Goal: Task Accomplishment & Management: Manage account settings

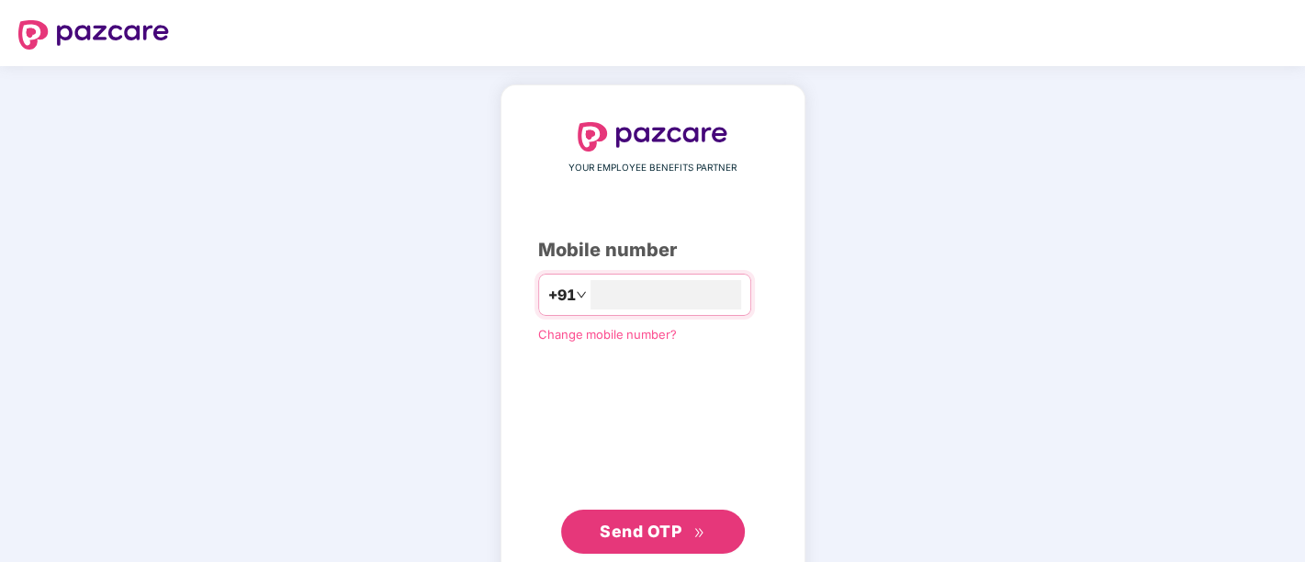
type input "**********"
click at [633, 528] on span "Send OTP" at bounding box center [641, 531] width 82 height 19
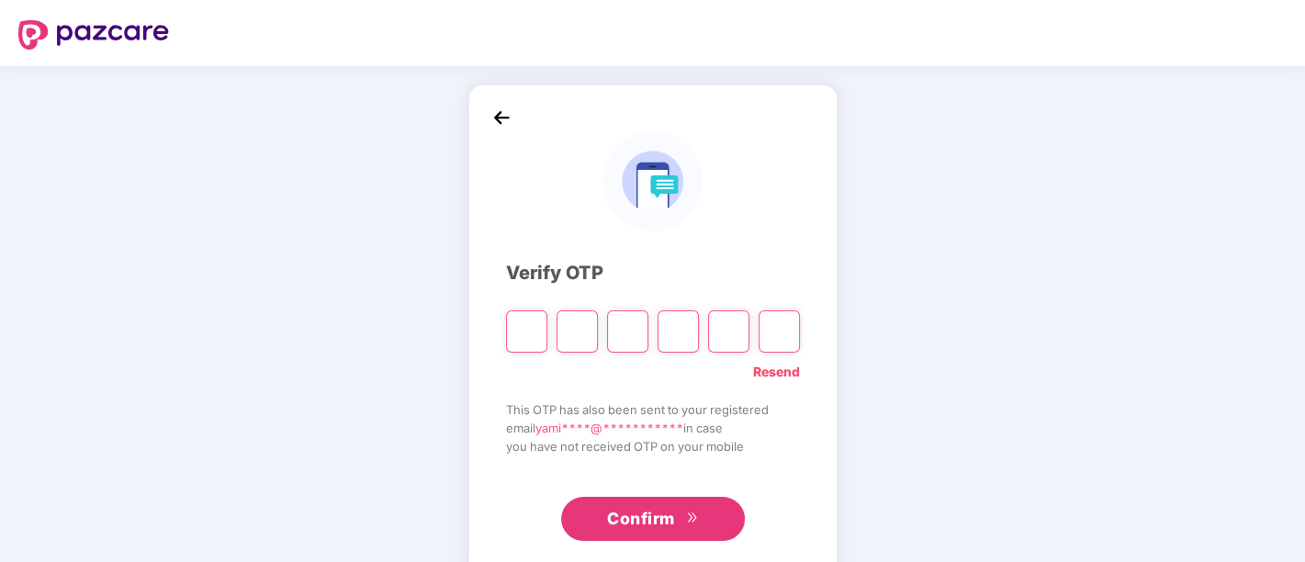
paste input "*"
type input "*"
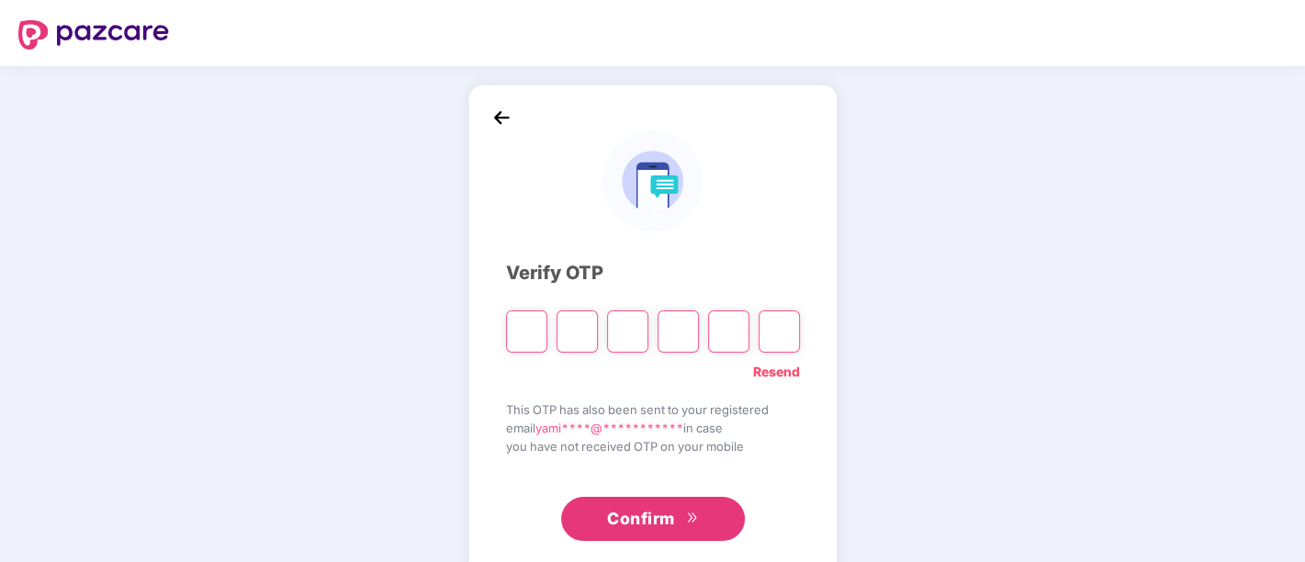
type input "*"
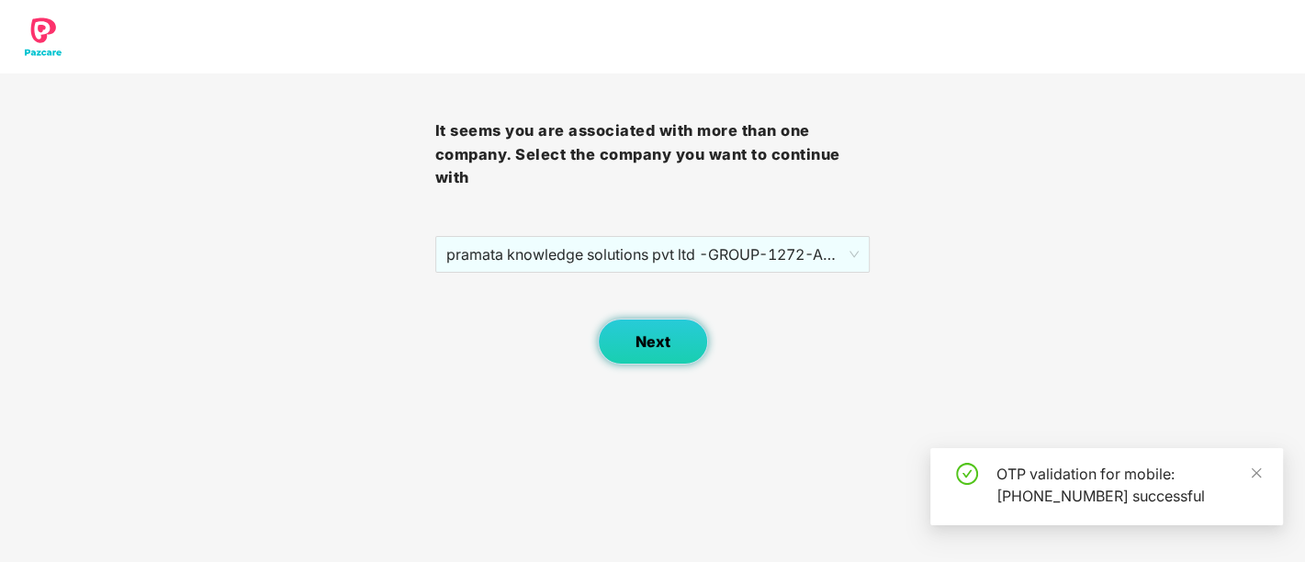
click at [647, 350] on button "Next" at bounding box center [653, 342] width 110 height 46
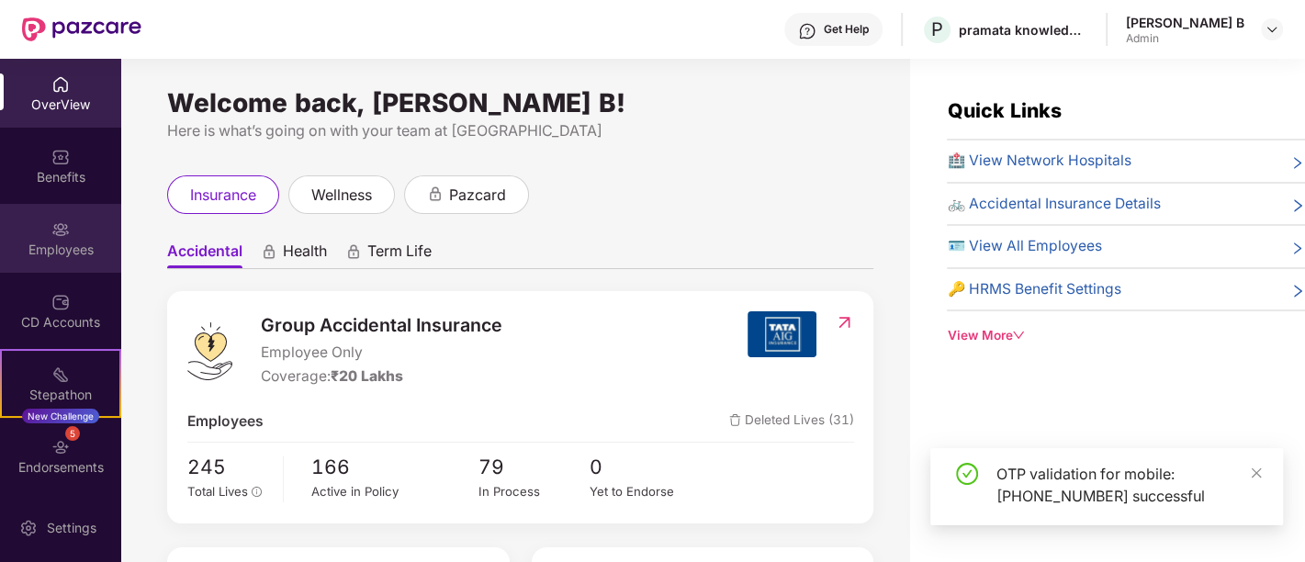
click at [53, 262] on div "Employees" at bounding box center [60, 238] width 121 height 69
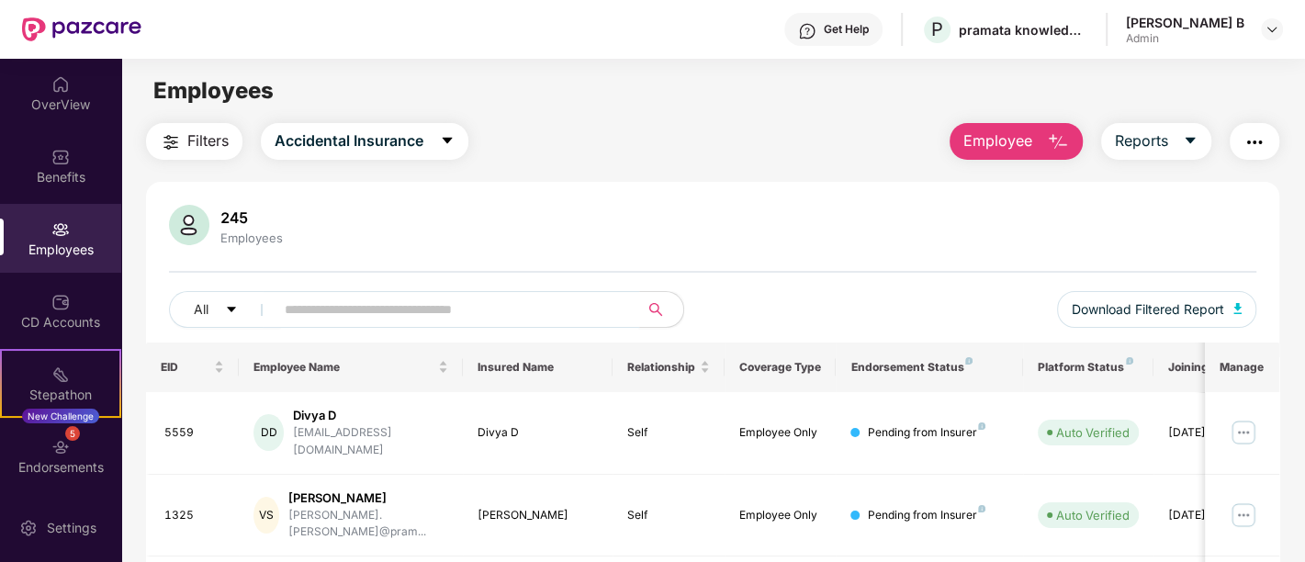
click at [514, 313] on input "text" at bounding box center [450, 310] width 330 height 28
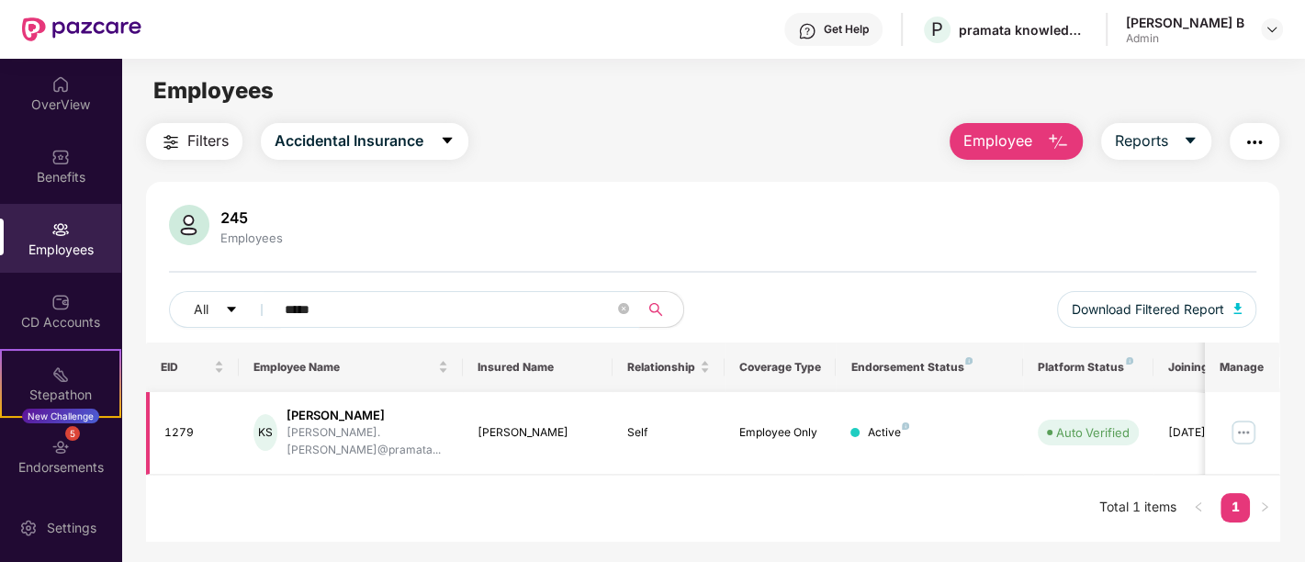
type input "*****"
click at [1237, 422] on img at bounding box center [1243, 432] width 29 height 29
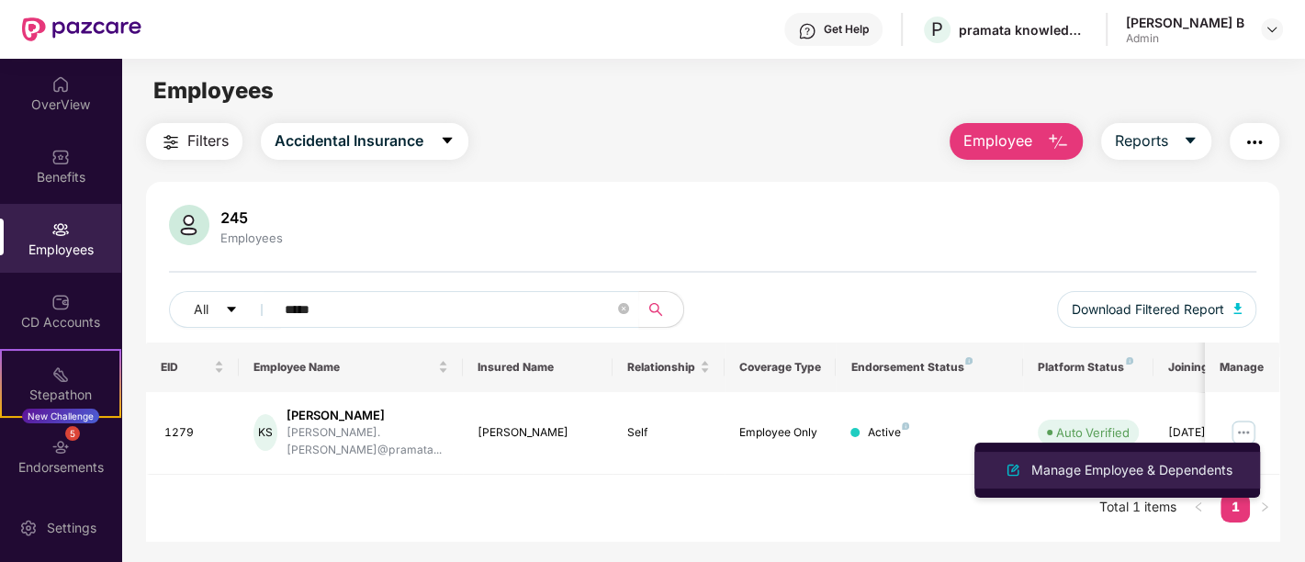
click at [1128, 469] on div "Manage Employee & Dependents" at bounding box center [1132, 470] width 208 height 20
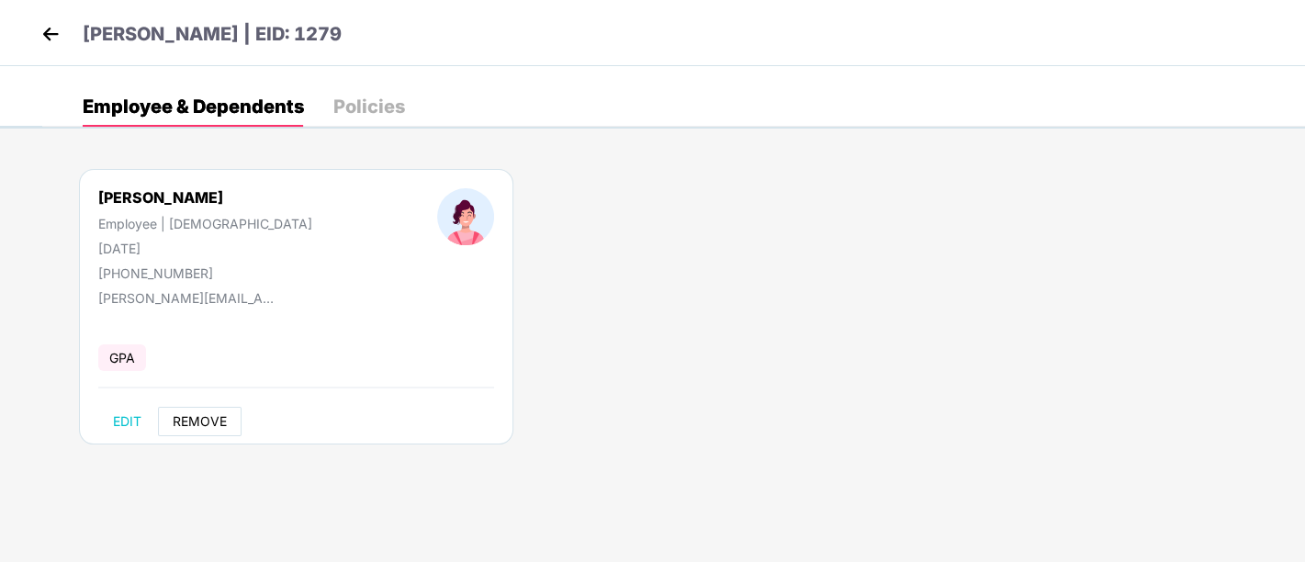
click at [212, 422] on span "REMOVE" at bounding box center [200, 421] width 54 height 15
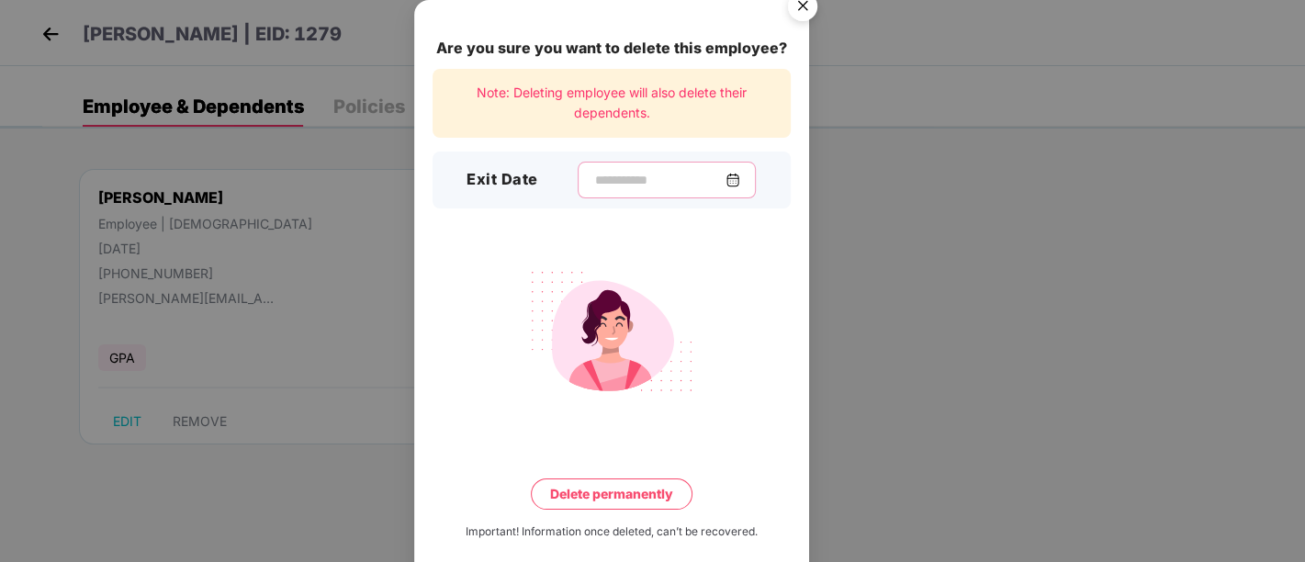
click at [619, 178] on input at bounding box center [659, 180] width 132 height 19
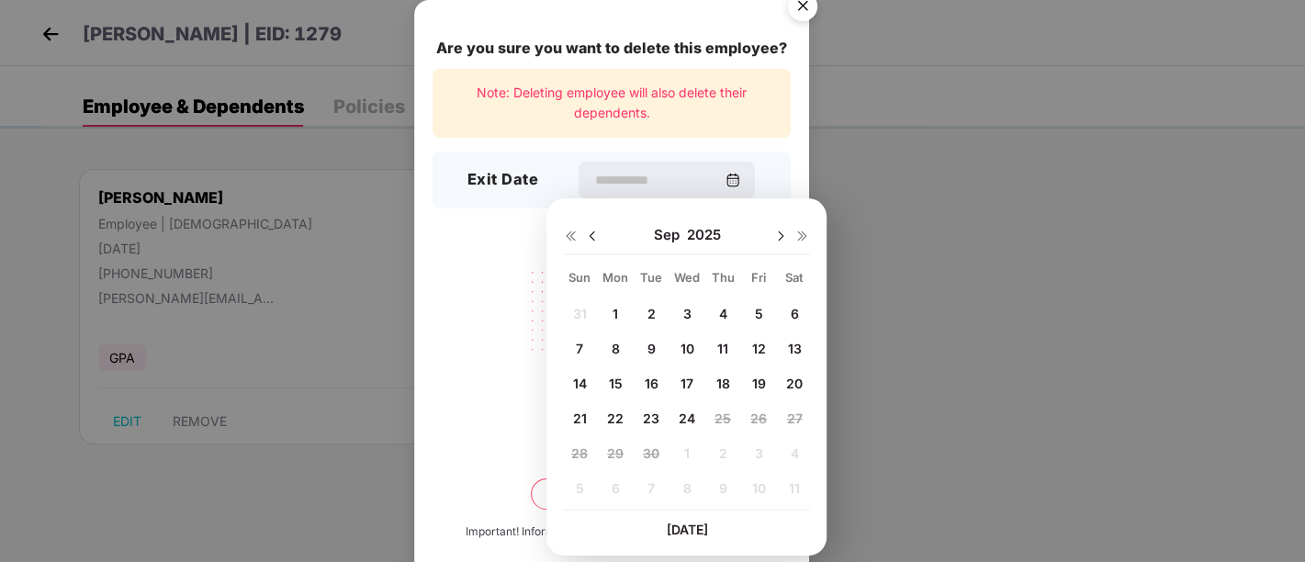
click at [611, 381] on span "15" at bounding box center [615, 384] width 14 height 16
type input "**********"
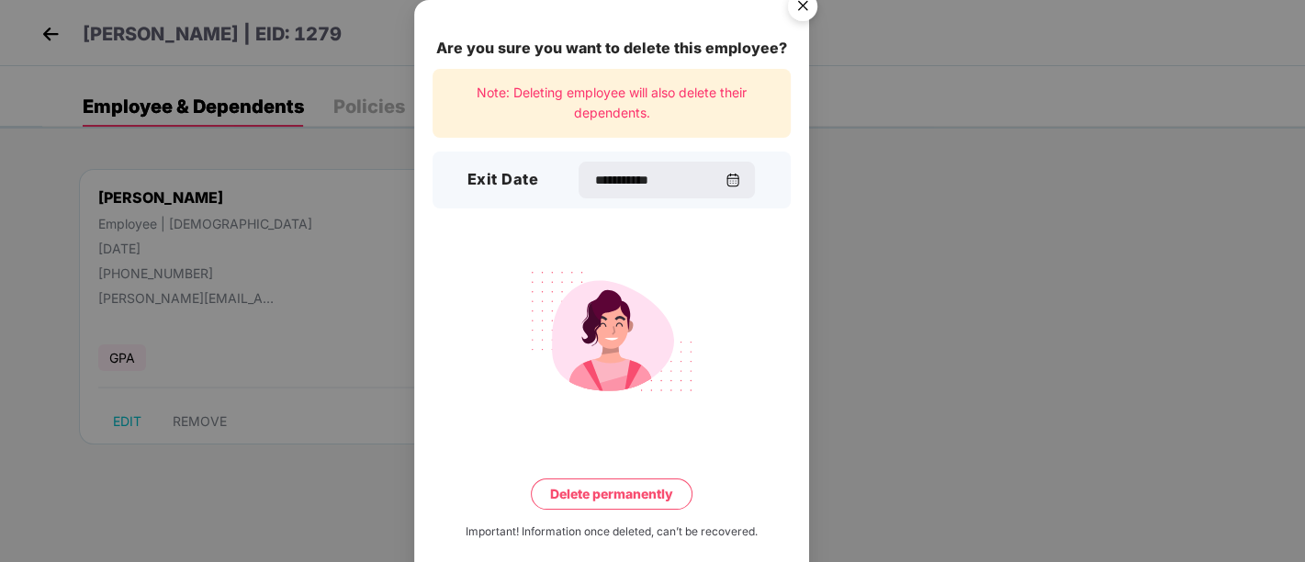
click at [597, 489] on button "Delete permanently" at bounding box center [612, 494] width 162 height 31
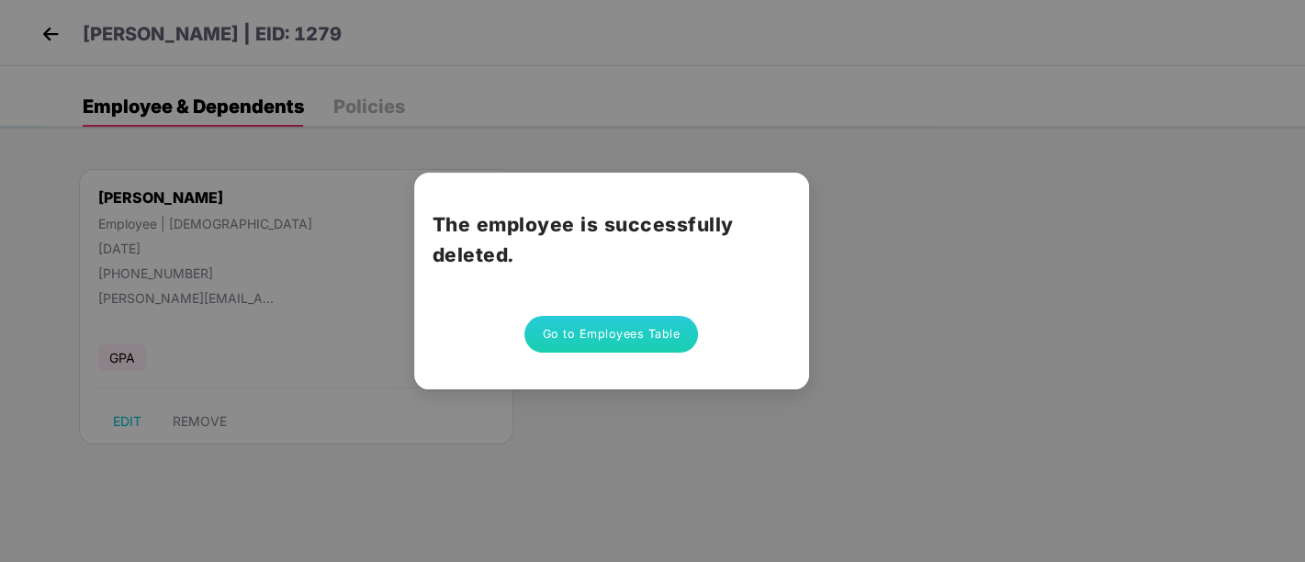
click at [560, 334] on button "Go to Employees Table" at bounding box center [611, 334] width 175 height 37
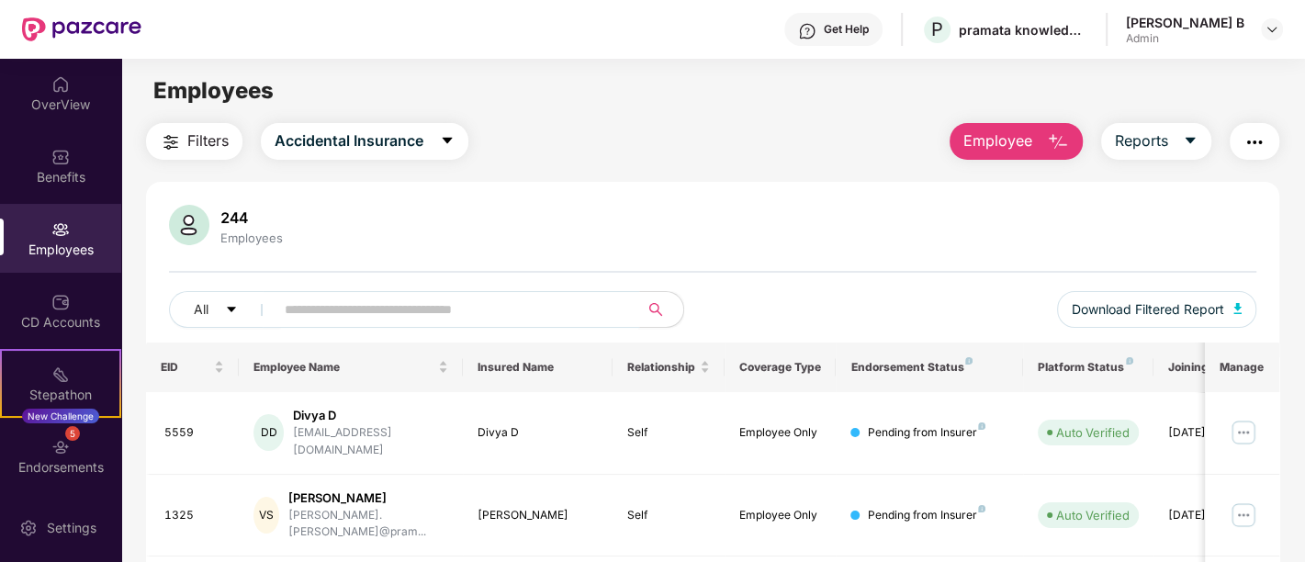
click at [343, 313] on input "text" at bounding box center [450, 310] width 330 height 28
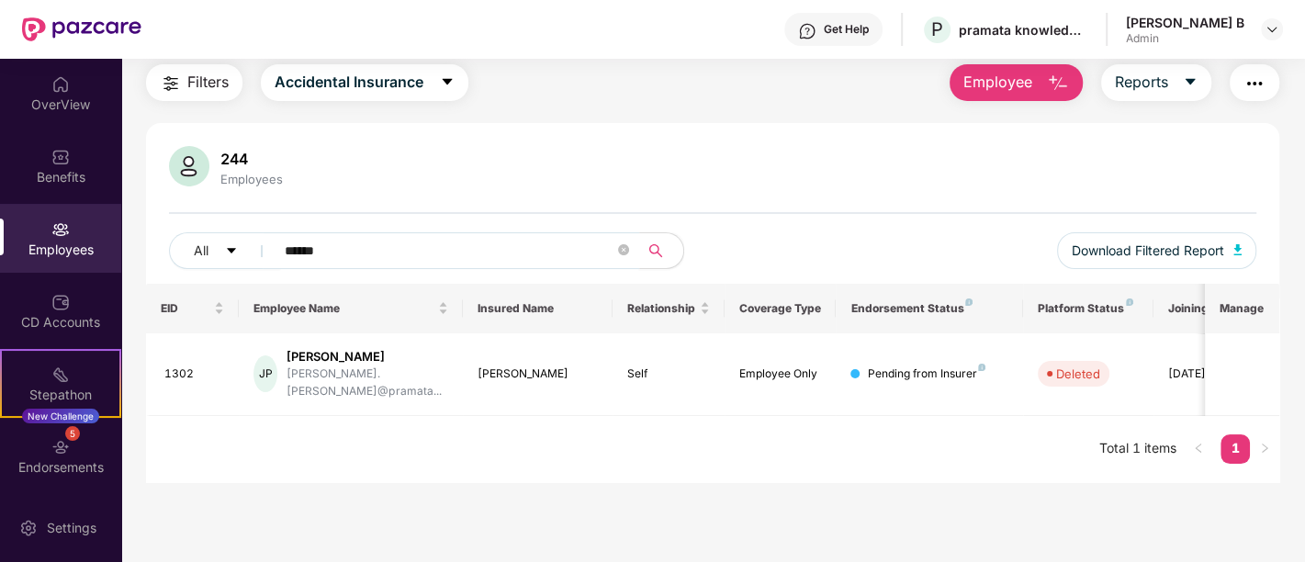
scroll to position [58, 0]
type input "******"
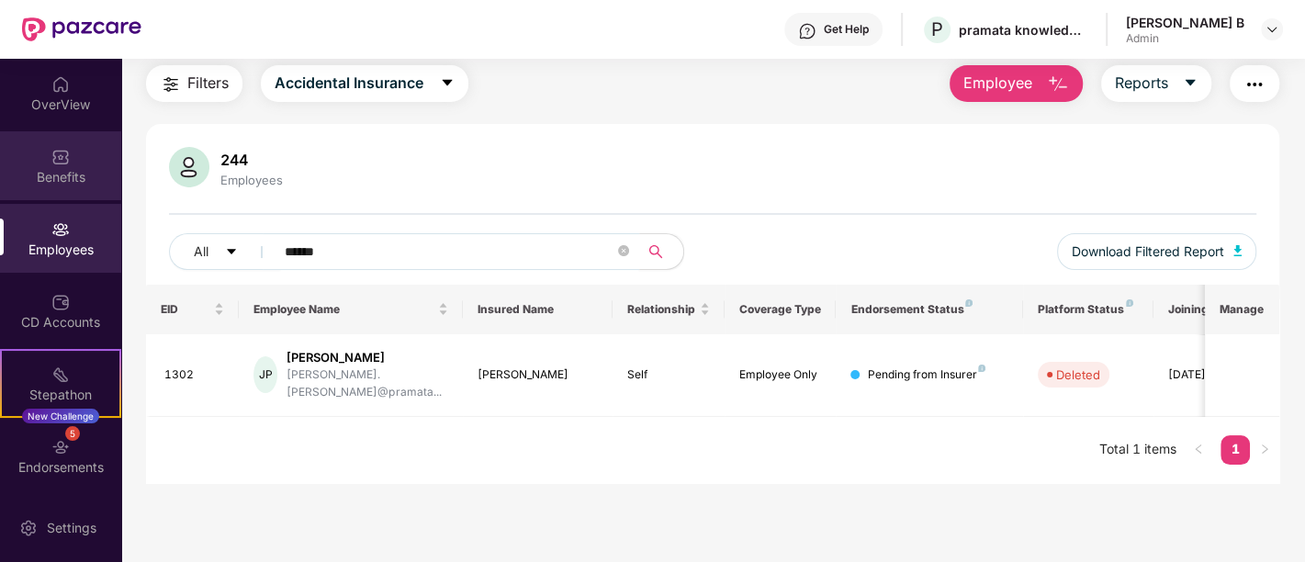
drag, startPoint x: 404, startPoint y: 248, endPoint x: 0, endPoint y: 155, distance: 414.6
click at [0, 154] on div "OverView Benefits Employees CD Accounts Stepathon New Challenge 5 Endorsements …" at bounding box center [652, 310] width 1305 height 503
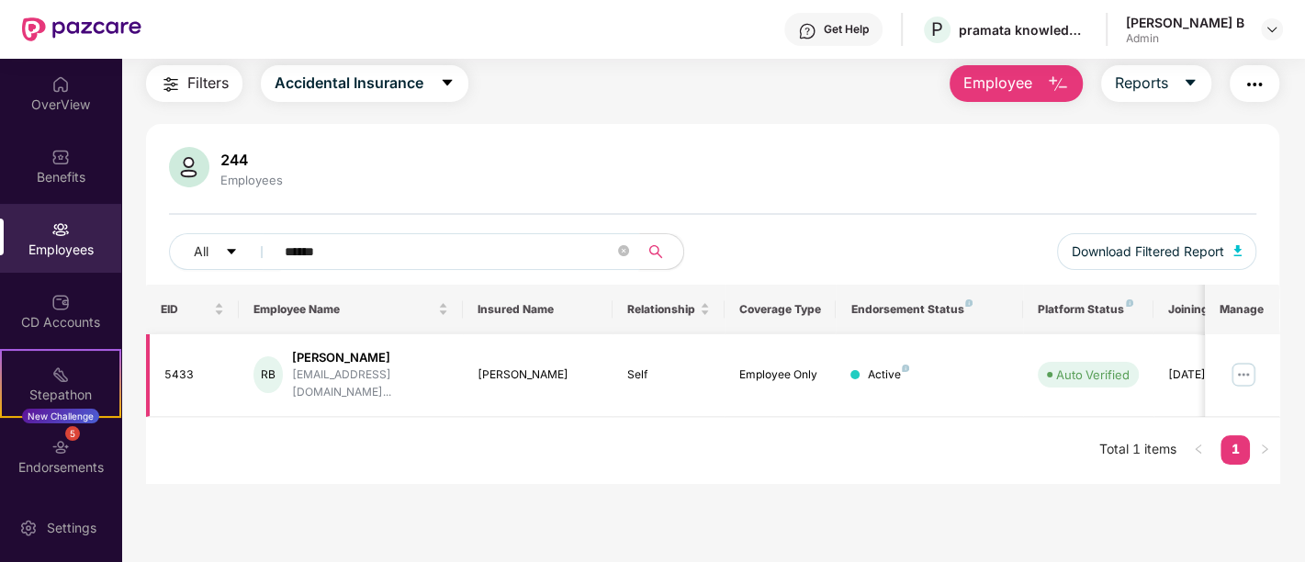
type input "******"
click at [1239, 367] on img at bounding box center [1243, 374] width 29 height 29
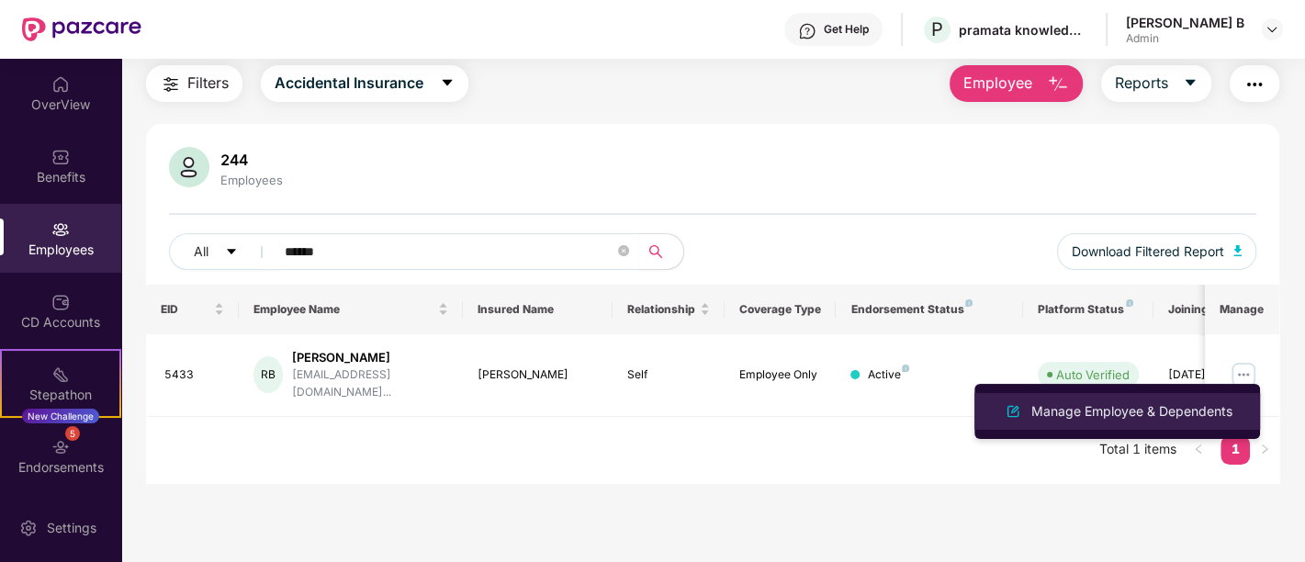
click at [1091, 402] on div "Manage Employee & Dependents" at bounding box center [1132, 411] width 208 height 20
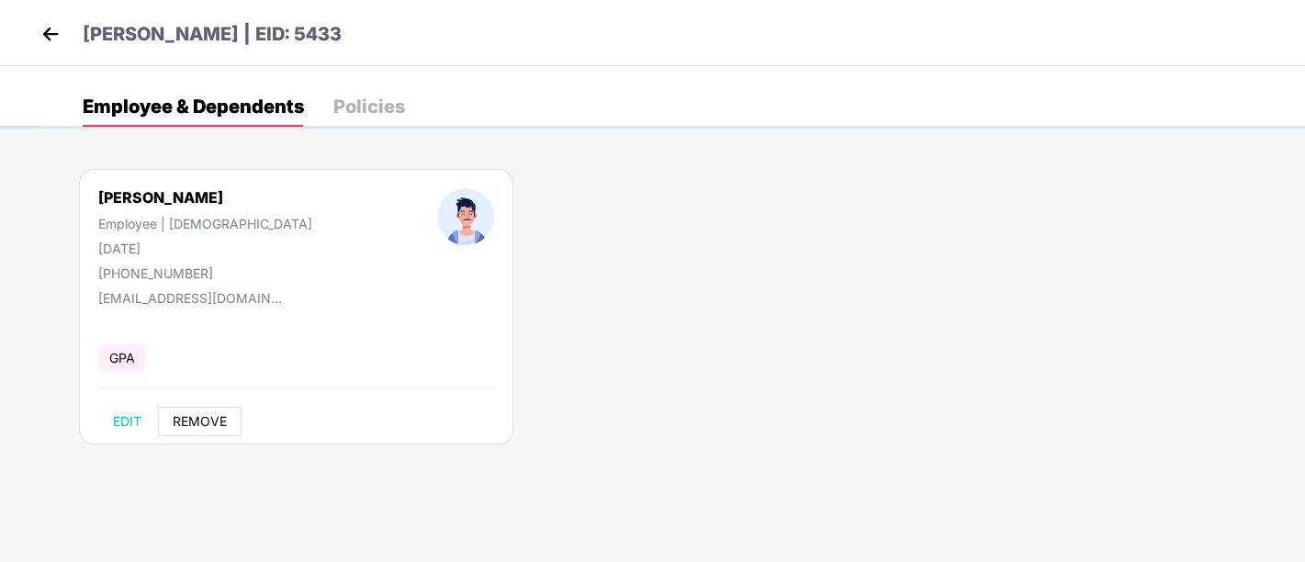
click at [207, 422] on span "REMOVE" at bounding box center [200, 421] width 54 height 15
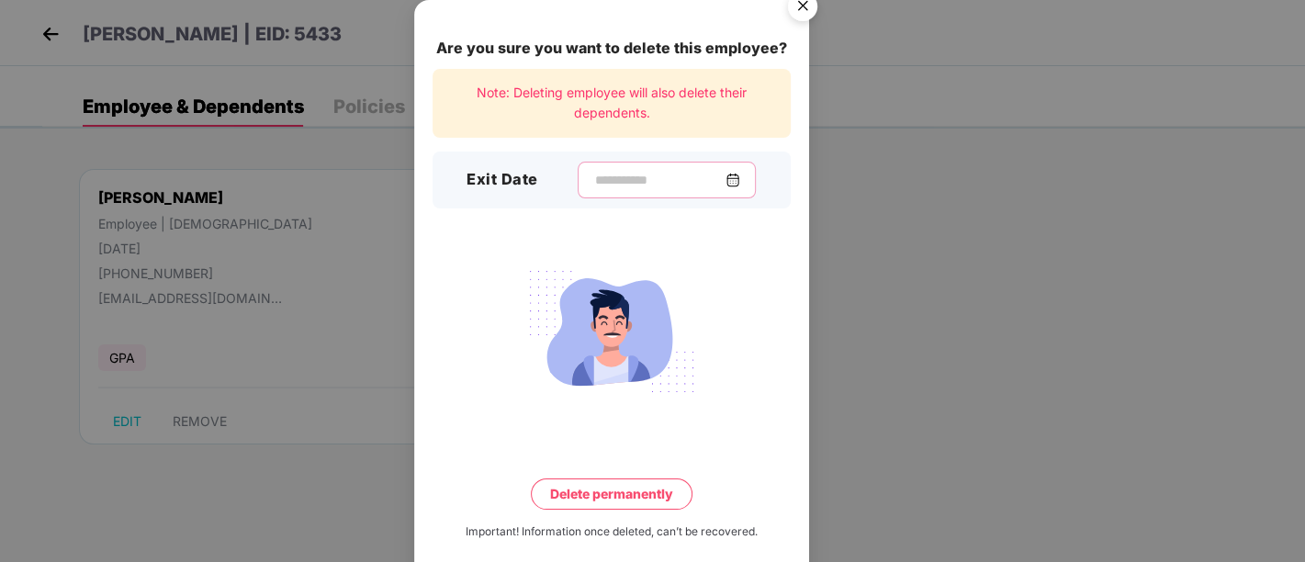
click at [631, 176] on input at bounding box center [659, 180] width 132 height 19
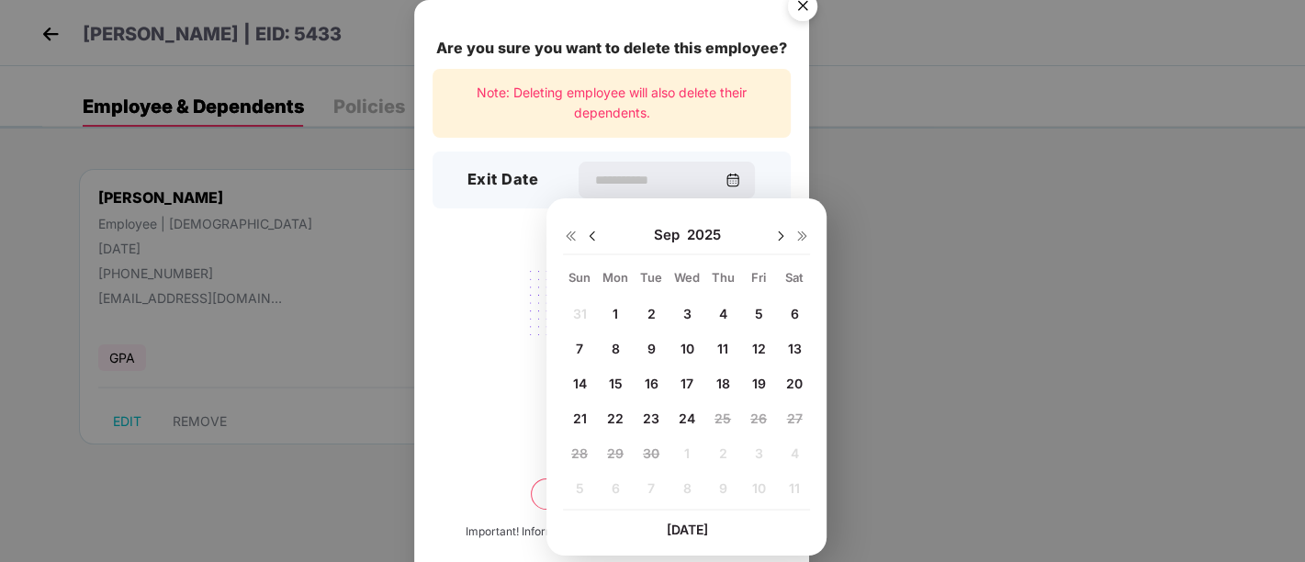
click at [753, 313] on div "5" at bounding box center [759, 313] width 28 height 28
type input "**********"
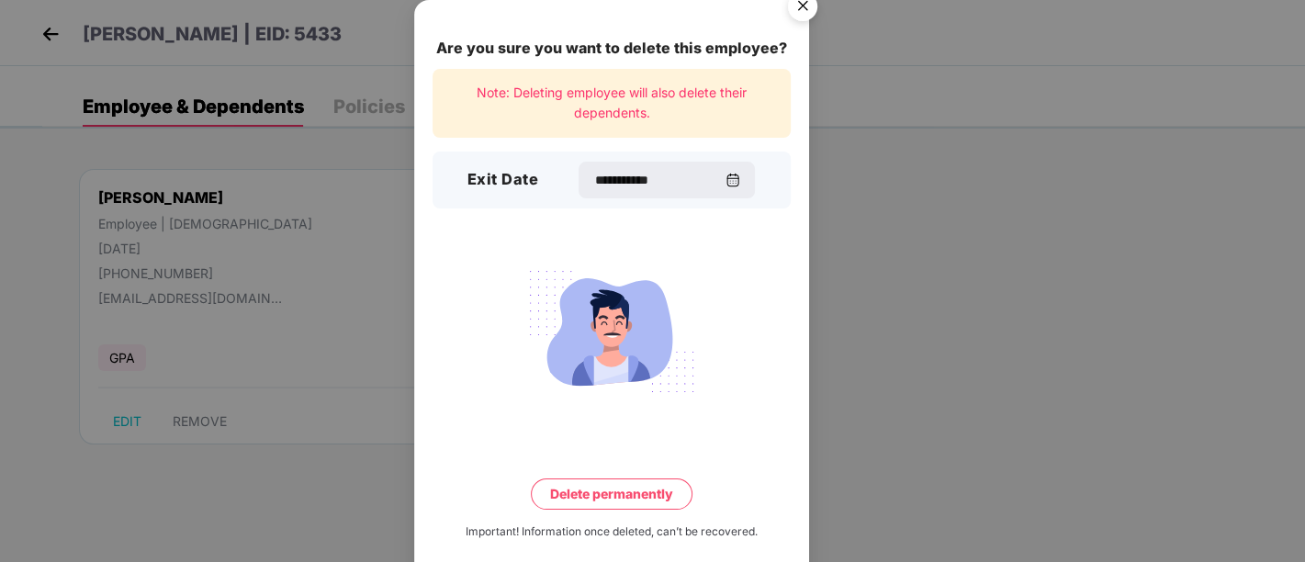
click at [585, 476] on div "**********" at bounding box center [611, 293] width 395 height 586
click at [579, 495] on button "Delete permanently" at bounding box center [612, 494] width 162 height 31
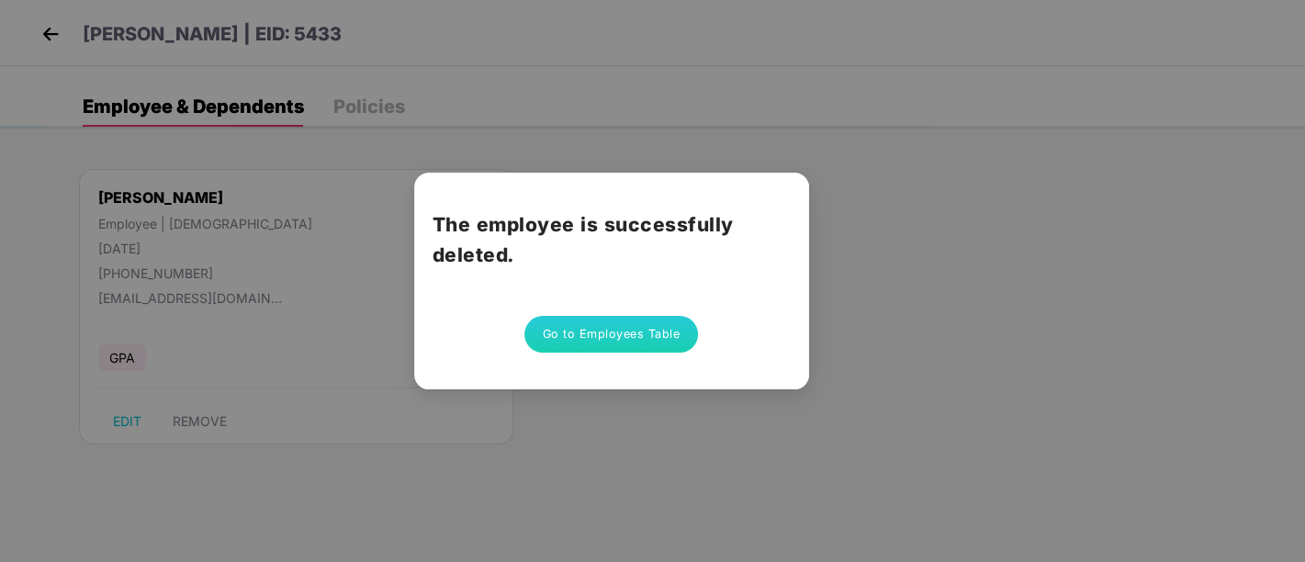
click at [611, 337] on button "Go to Employees Table" at bounding box center [611, 334] width 175 height 37
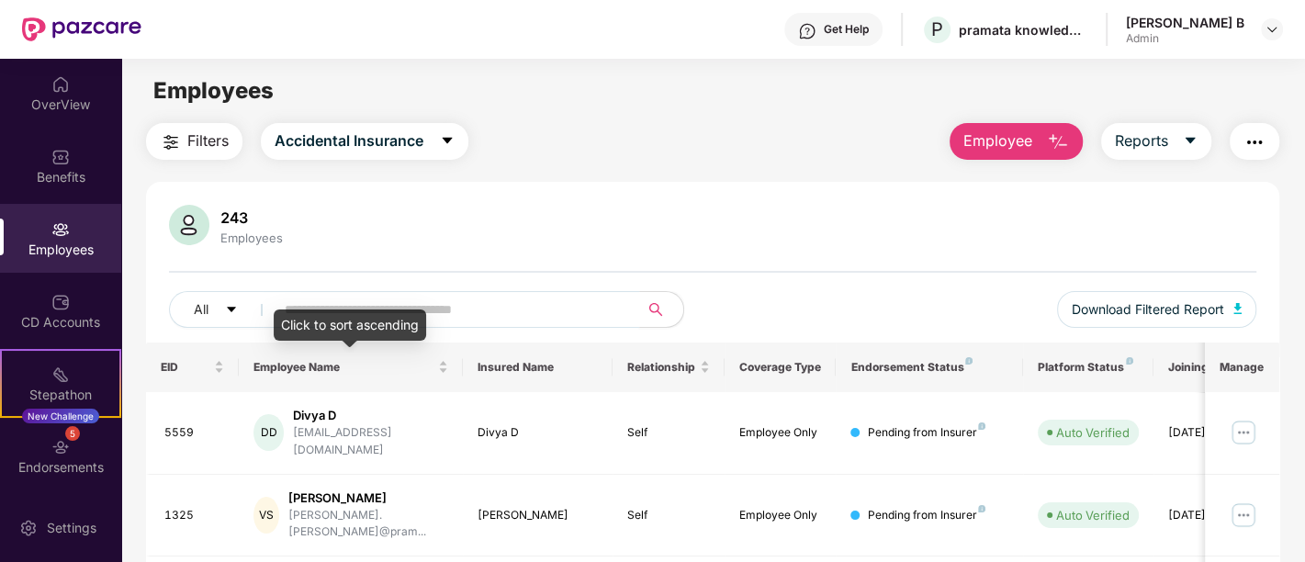
click at [389, 305] on input "text" at bounding box center [450, 310] width 330 height 28
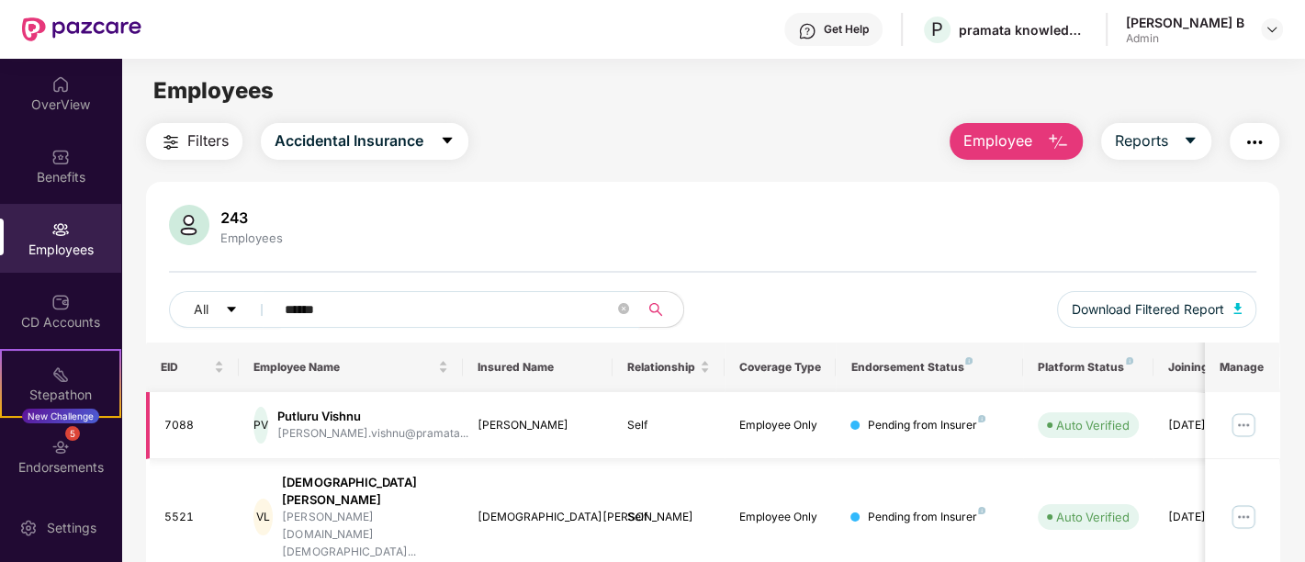
type input "******"
click at [1254, 421] on img at bounding box center [1243, 425] width 29 height 29
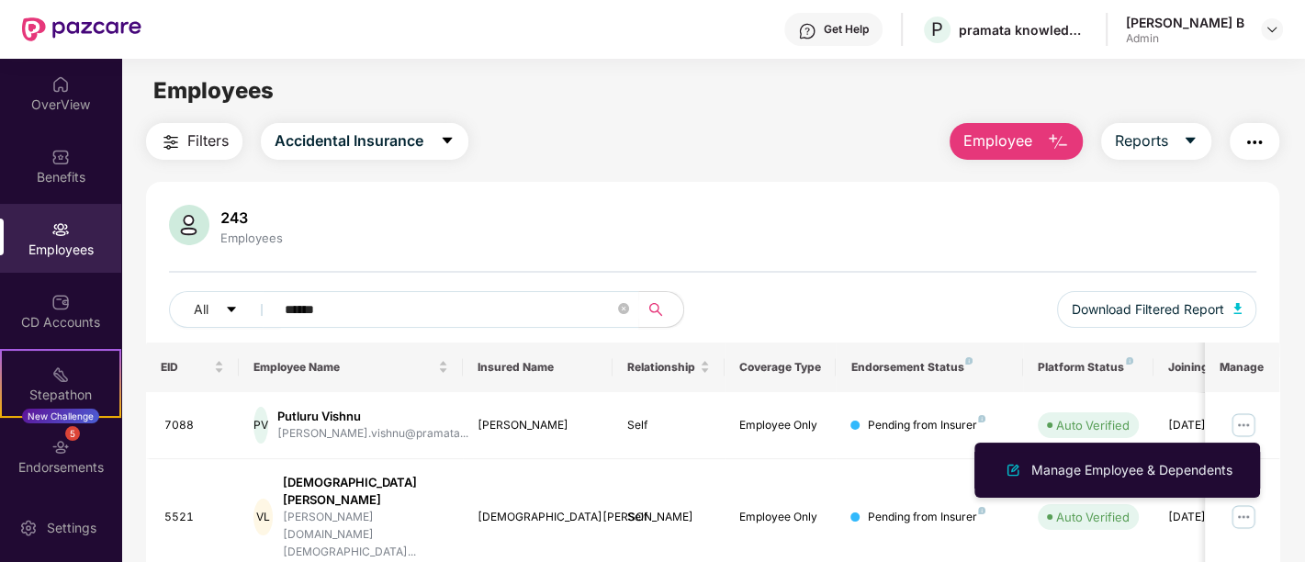
drag, startPoint x: 1121, startPoint y: 458, endPoint x: 1083, endPoint y: 455, distance: 38.7
click at [1120, 459] on div "Manage Employee & Dependents" at bounding box center [1117, 470] width 238 height 22
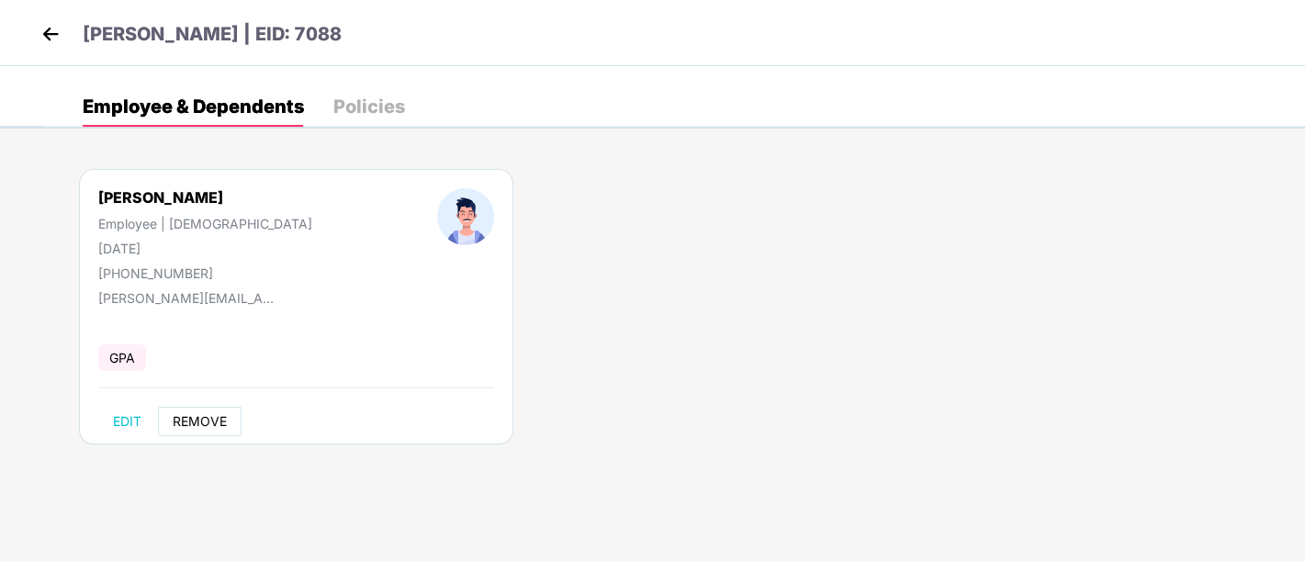
click at [202, 422] on span "REMOVE" at bounding box center [200, 421] width 54 height 15
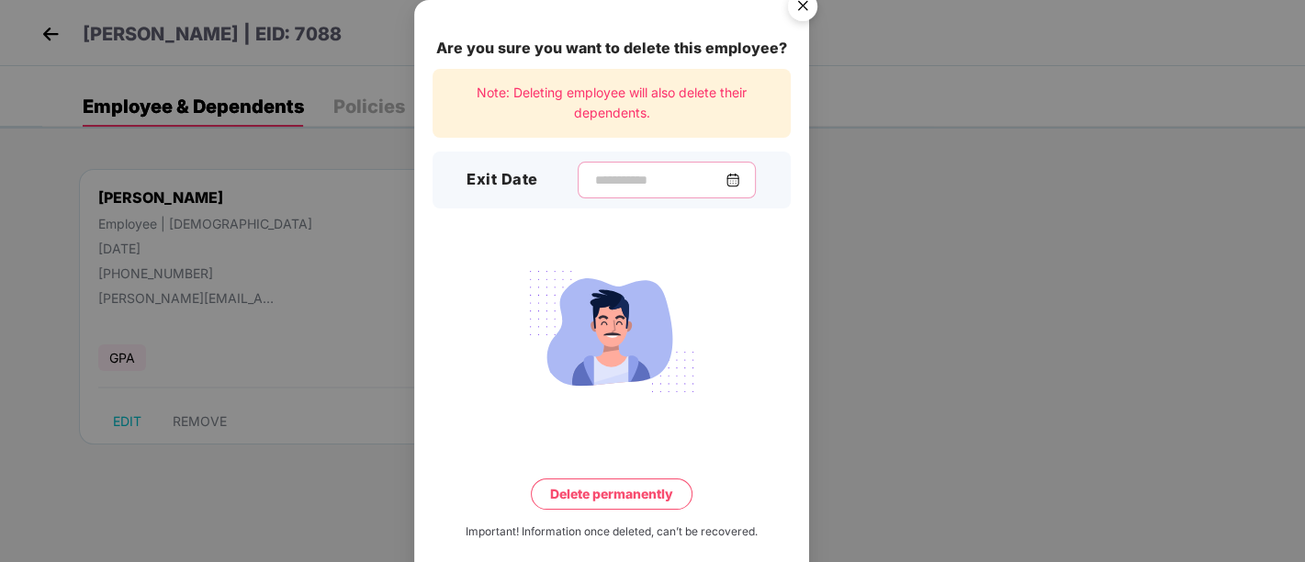
click at [656, 175] on input at bounding box center [659, 180] width 132 height 19
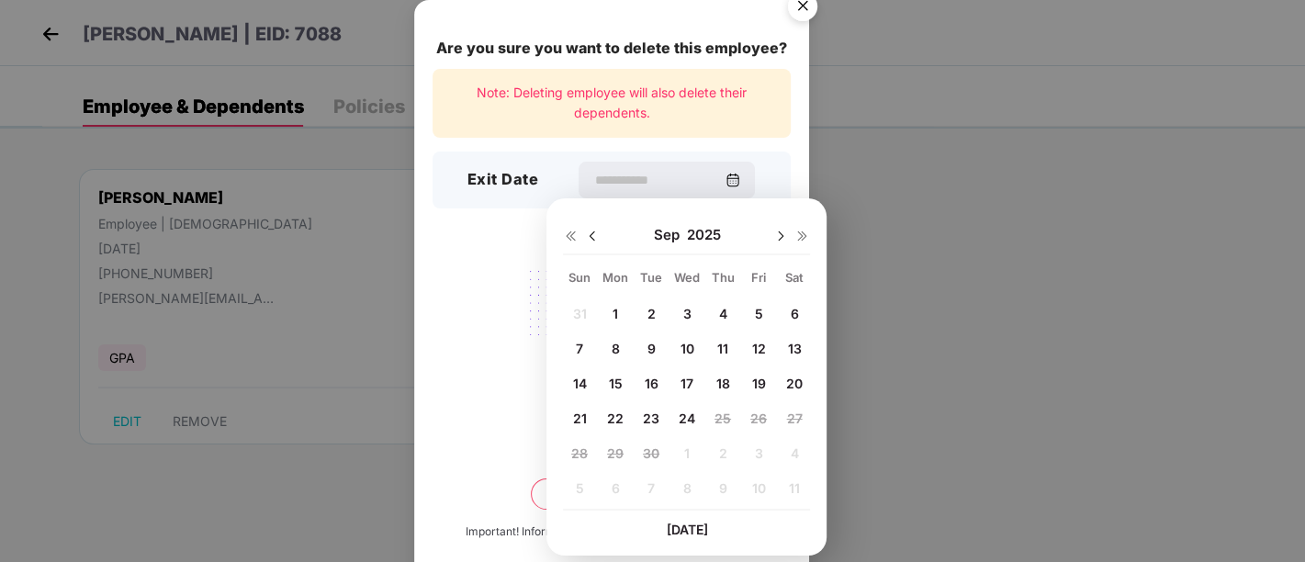
click at [685, 313] on span "3" at bounding box center [686, 314] width 8 height 16
type input "**********"
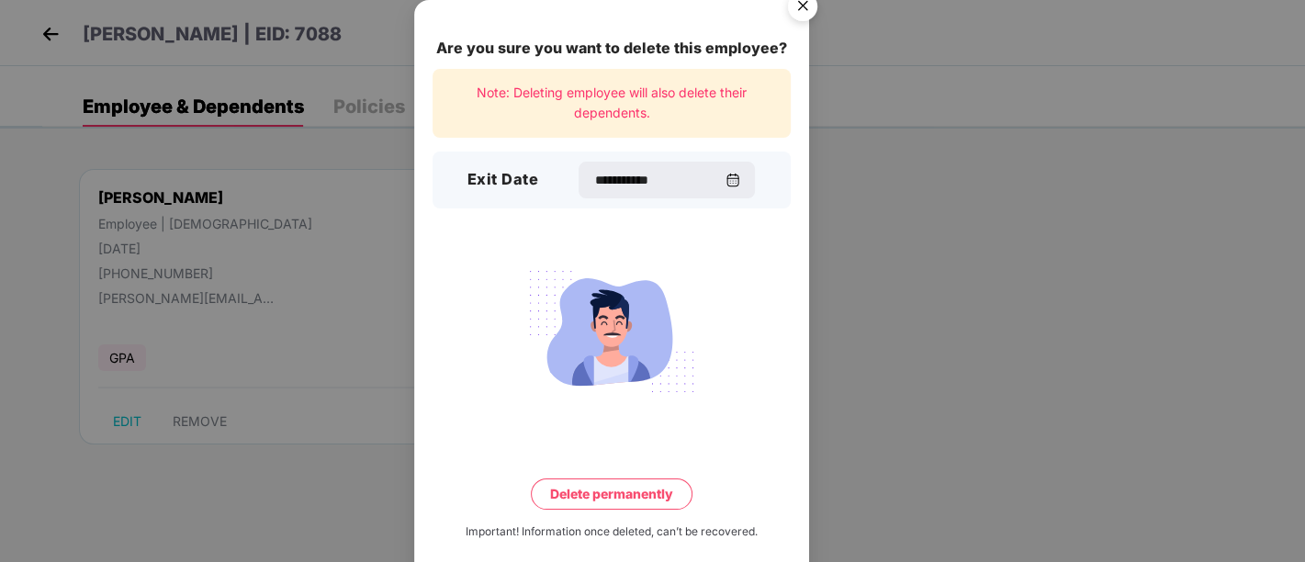
click at [592, 493] on button "Delete permanently" at bounding box center [612, 494] width 162 height 31
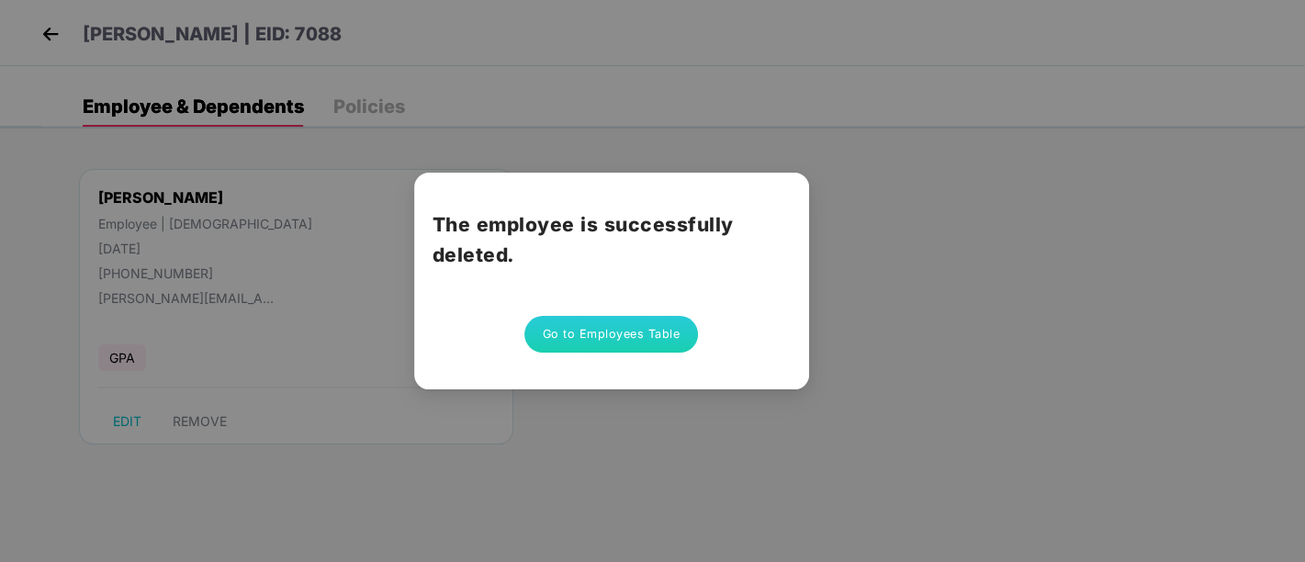
click at [659, 316] on button "Go to Employees Table" at bounding box center [611, 334] width 175 height 37
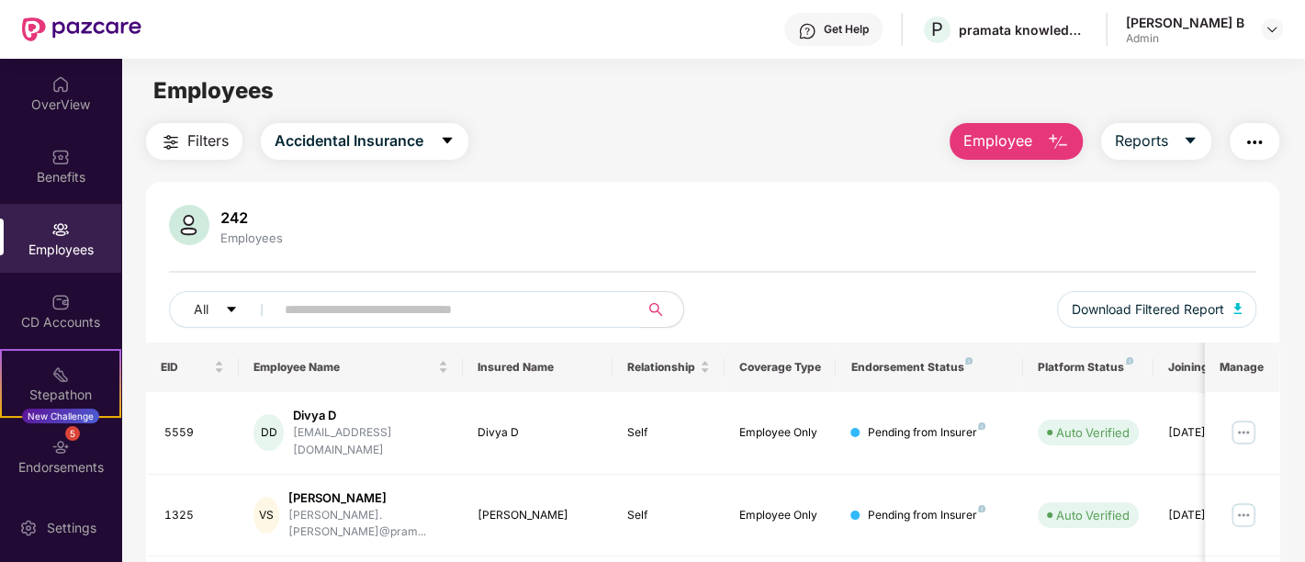
click at [400, 308] on input "text" at bounding box center [450, 310] width 330 height 28
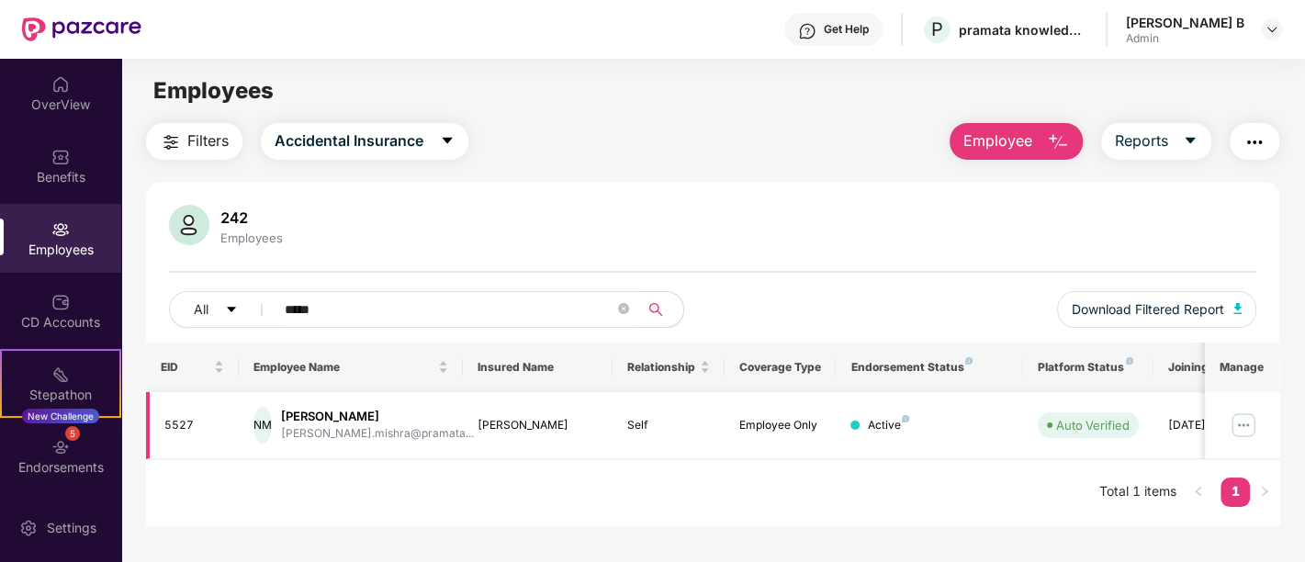
type input "*****"
click at [1238, 428] on img at bounding box center [1243, 425] width 29 height 29
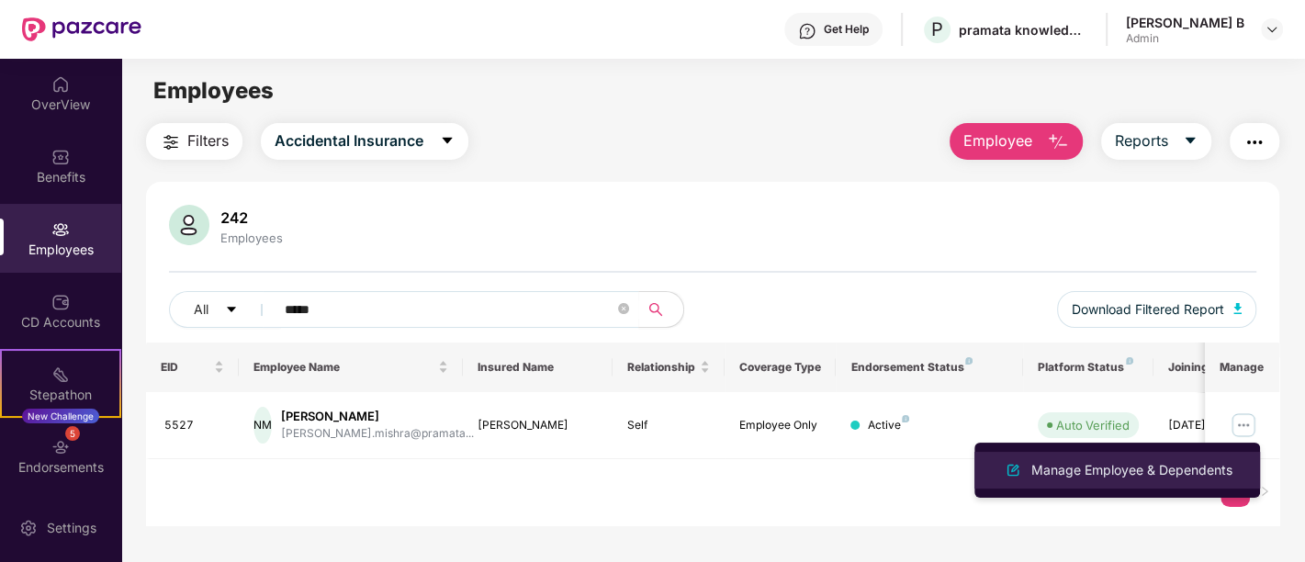
click at [1099, 467] on div "Manage Employee & Dependents" at bounding box center [1132, 470] width 208 height 20
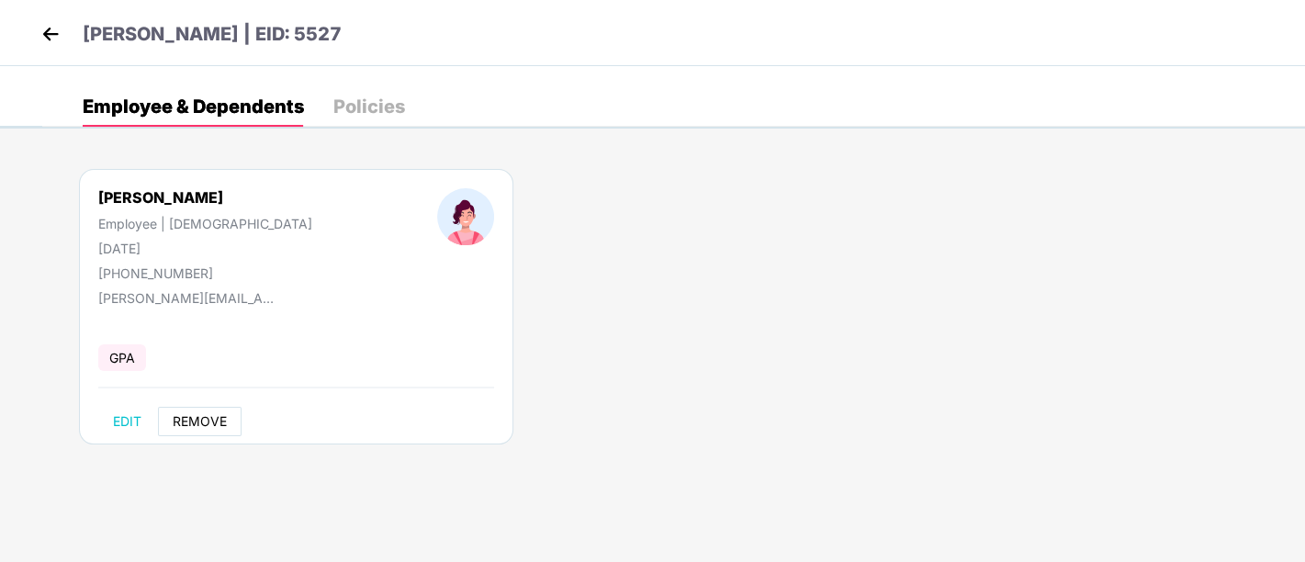
click at [181, 418] on span "REMOVE" at bounding box center [200, 421] width 54 height 15
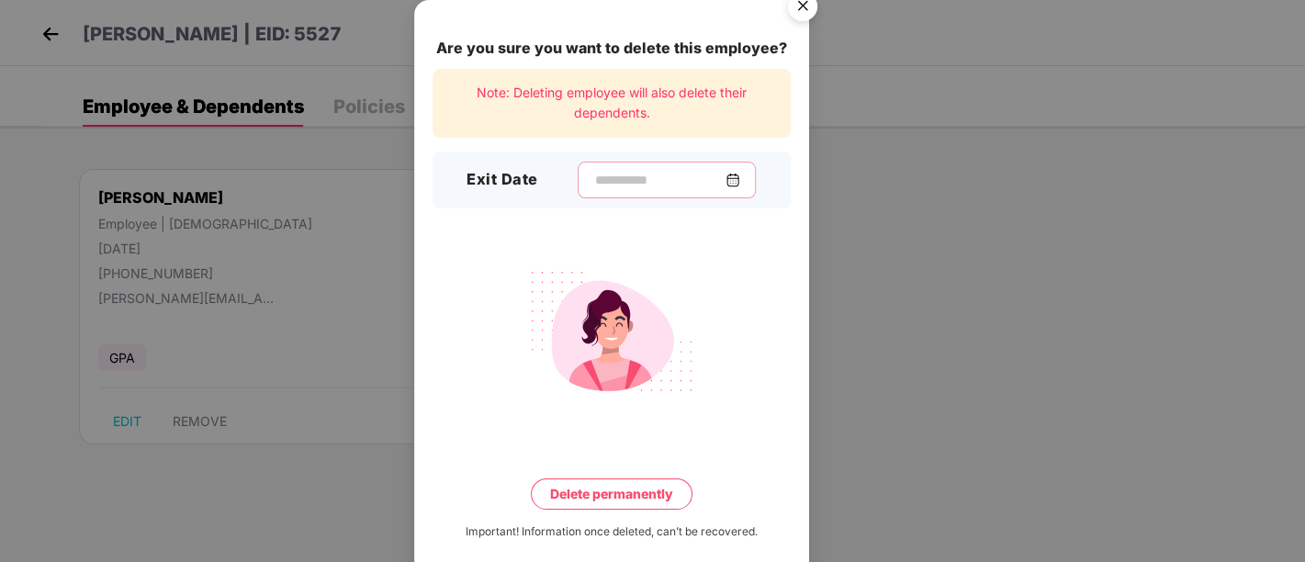
click at [615, 184] on input at bounding box center [659, 180] width 132 height 19
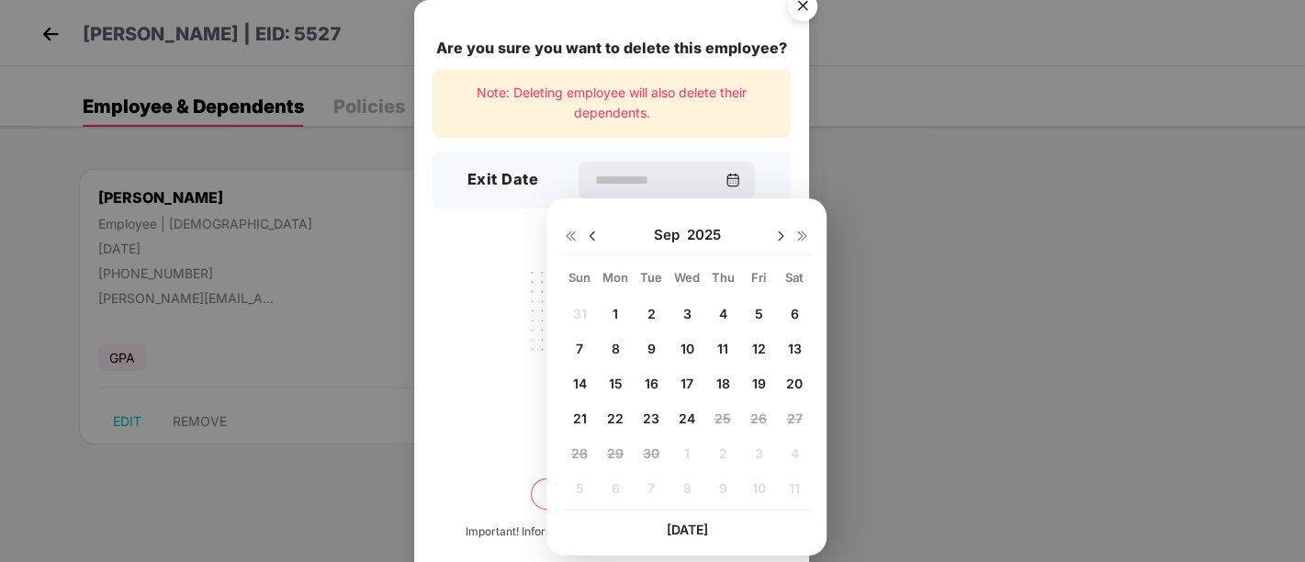
click at [650, 411] on span "23" at bounding box center [651, 419] width 17 height 16
type input "**********"
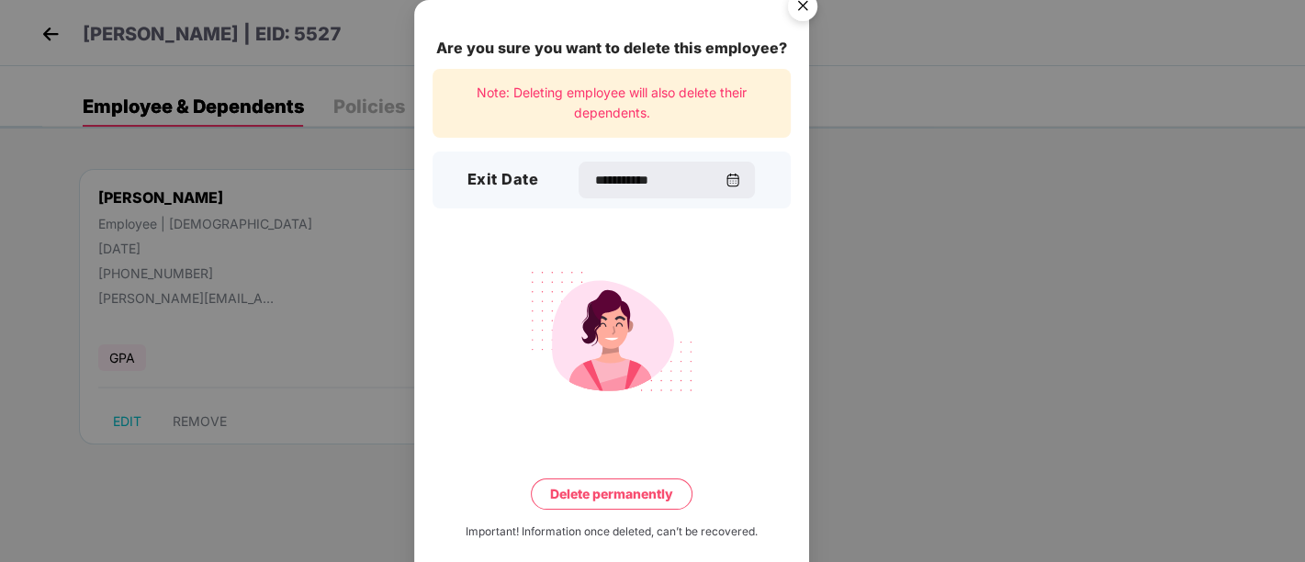
click at [585, 494] on button "Delete permanently" at bounding box center [612, 494] width 162 height 31
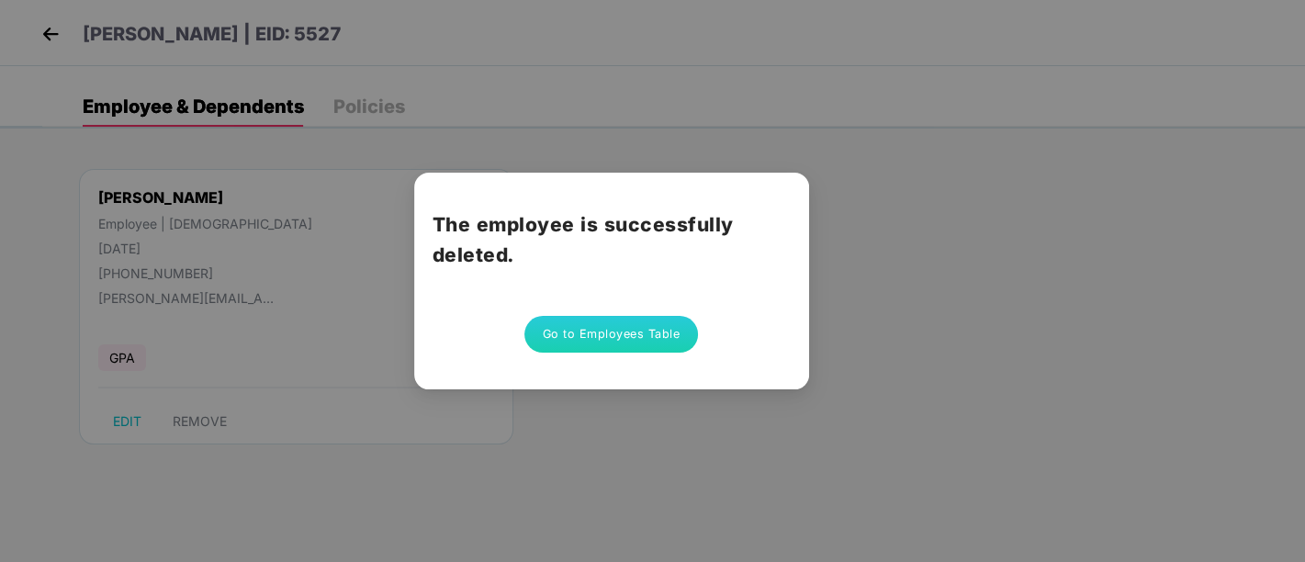
click at [637, 334] on button "Go to Employees Table" at bounding box center [611, 334] width 175 height 37
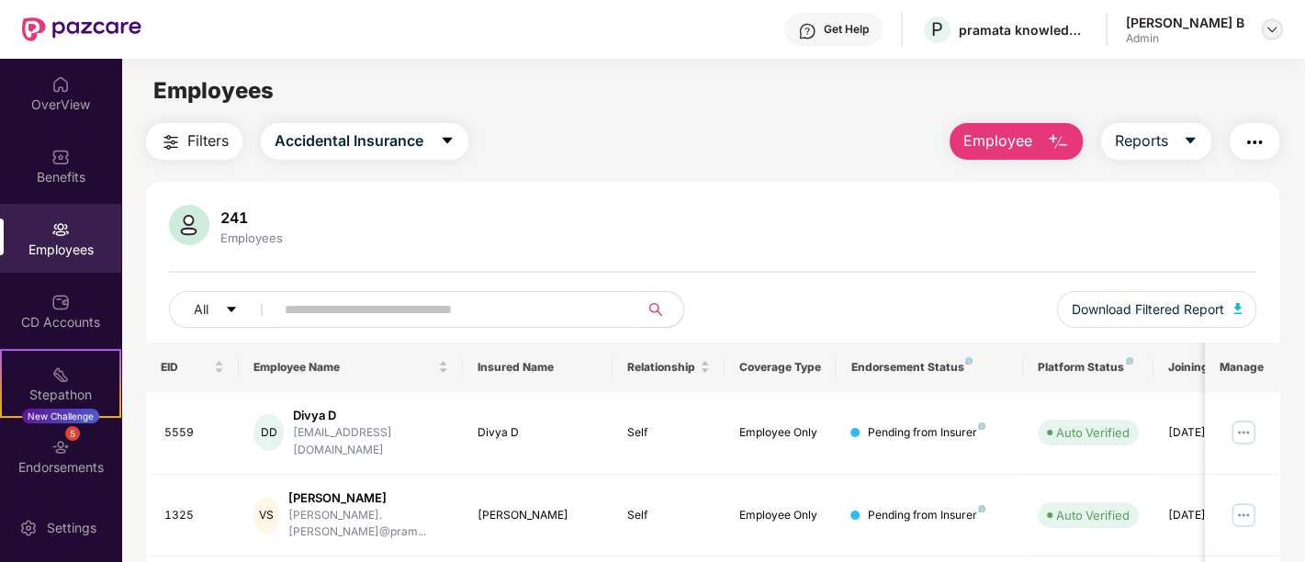
click at [1267, 32] on img at bounding box center [1272, 29] width 15 height 15
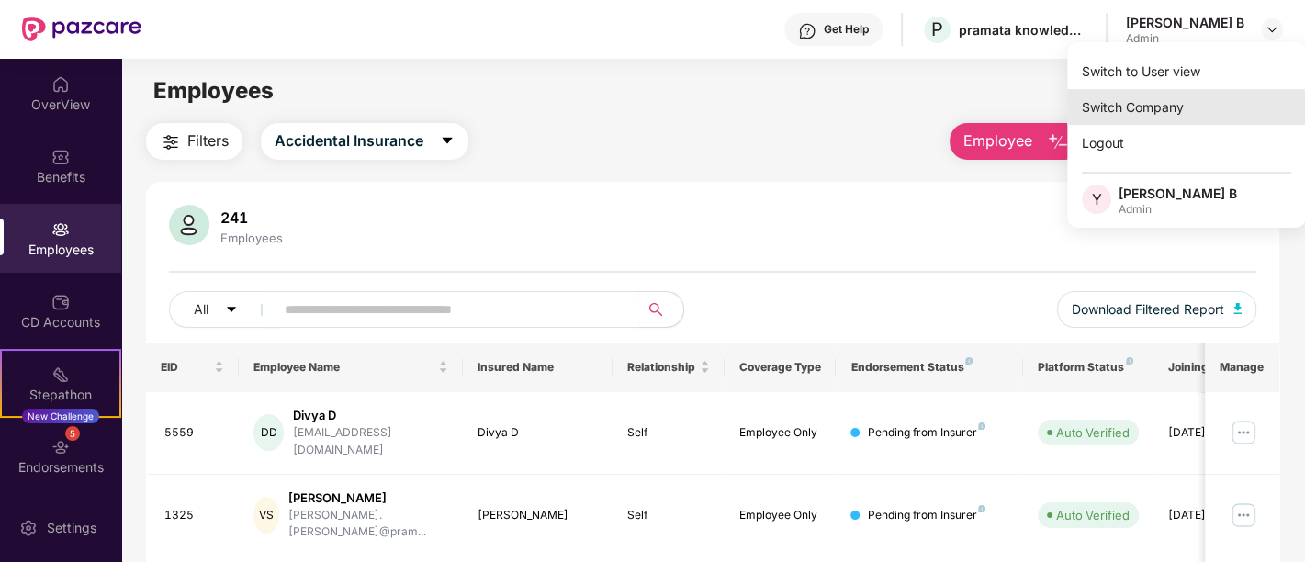
click at [1139, 108] on div "Switch Company" at bounding box center [1186, 107] width 239 height 36
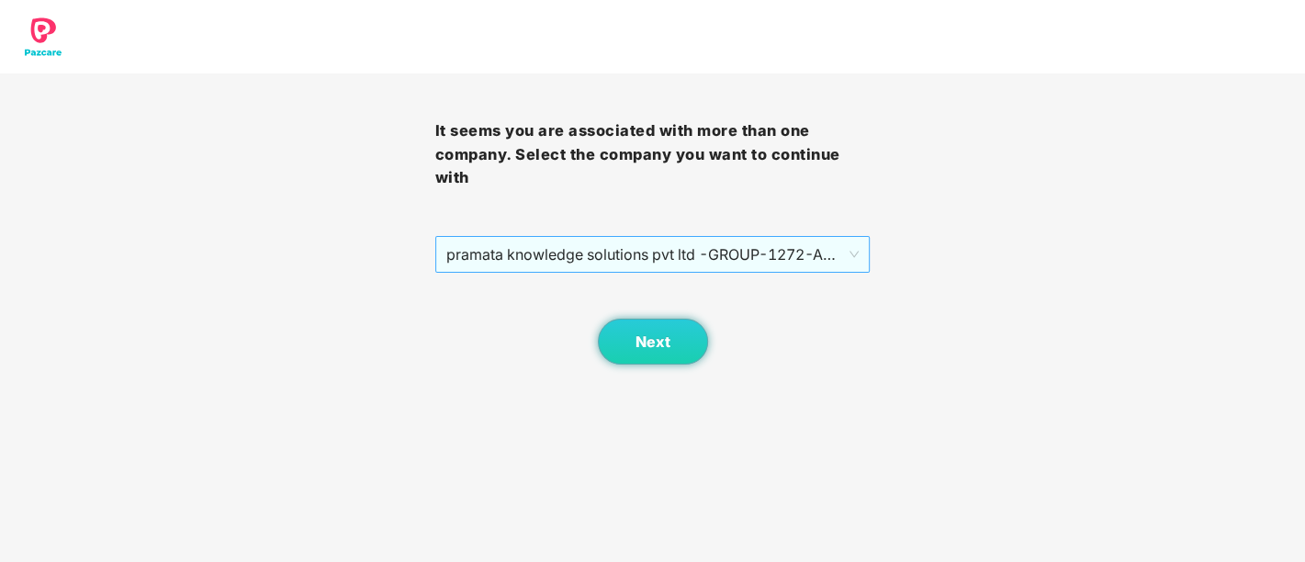
drag, startPoint x: 671, startPoint y: 258, endPoint x: 668, endPoint y: 268, distance: 10.8
click at [671, 257] on span "pramata knowledge solutions pvt ltd -GROUP - 1272 - ADMIN" at bounding box center [652, 254] width 413 height 35
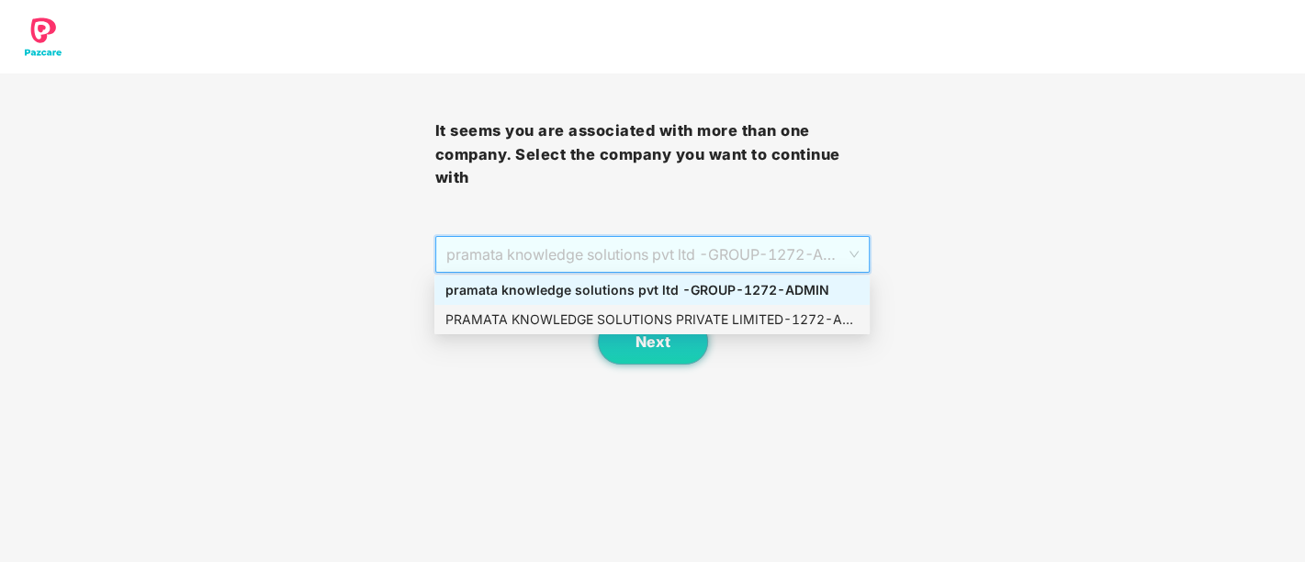
click at [646, 323] on div "PRAMATA KNOWLEDGE SOLUTIONS PRIVATE LIMITED - 1272 - ADMIN" at bounding box center [651, 320] width 413 height 20
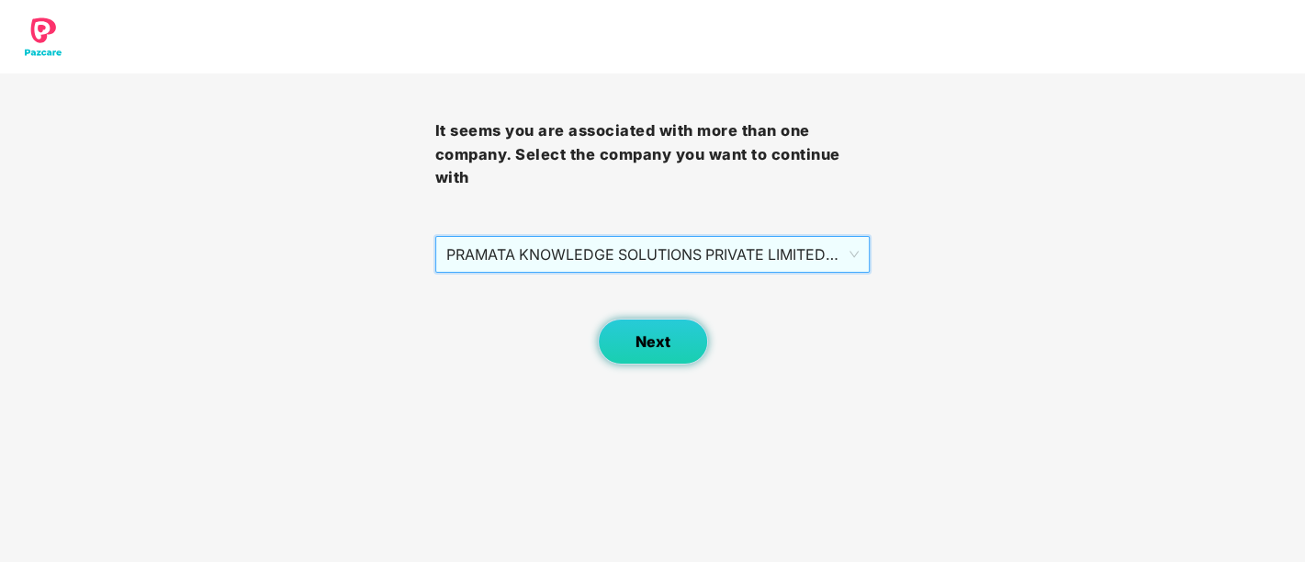
click at [651, 343] on span "Next" at bounding box center [653, 341] width 35 height 17
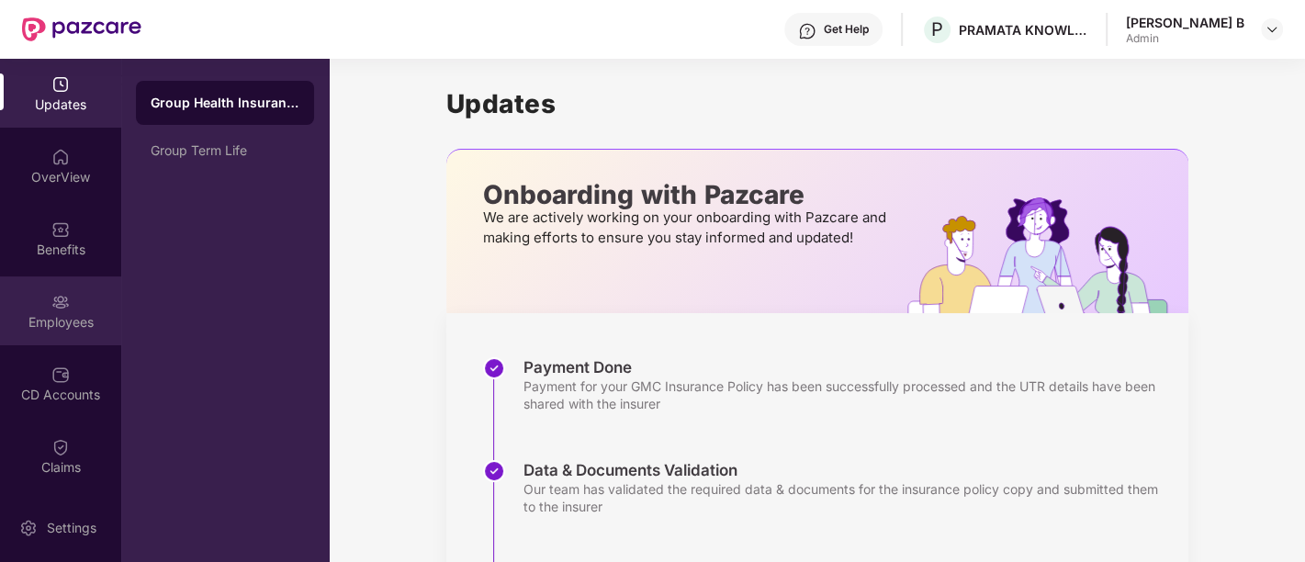
click at [51, 311] on div "Employees" at bounding box center [60, 310] width 121 height 69
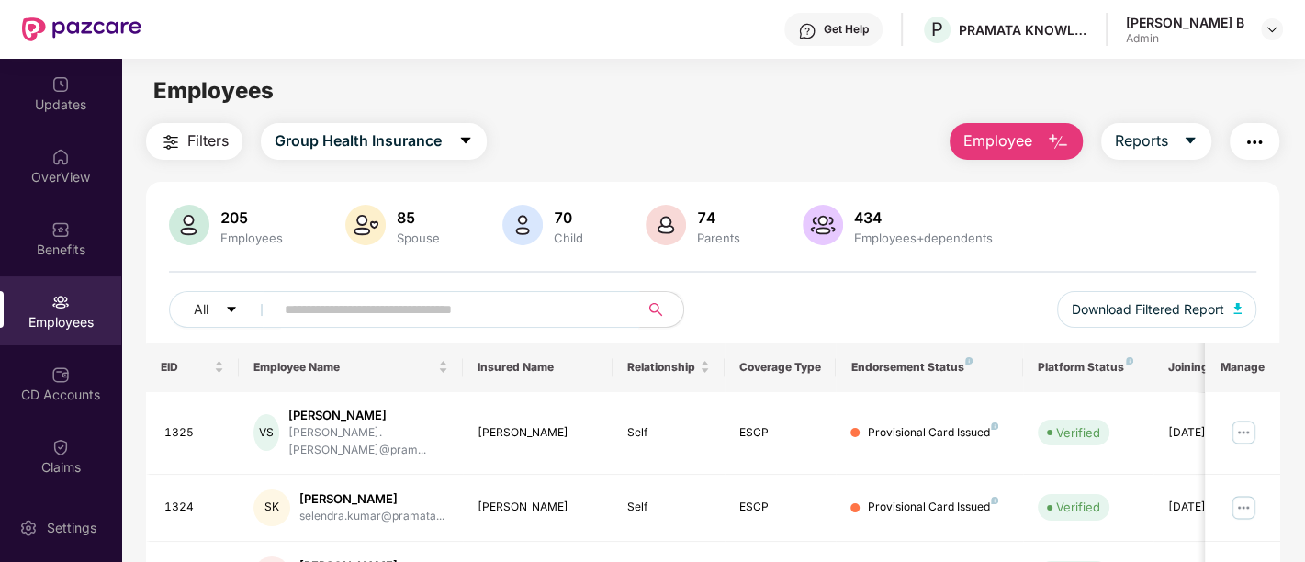
click at [355, 308] on input "text" at bounding box center [450, 310] width 330 height 28
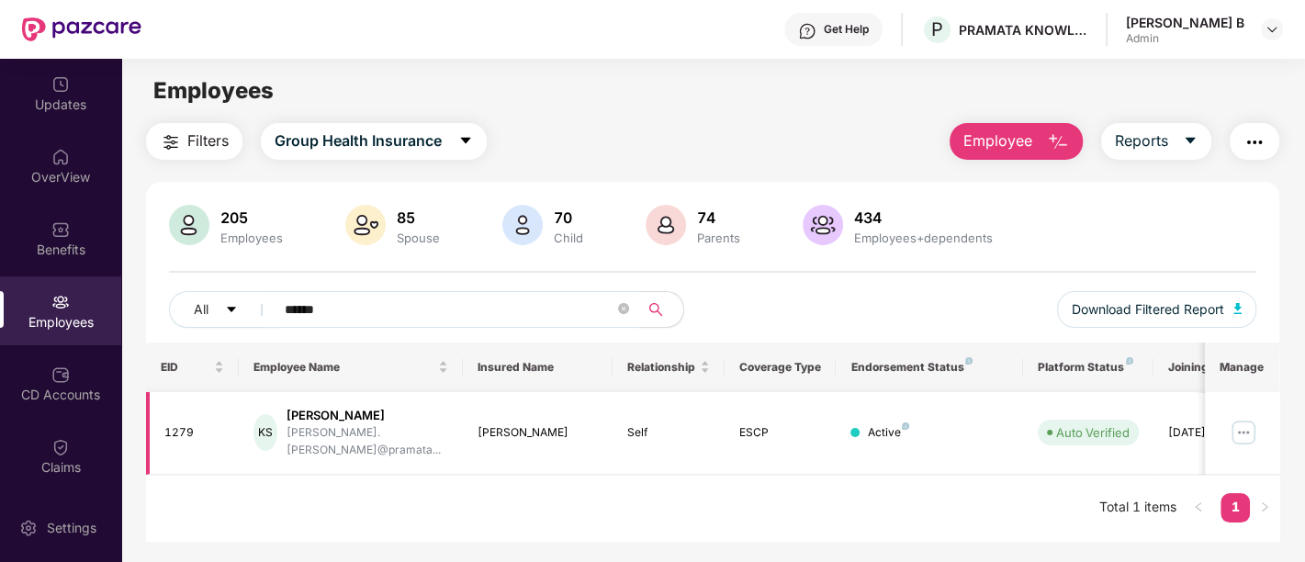
type input "******"
click at [1256, 423] on img at bounding box center [1243, 432] width 29 height 29
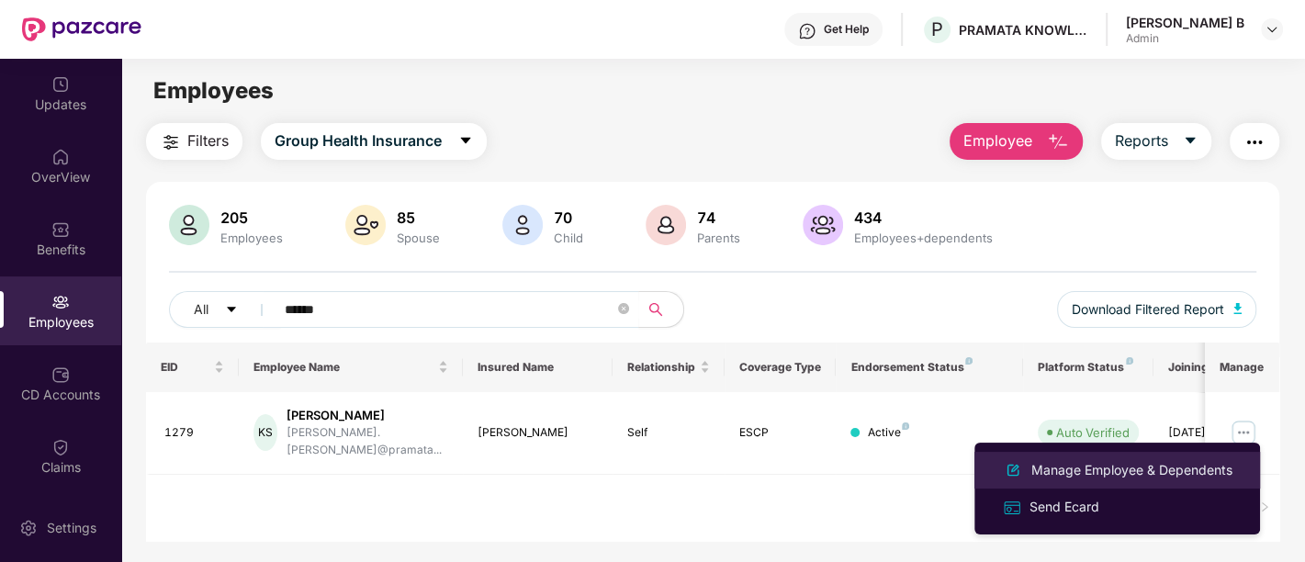
click at [1149, 467] on div "Manage Employee & Dependents" at bounding box center [1132, 470] width 208 height 20
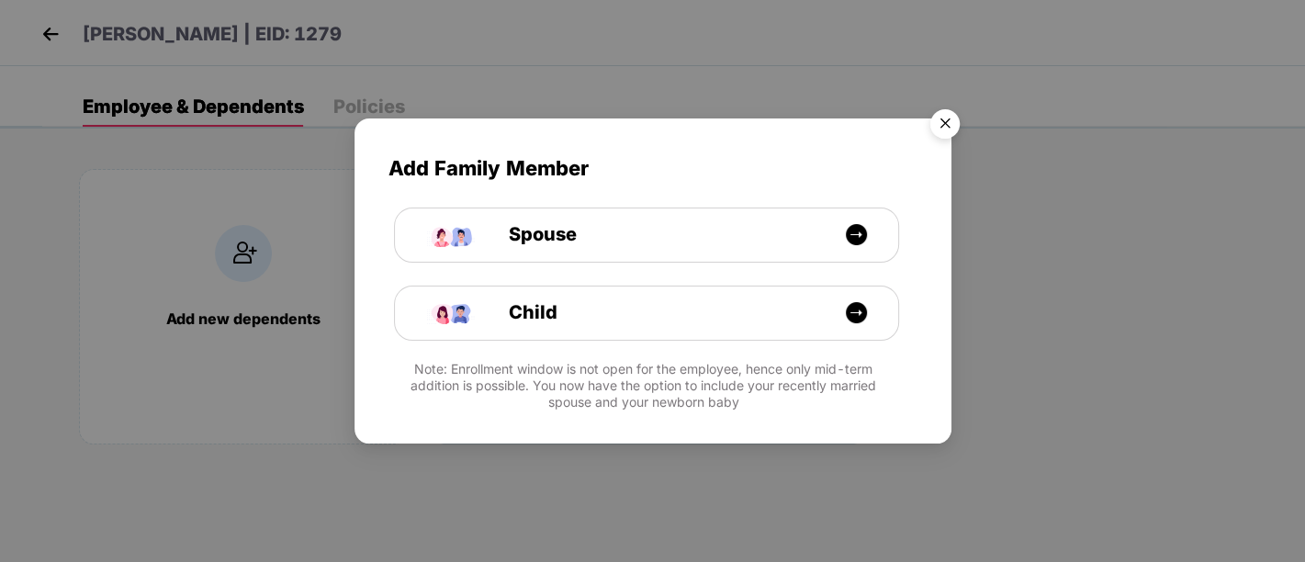
click at [941, 118] on img "Close" at bounding box center [944, 126] width 51 height 51
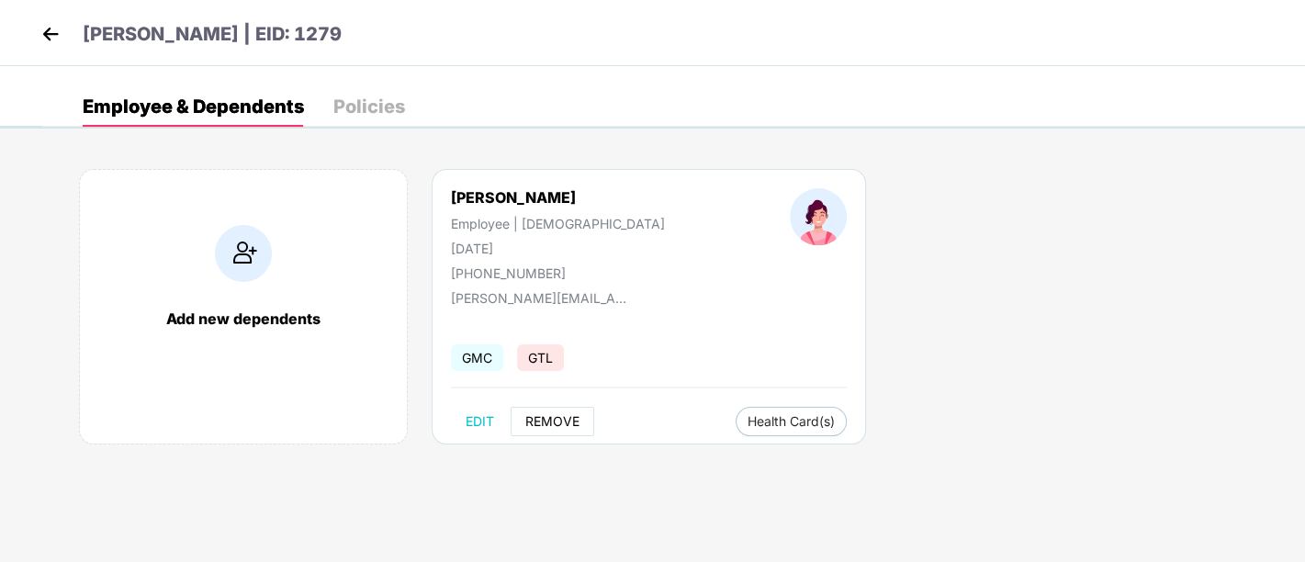
click at [548, 415] on span "REMOVE" at bounding box center [552, 421] width 54 height 15
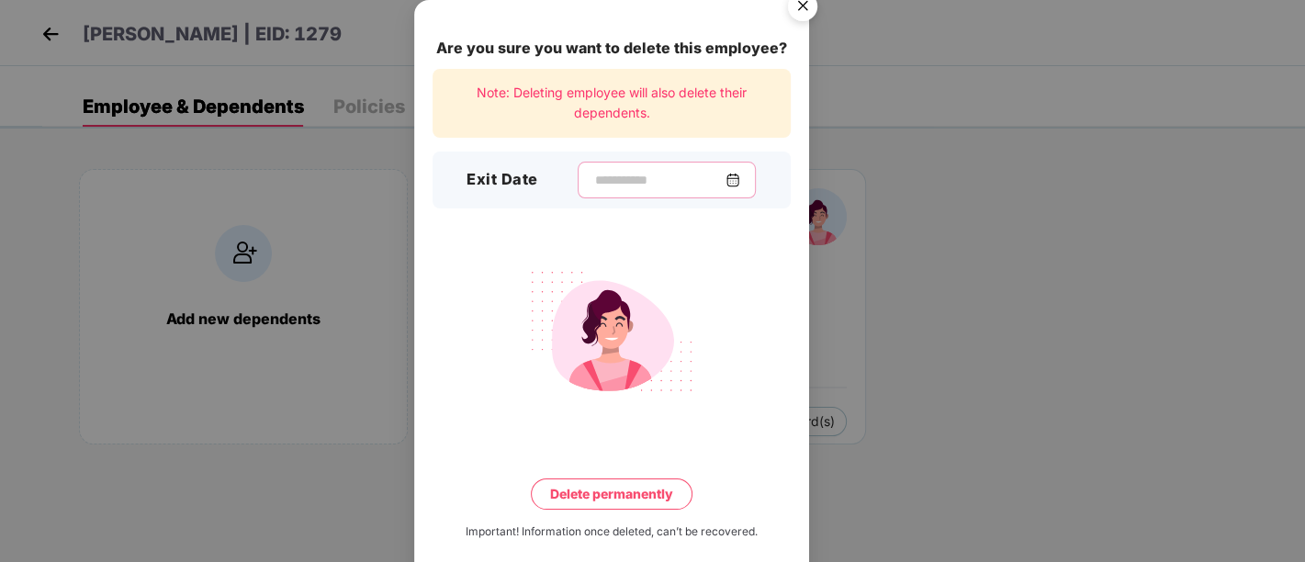
click at [639, 182] on input at bounding box center [659, 180] width 132 height 19
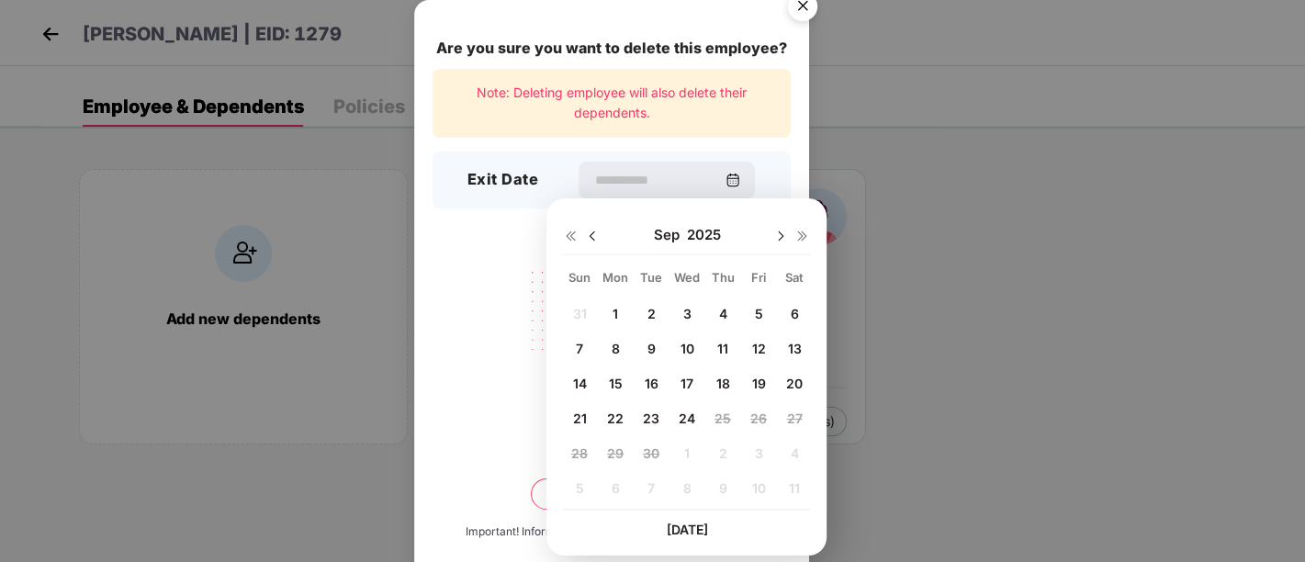
click at [613, 380] on span "15" at bounding box center [615, 384] width 14 height 16
type input "**********"
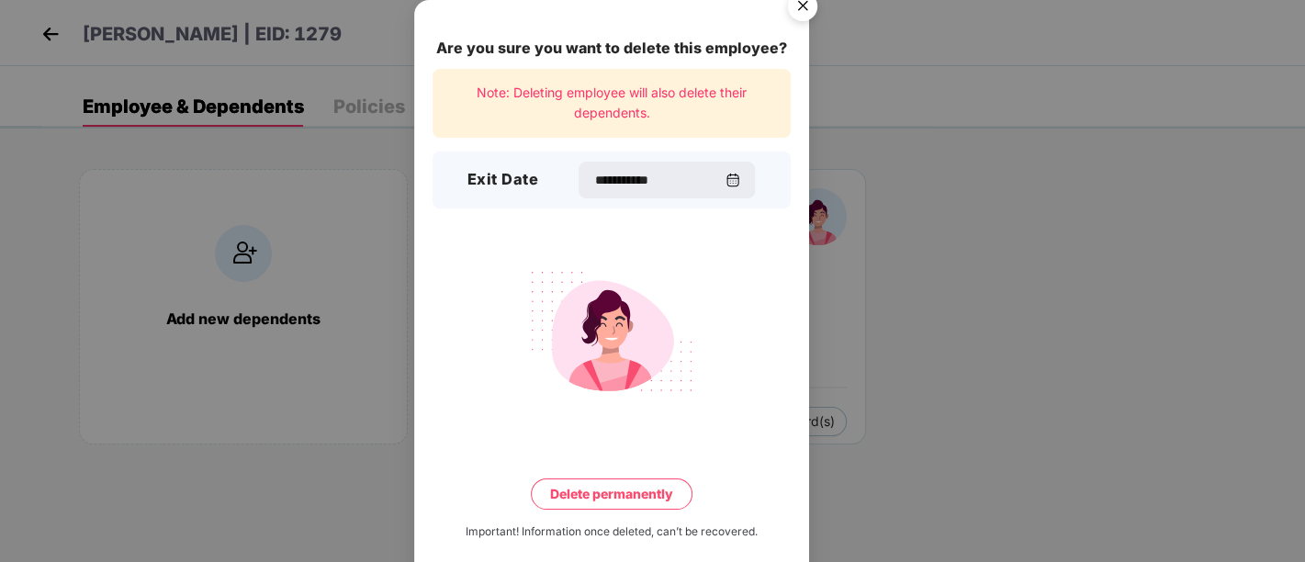
click at [561, 495] on button "Delete permanently" at bounding box center [612, 494] width 162 height 31
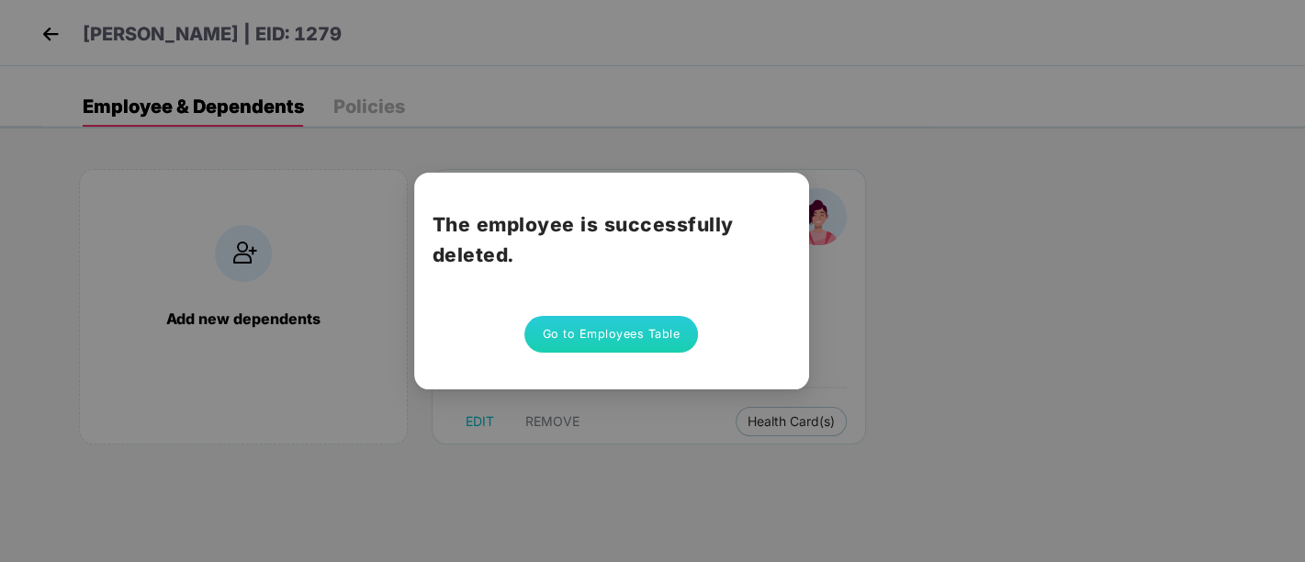
click at [548, 335] on button "Go to Employees Table" at bounding box center [611, 334] width 175 height 37
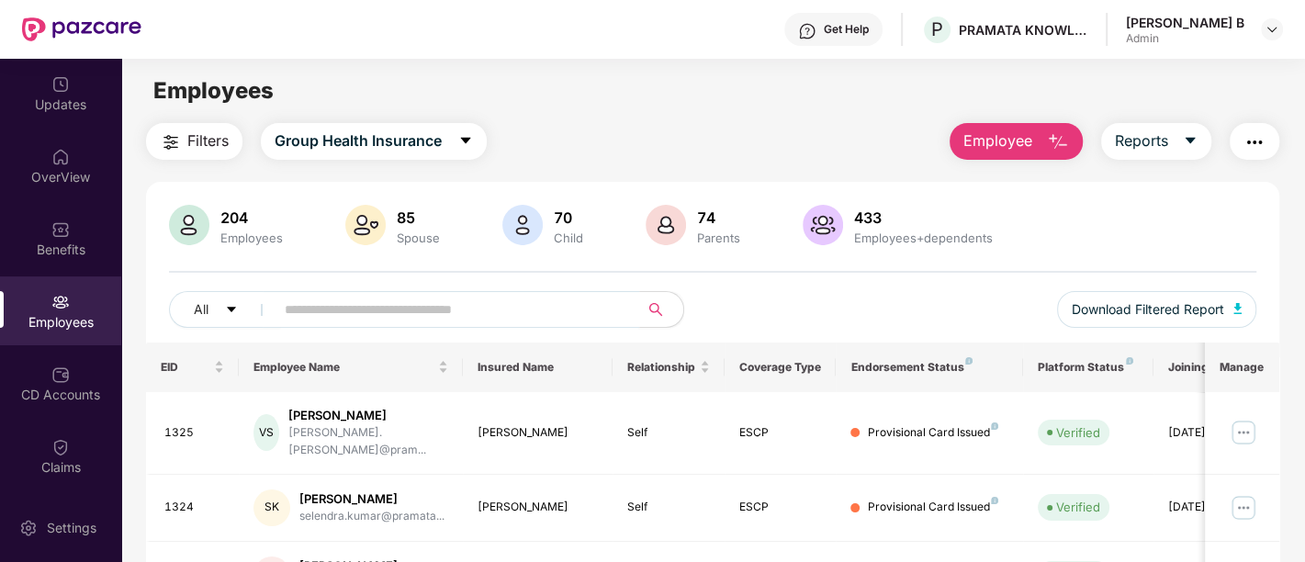
click at [386, 313] on input "text" at bounding box center [450, 310] width 330 height 28
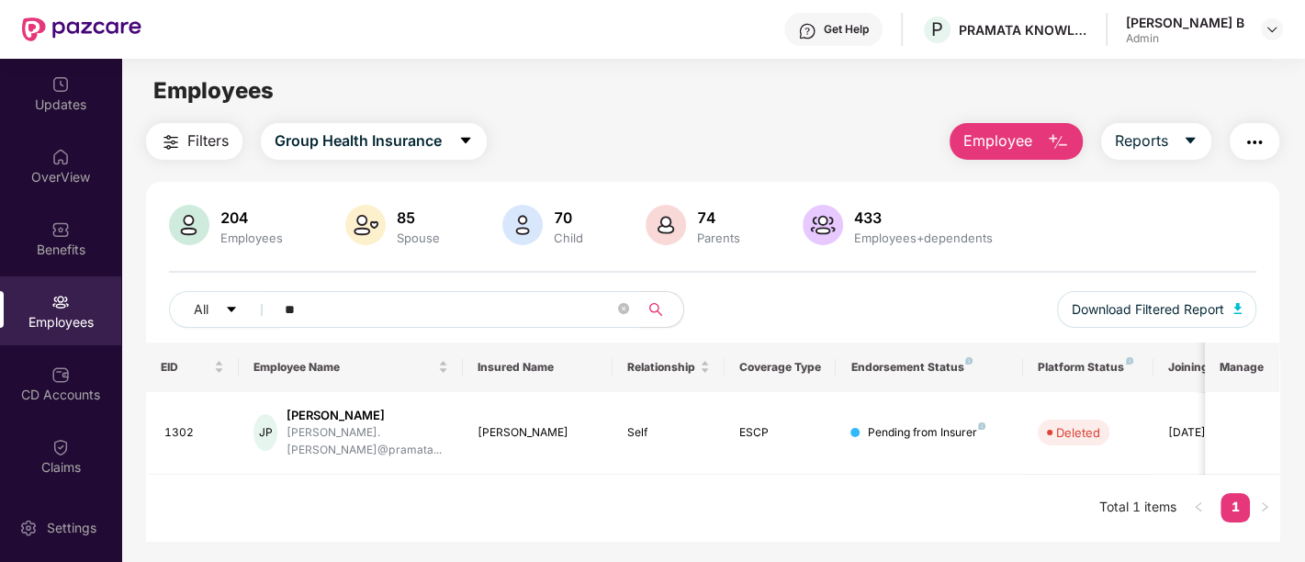
type input "*"
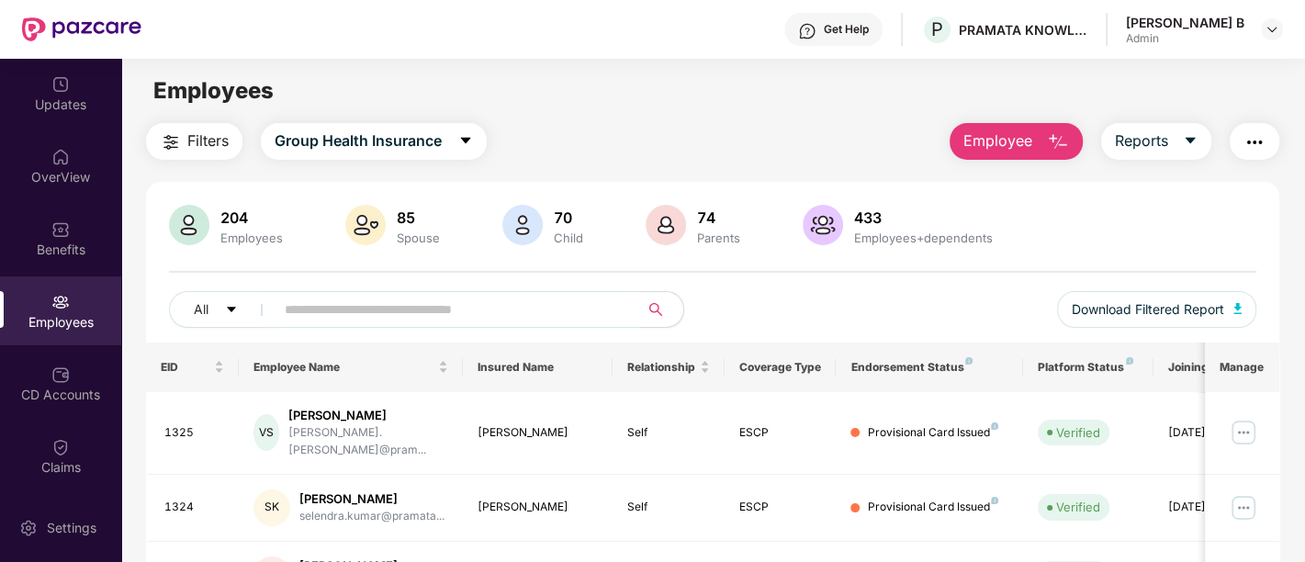
click at [464, 313] on input "text" at bounding box center [450, 310] width 330 height 28
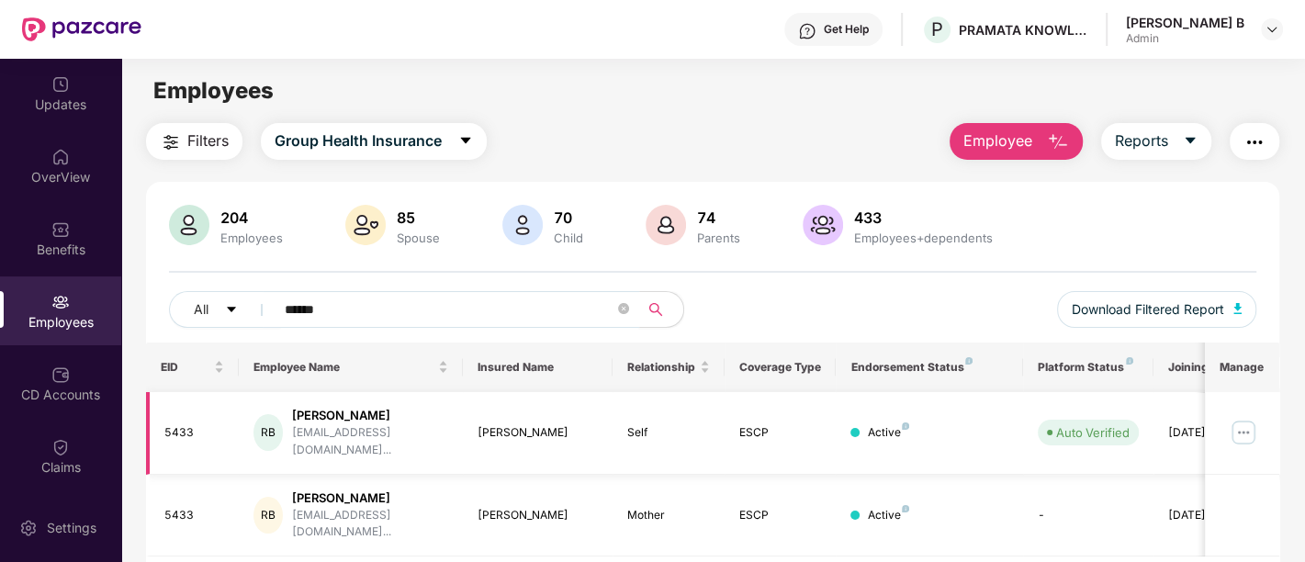
type input "******"
click at [1254, 426] on img at bounding box center [1243, 432] width 29 height 29
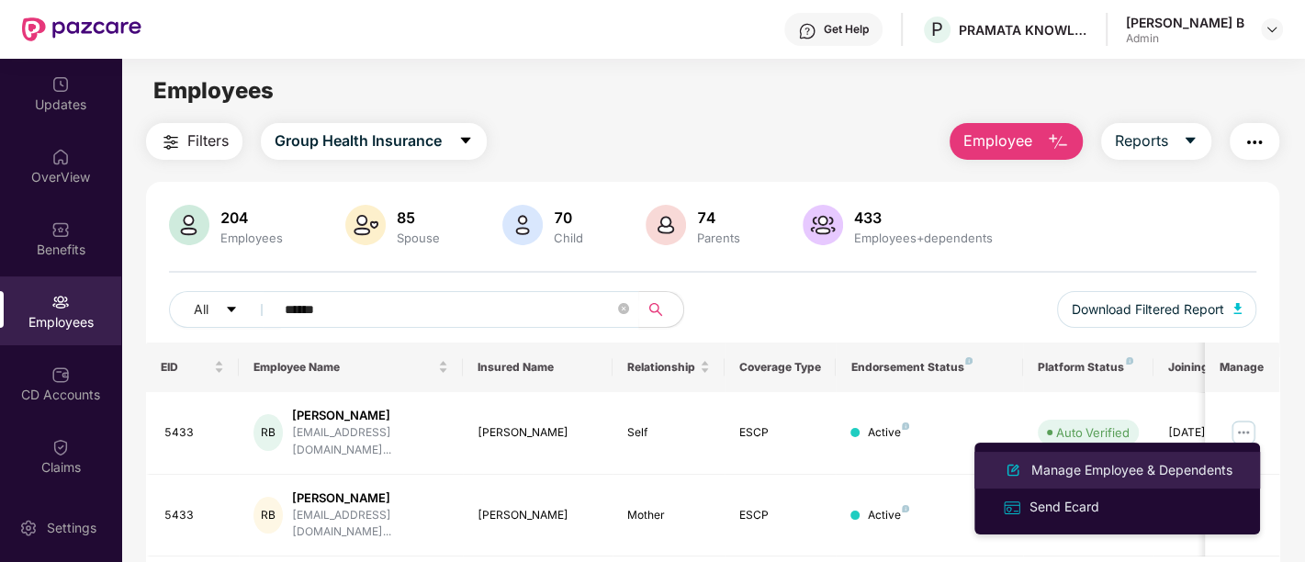
click at [1124, 467] on div "Manage Employee & Dependents" at bounding box center [1132, 470] width 208 height 20
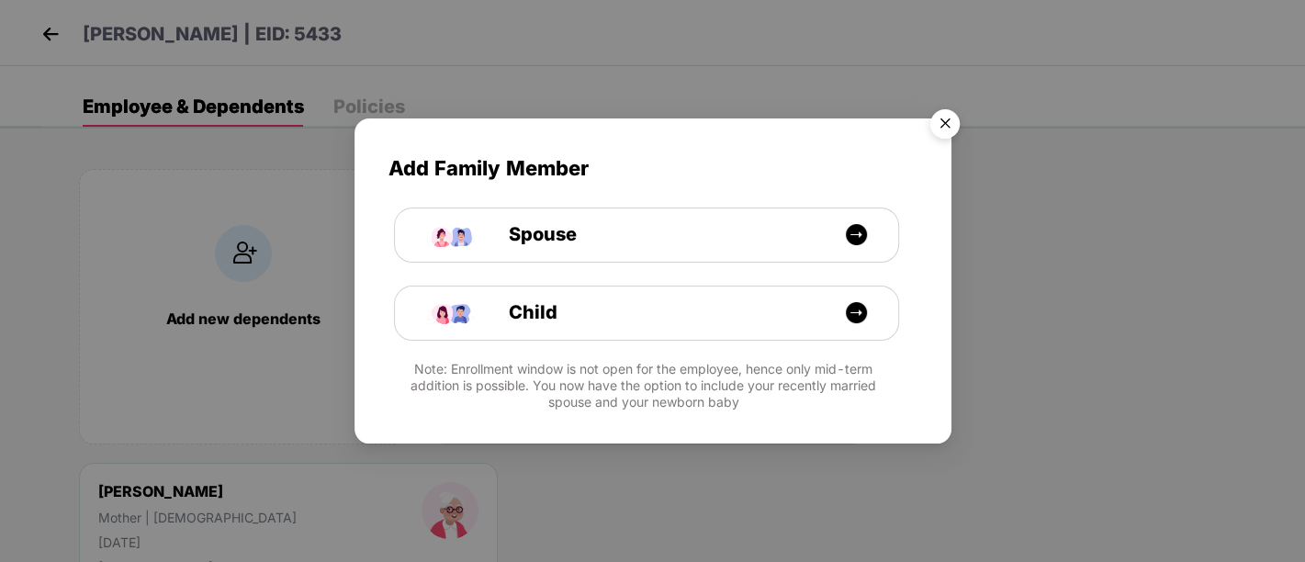
click at [954, 121] on img "Close" at bounding box center [944, 126] width 51 height 51
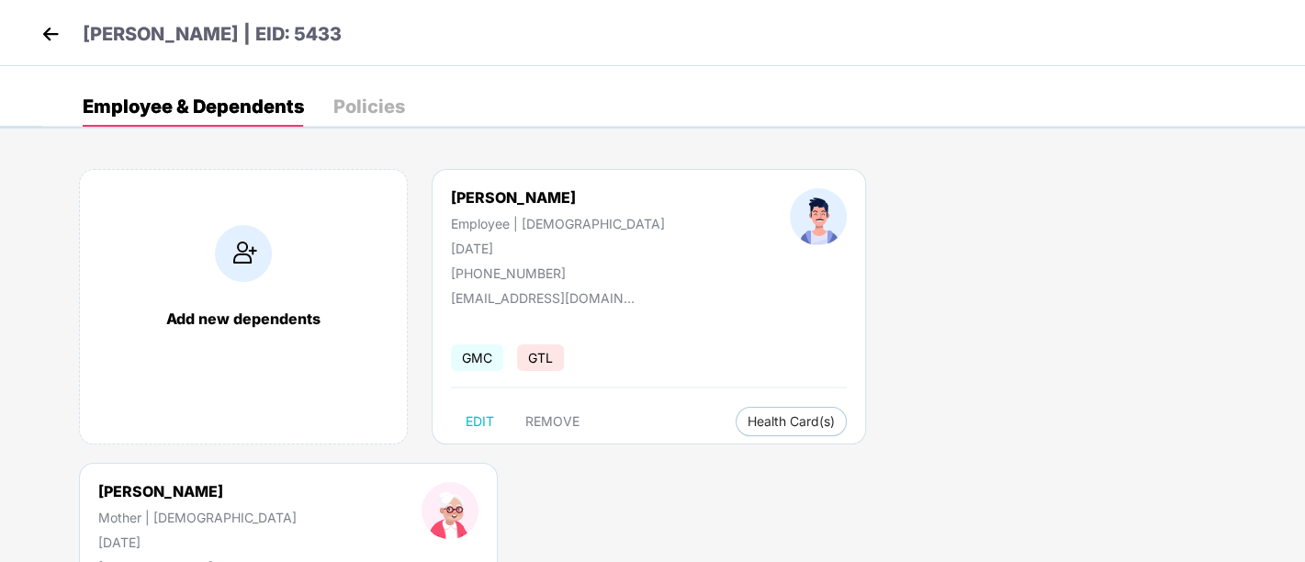
click at [51, 31] on img at bounding box center [51, 34] width 28 height 28
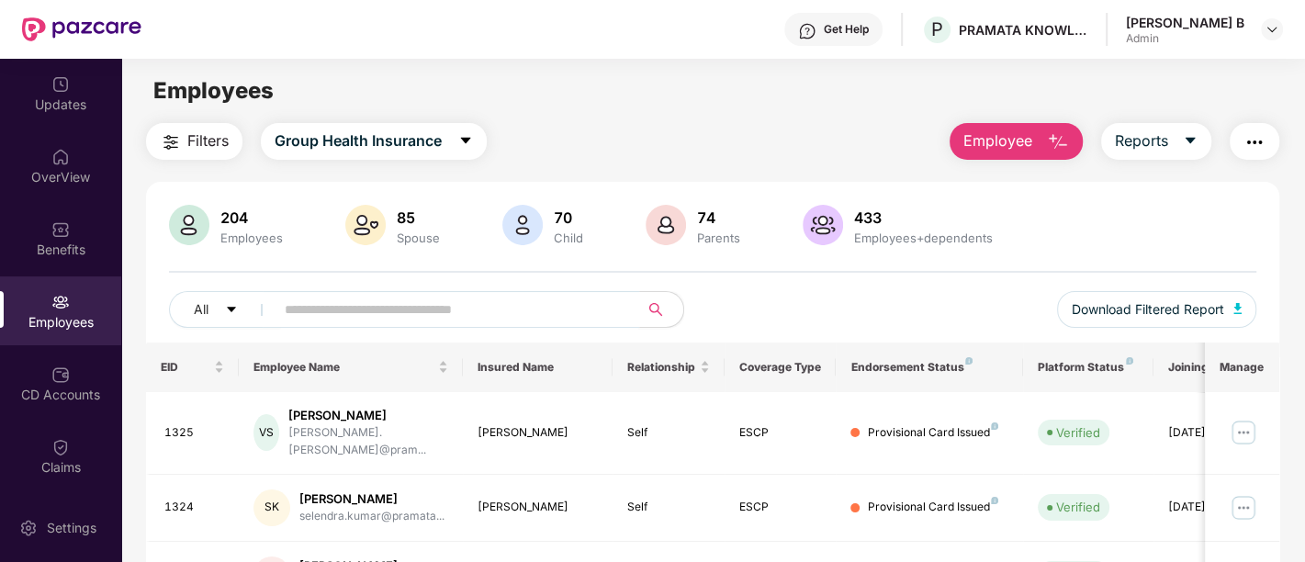
click at [384, 309] on input "text" at bounding box center [450, 310] width 330 height 28
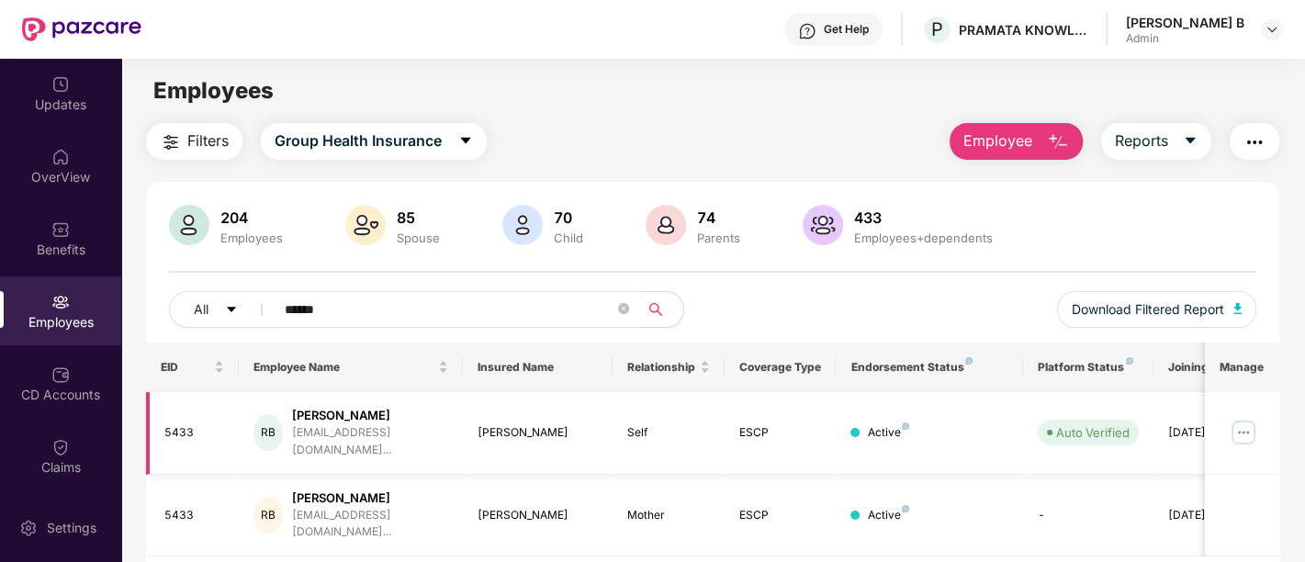
type input "******"
click at [1247, 419] on img at bounding box center [1243, 432] width 29 height 29
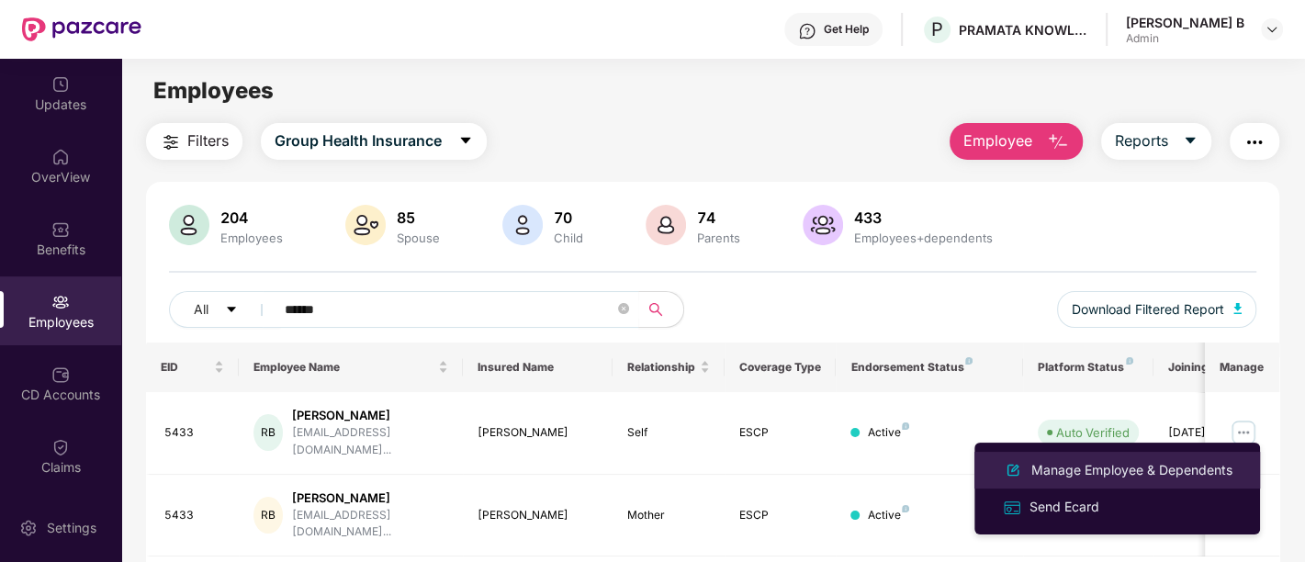
click at [1165, 468] on div "Manage Employee & Dependents" at bounding box center [1132, 470] width 208 height 20
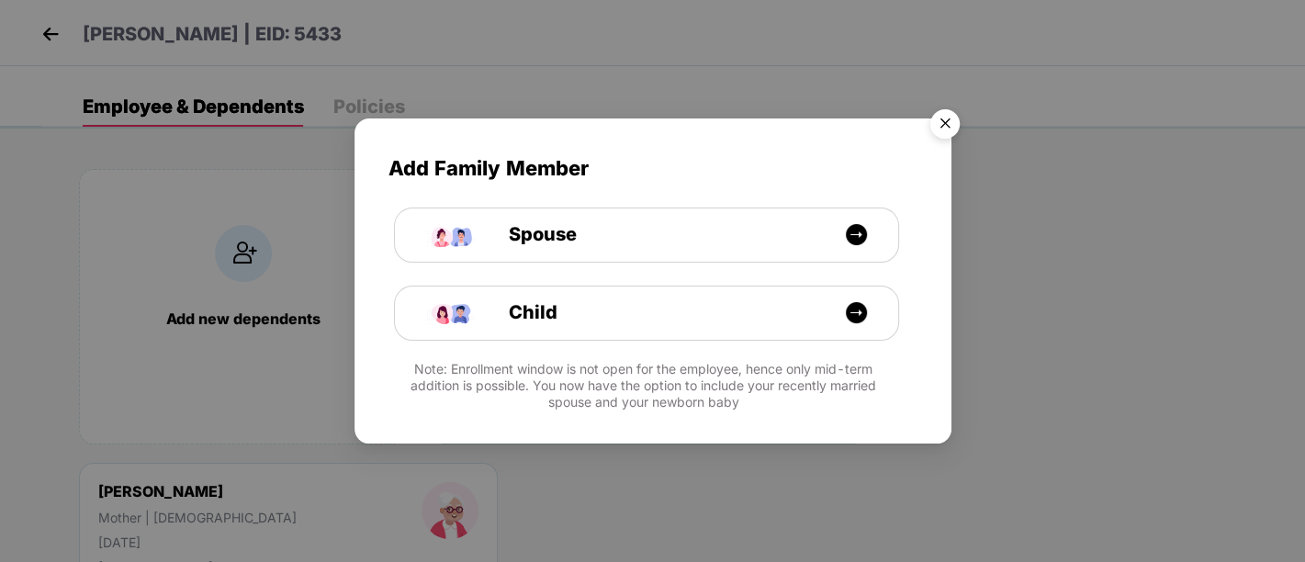
click at [939, 124] on img "Close" at bounding box center [944, 126] width 51 height 51
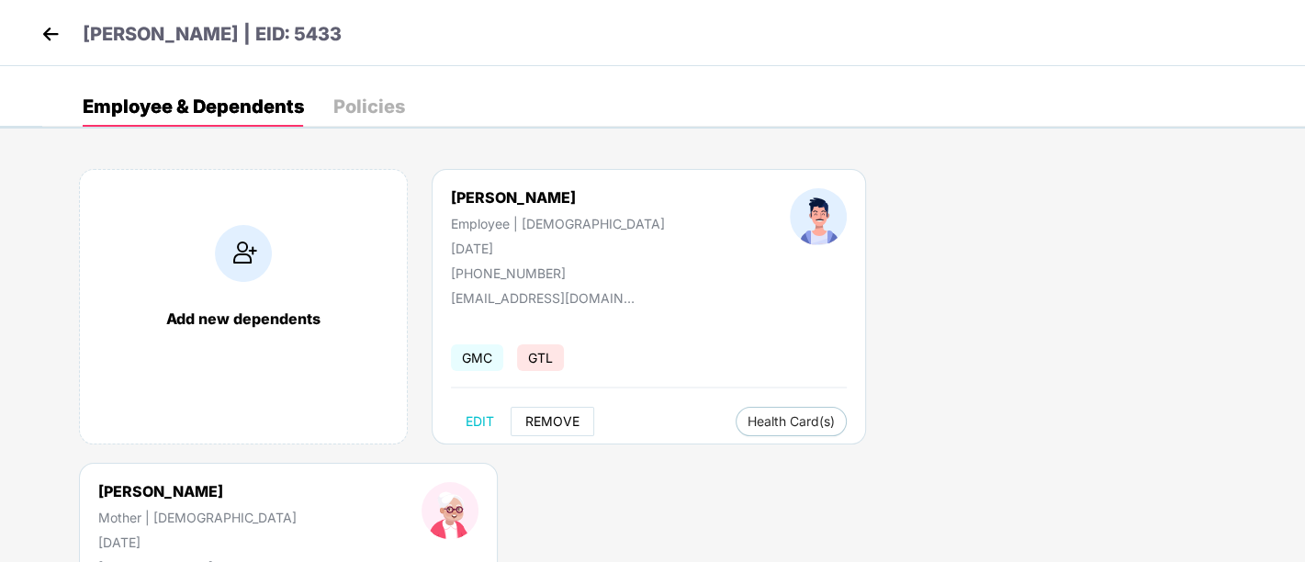
click at [532, 419] on span "REMOVE" at bounding box center [552, 421] width 54 height 15
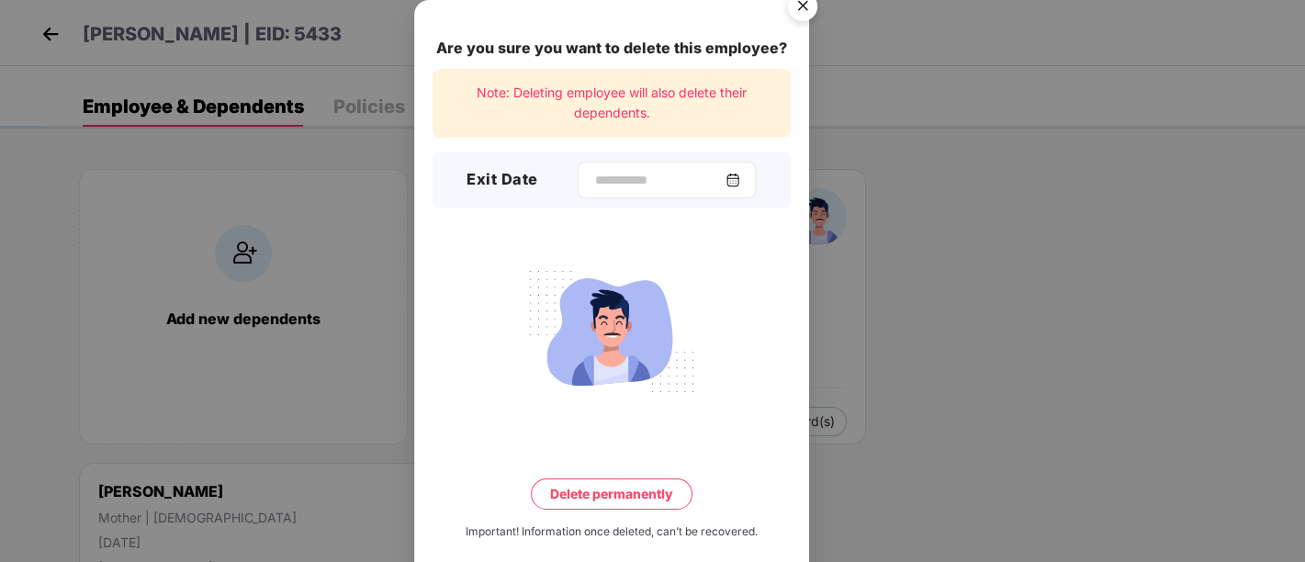
click at [595, 167] on div at bounding box center [667, 180] width 178 height 37
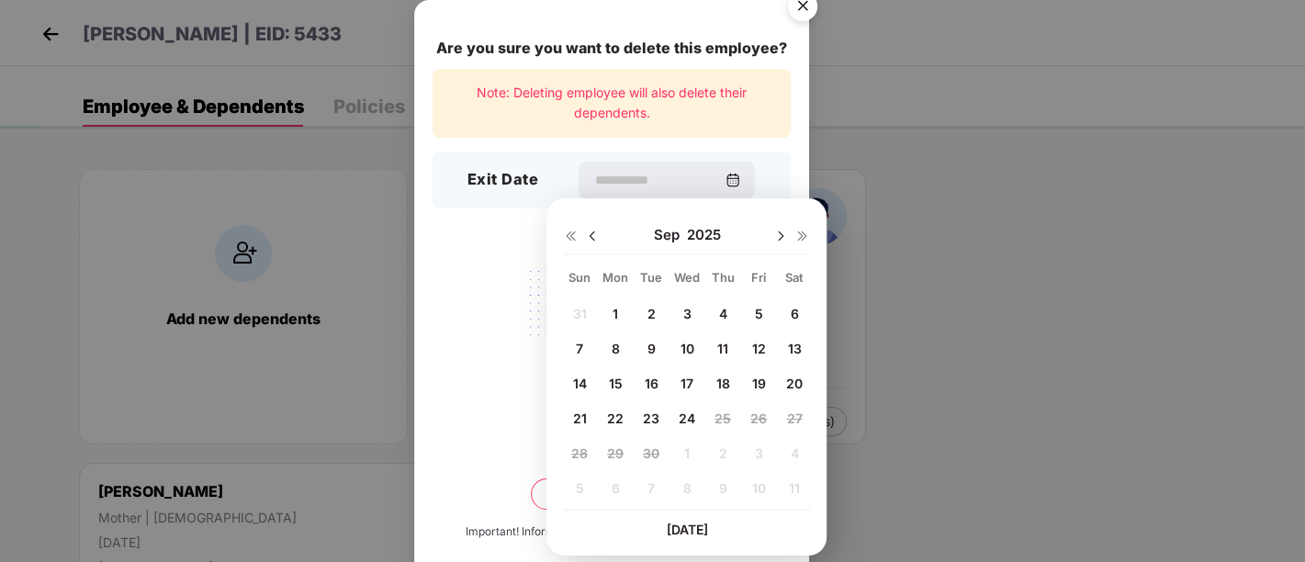
click at [757, 314] on span "5" at bounding box center [758, 314] width 8 height 16
type input "**********"
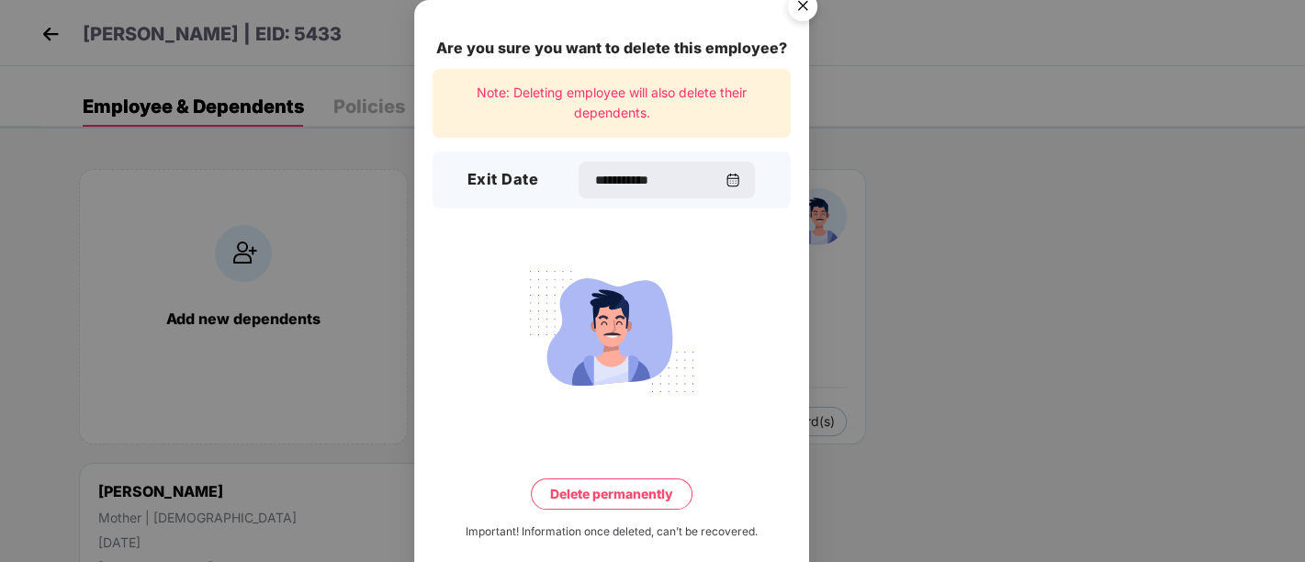
click at [633, 491] on button "Delete permanently" at bounding box center [612, 494] width 162 height 31
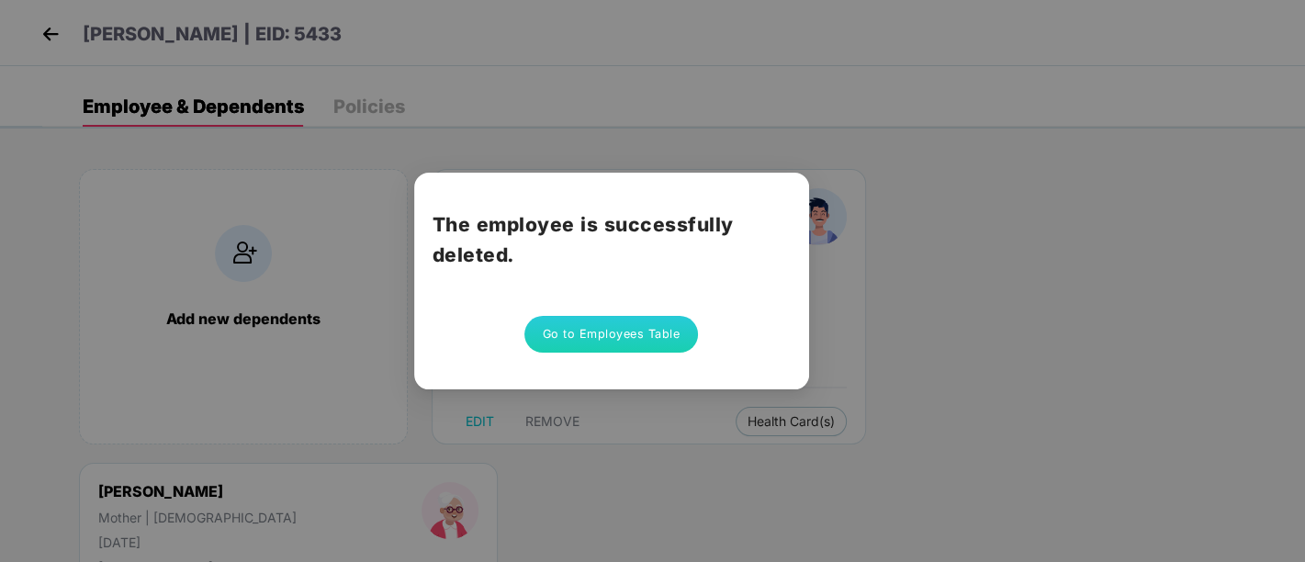
click at [645, 339] on button "Go to Employees Table" at bounding box center [611, 334] width 175 height 37
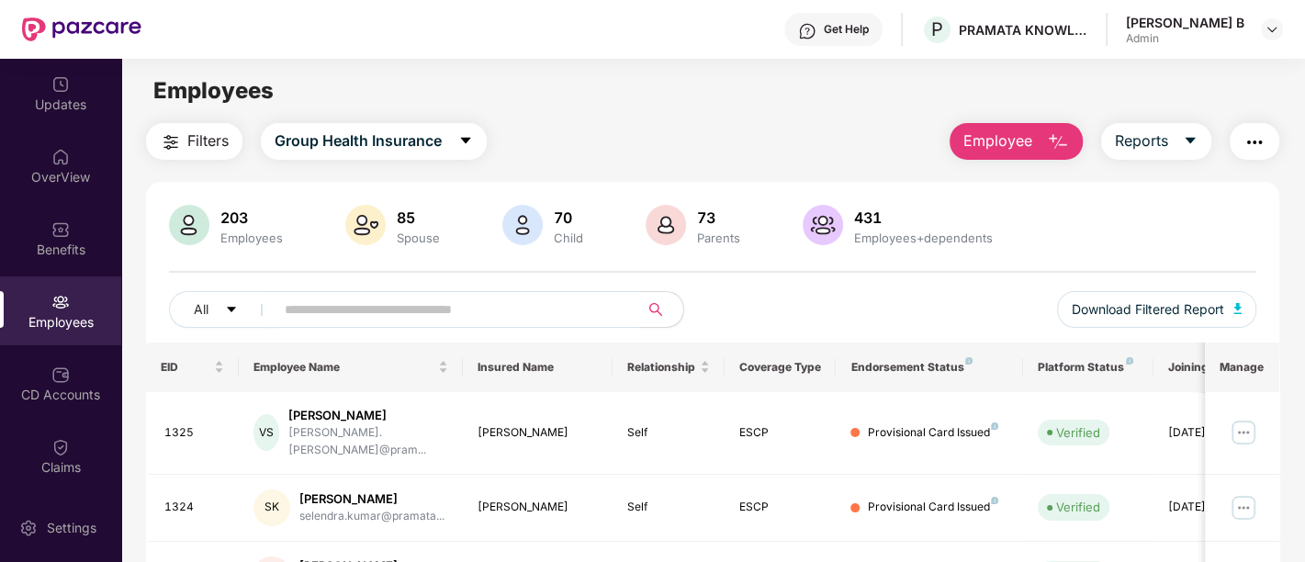
click at [473, 307] on input "text" at bounding box center [450, 310] width 330 height 28
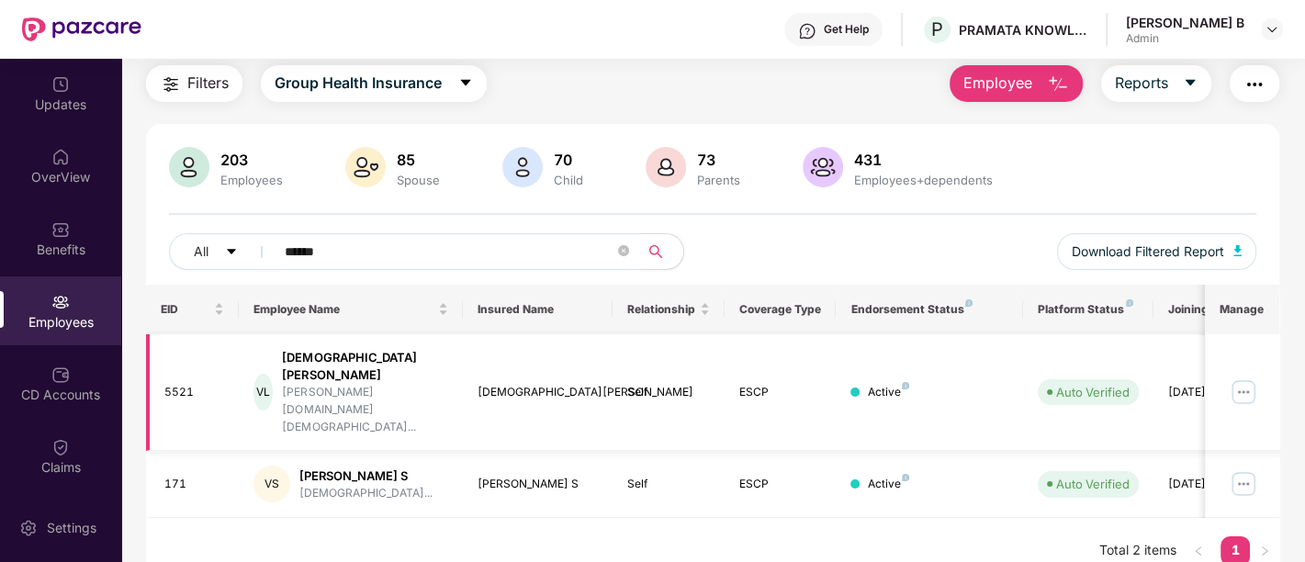
scroll to position [0, 0]
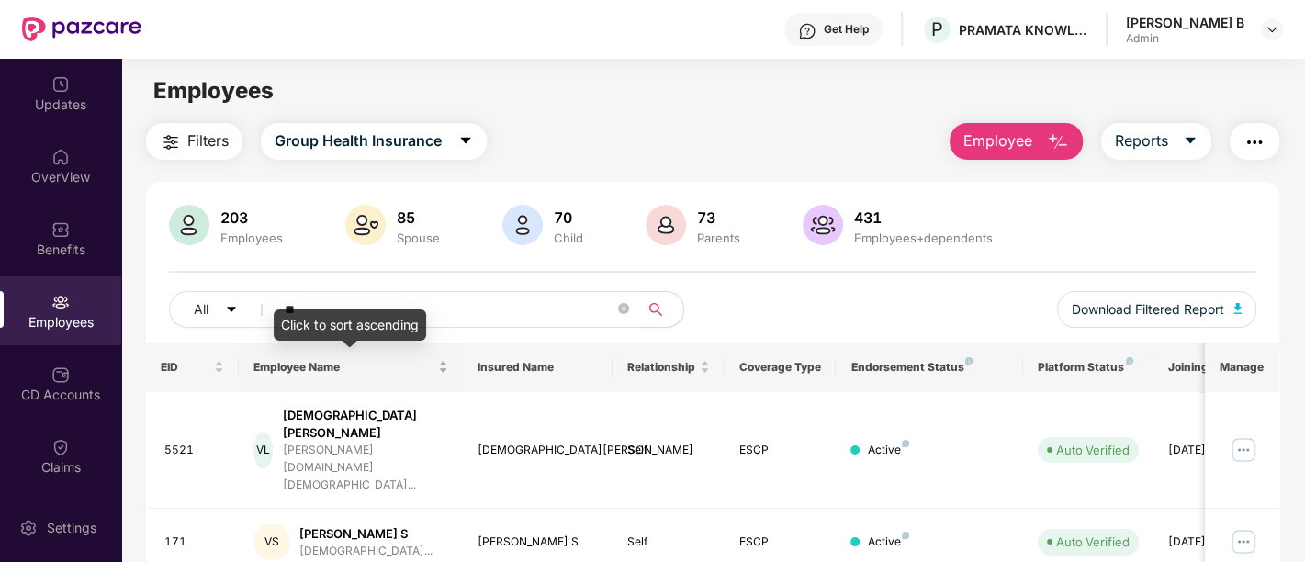
type input "*"
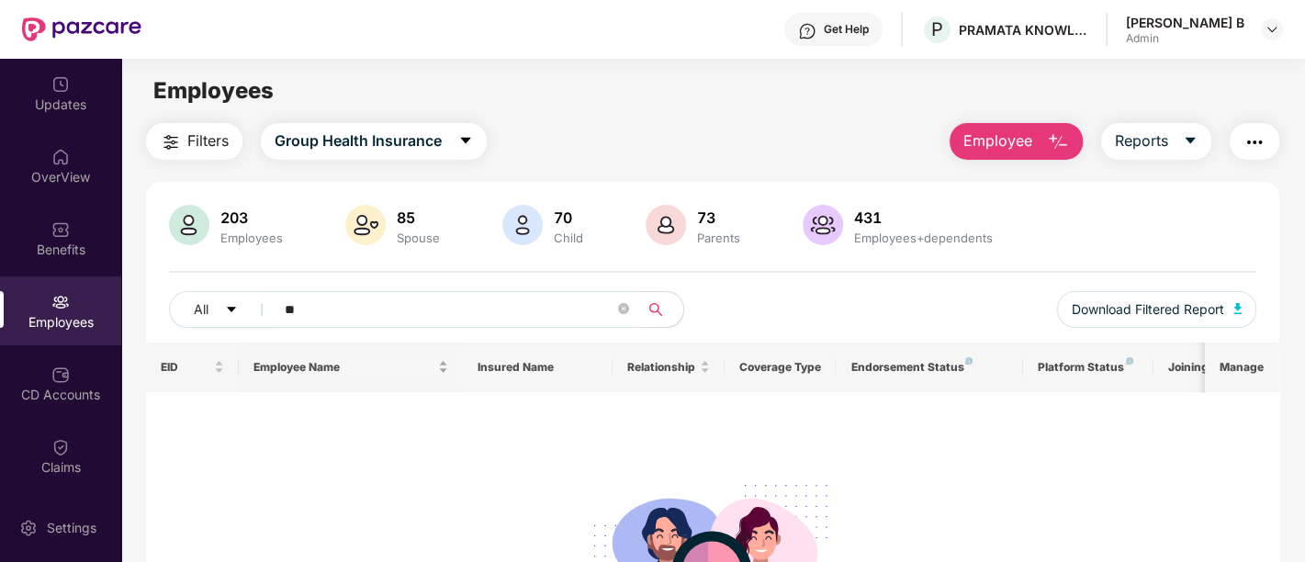
type input "*"
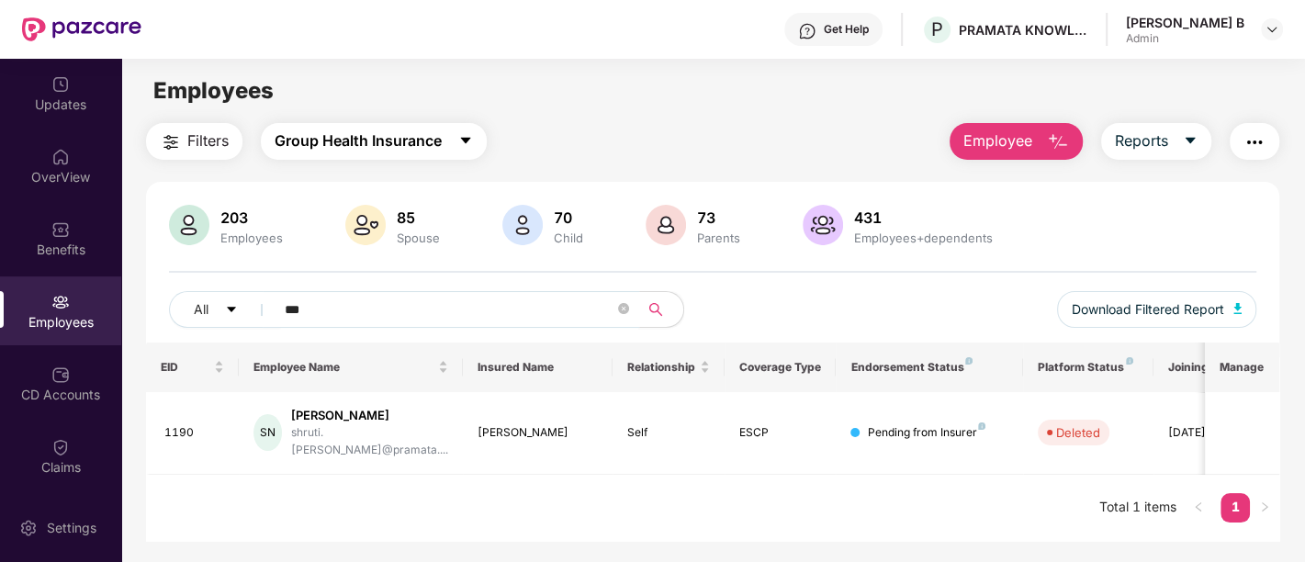
type input "***"
click at [418, 144] on span "Group Health Insurance" at bounding box center [358, 140] width 167 height 23
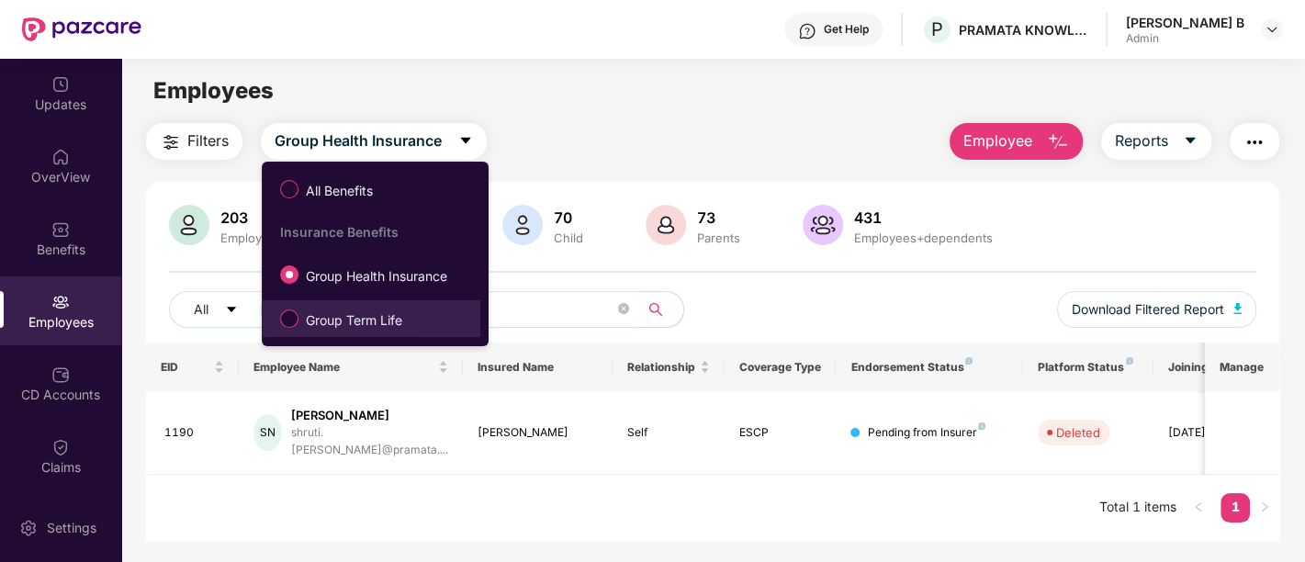
click at [380, 324] on span "Group Term Life" at bounding box center [353, 320] width 111 height 20
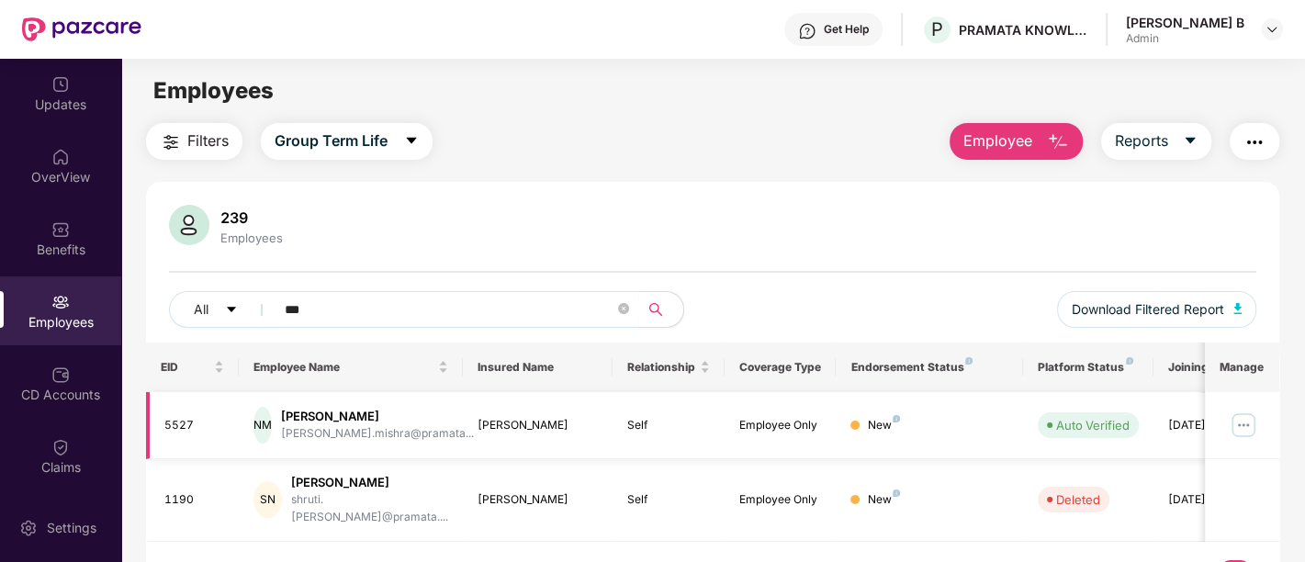
click at [1238, 426] on img at bounding box center [1243, 425] width 29 height 29
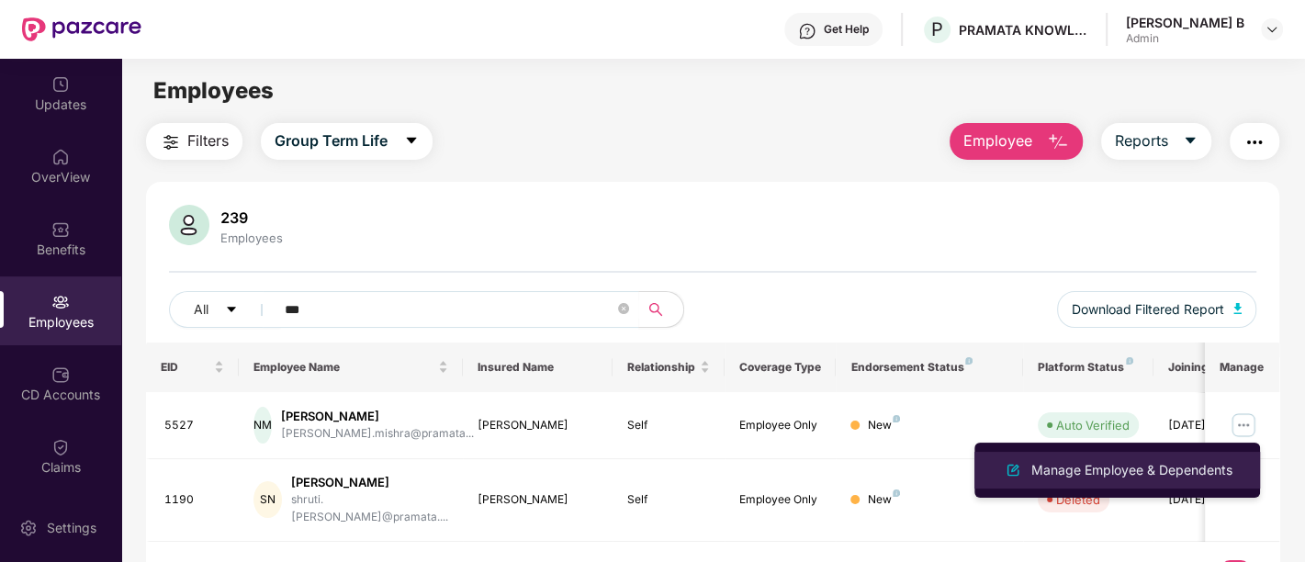
click at [1120, 456] on li "Manage Employee & Dependents" at bounding box center [1117, 470] width 286 height 37
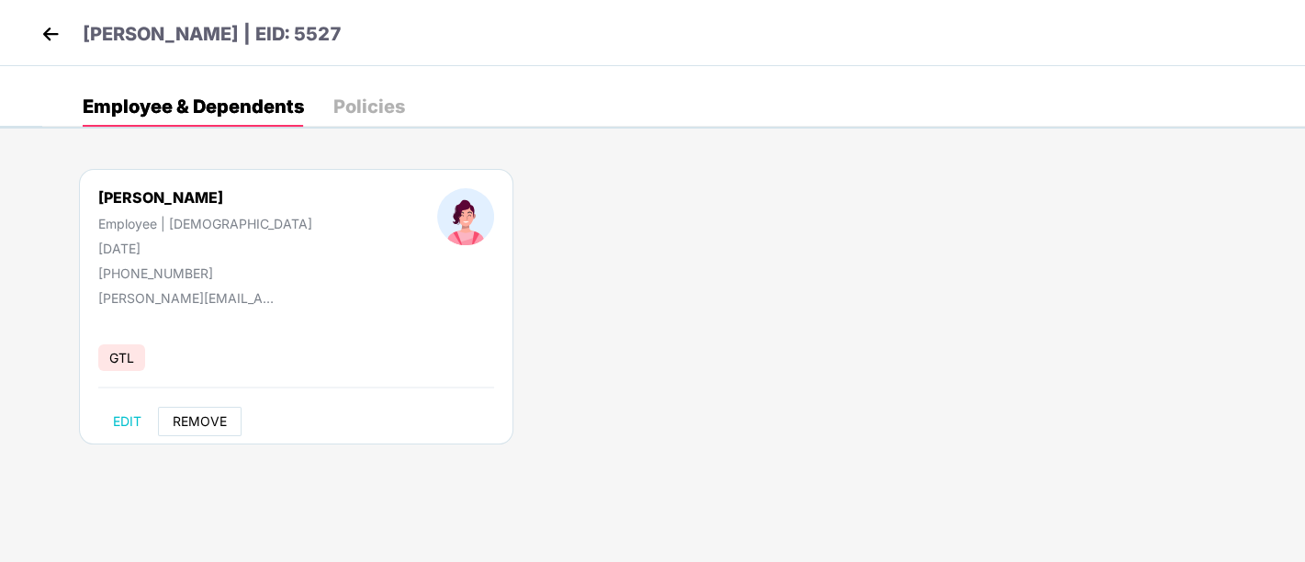
click at [209, 425] on span "REMOVE" at bounding box center [200, 421] width 54 height 15
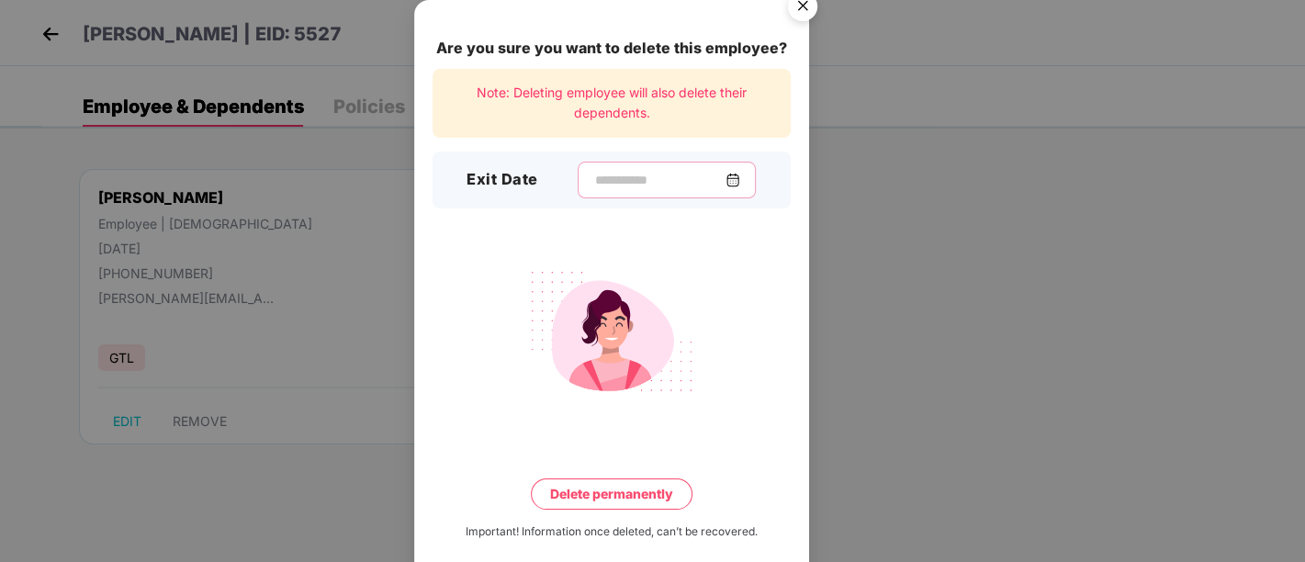
click at [637, 179] on input at bounding box center [659, 180] width 132 height 19
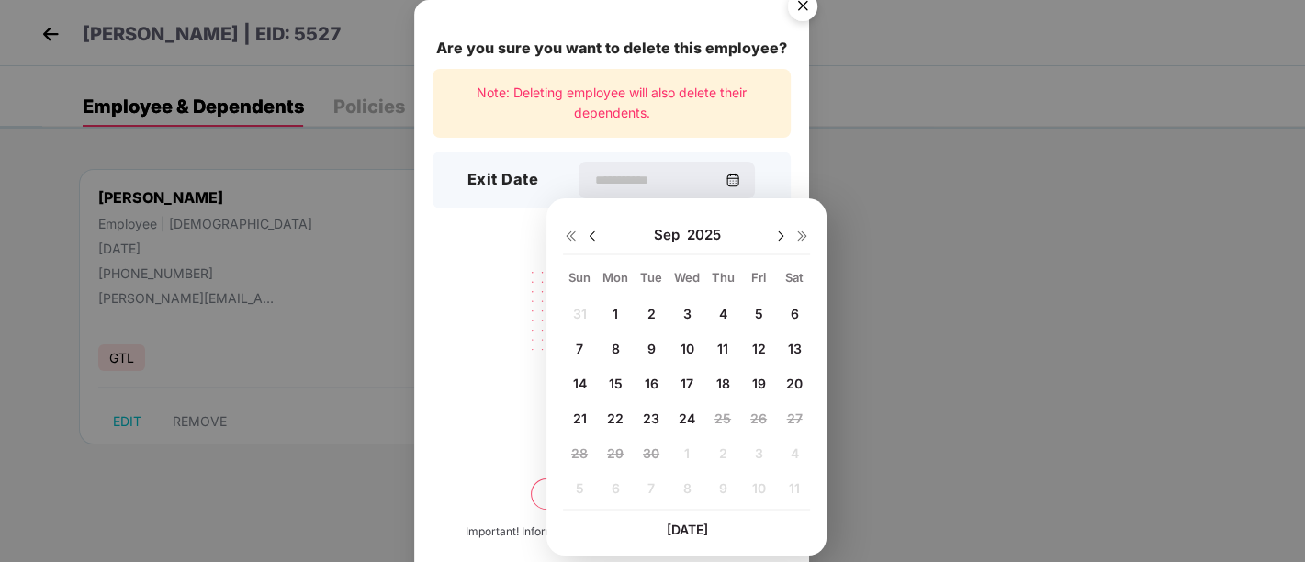
click at [647, 419] on span "23" at bounding box center [651, 419] width 17 height 16
type input "**********"
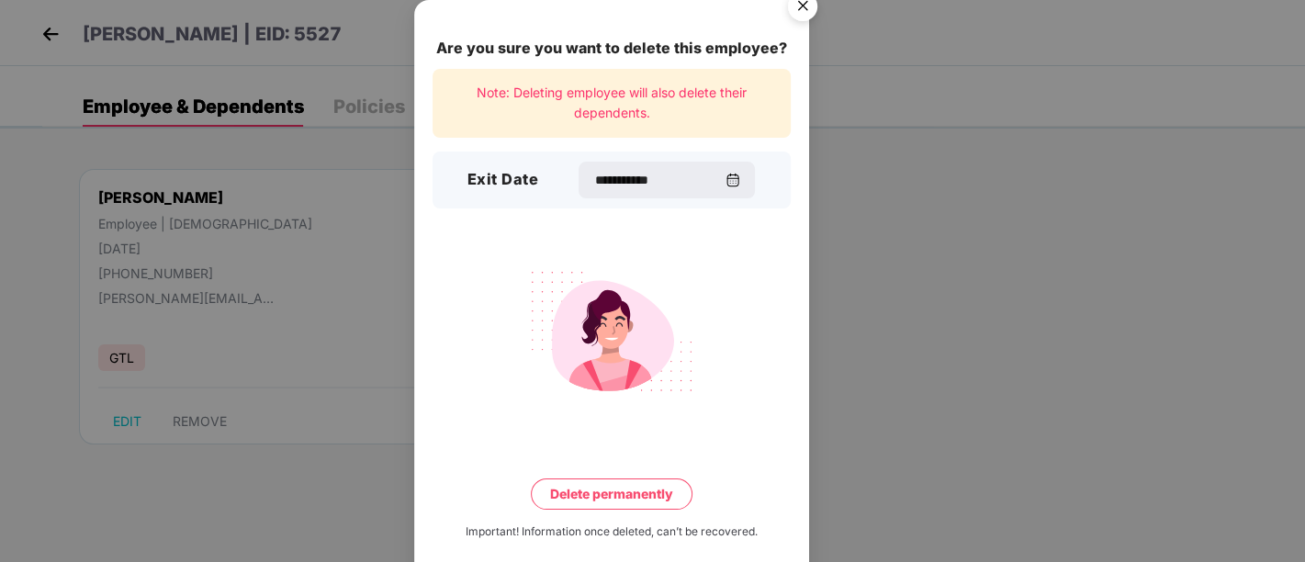
click at [615, 504] on button "Delete permanently" at bounding box center [612, 494] width 162 height 31
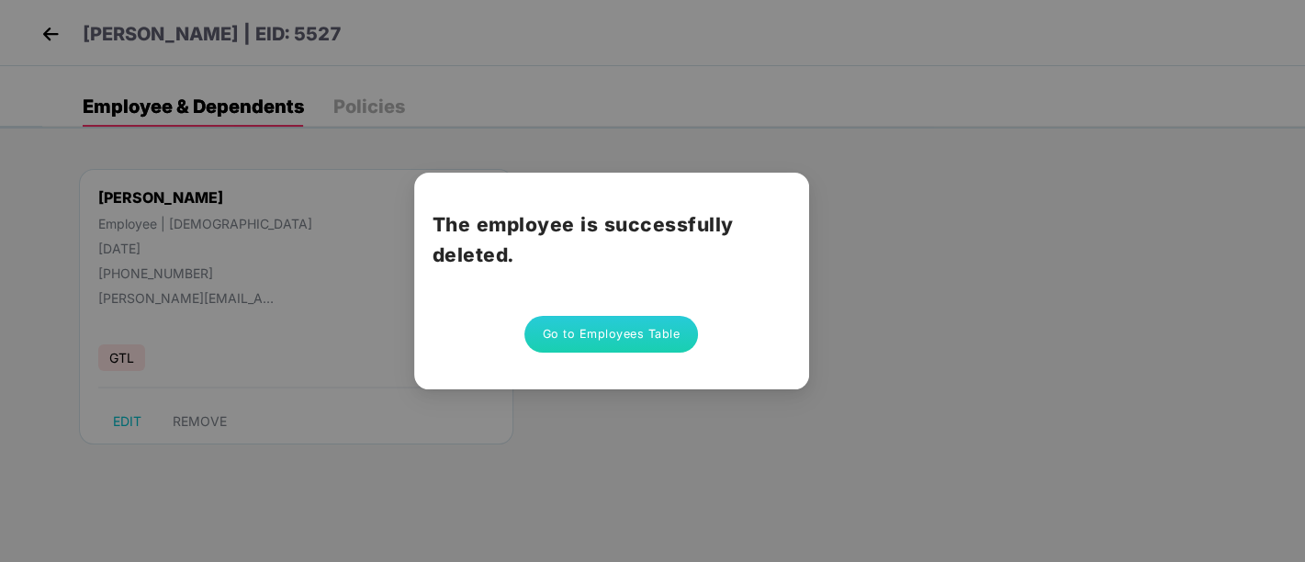
click at [588, 329] on button "Go to Employees Table" at bounding box center [611, 334] width 175 height 37
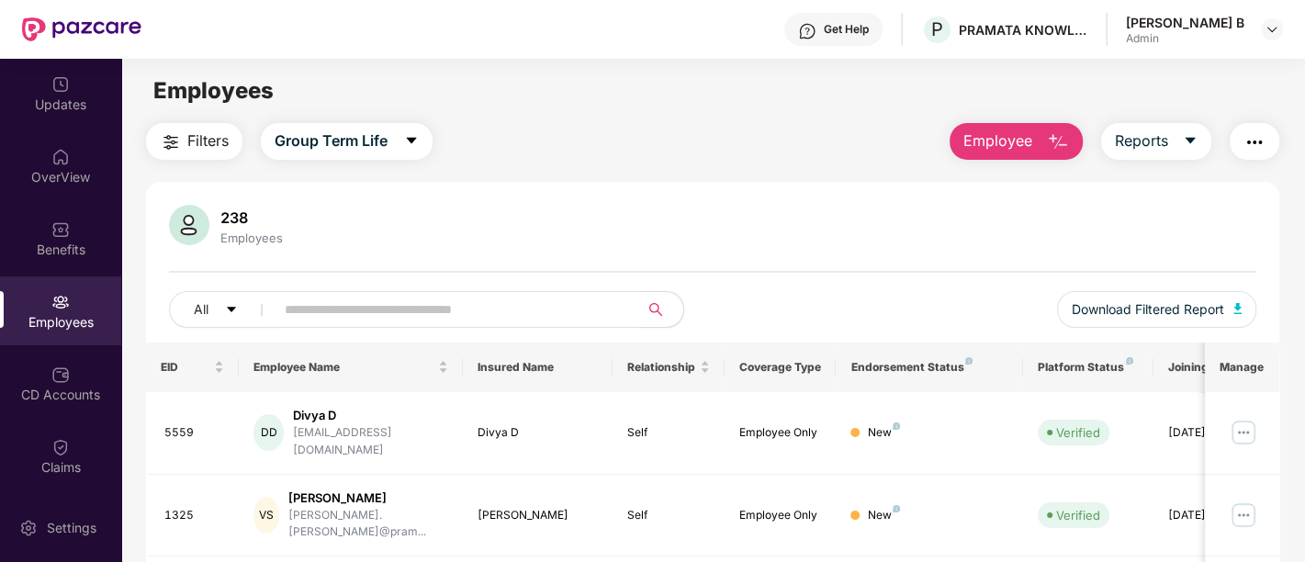
click at [433, 309] on input "text" at bounding box center [450, 310] width 330 height 28
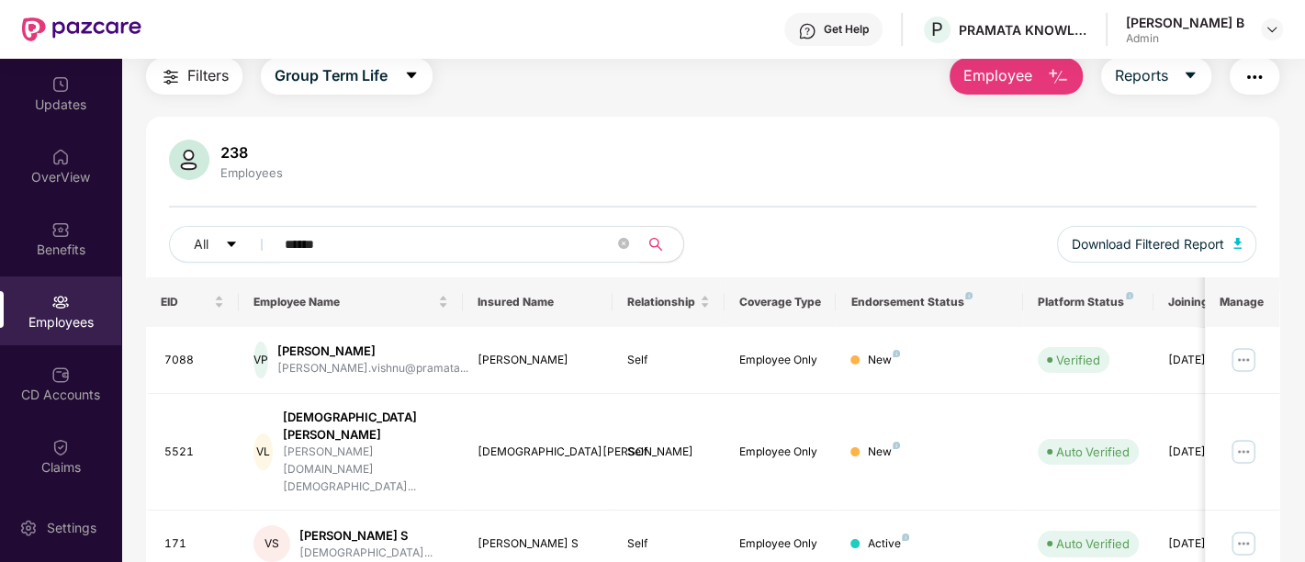
scroll to position [95, 0]
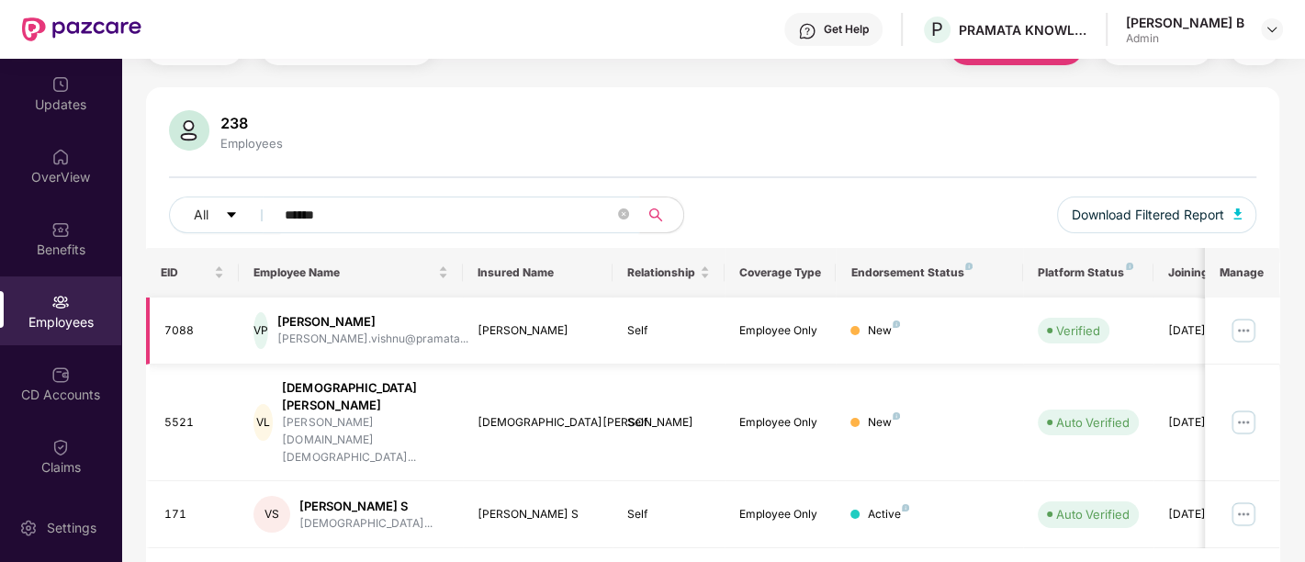
type input "******"
click at [1256, 318] on img at bounding box center [1243, 330] width 29 height 29
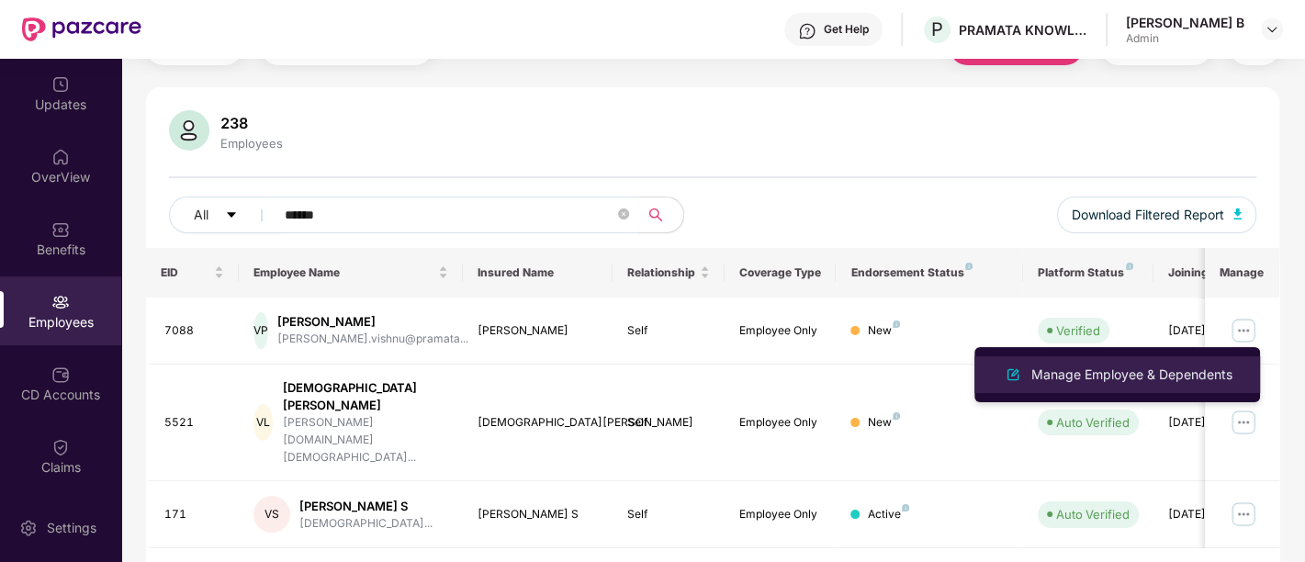
click at [1112, 366] on div "Manage Employee & Dependents" at bounding box center [1132, 375] width 208 height 20
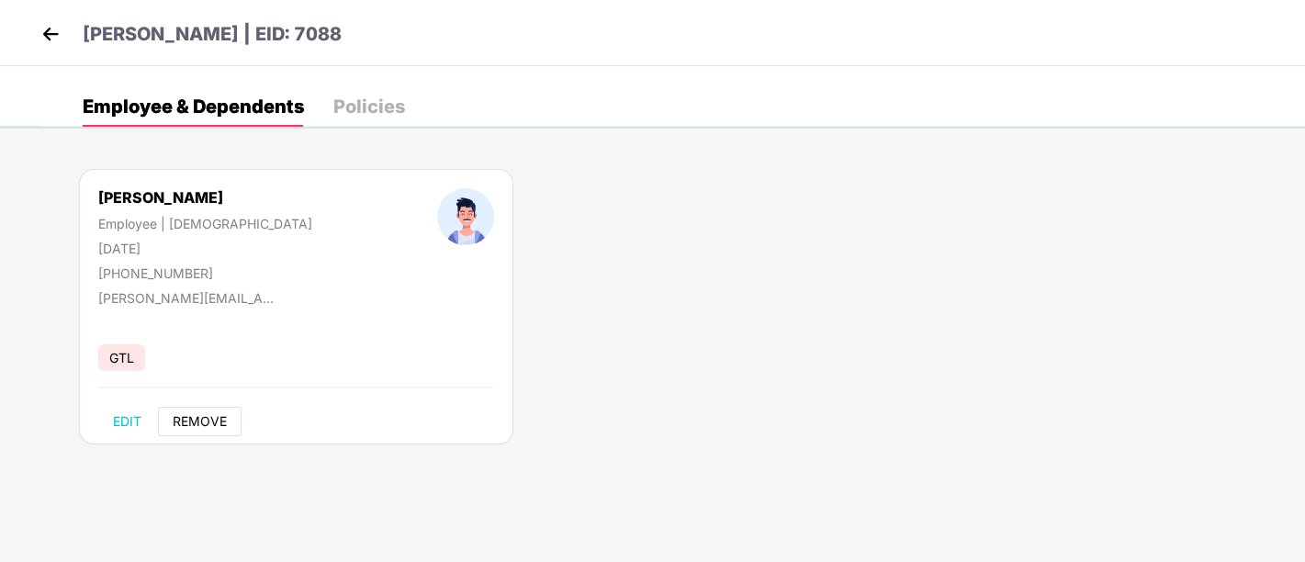
click at [189, 411] on button "REMOVE" at bounding box center [200, 421] width 84 height 29
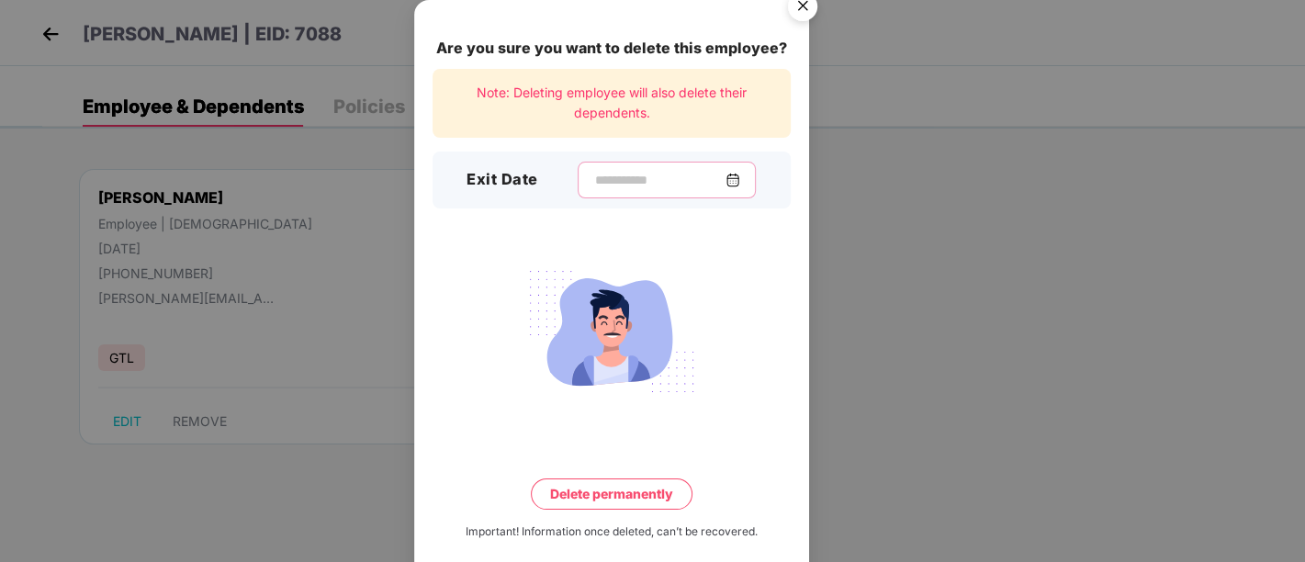
click at [633, 182] on input at bounding box center [659, 180] width 132 height 19
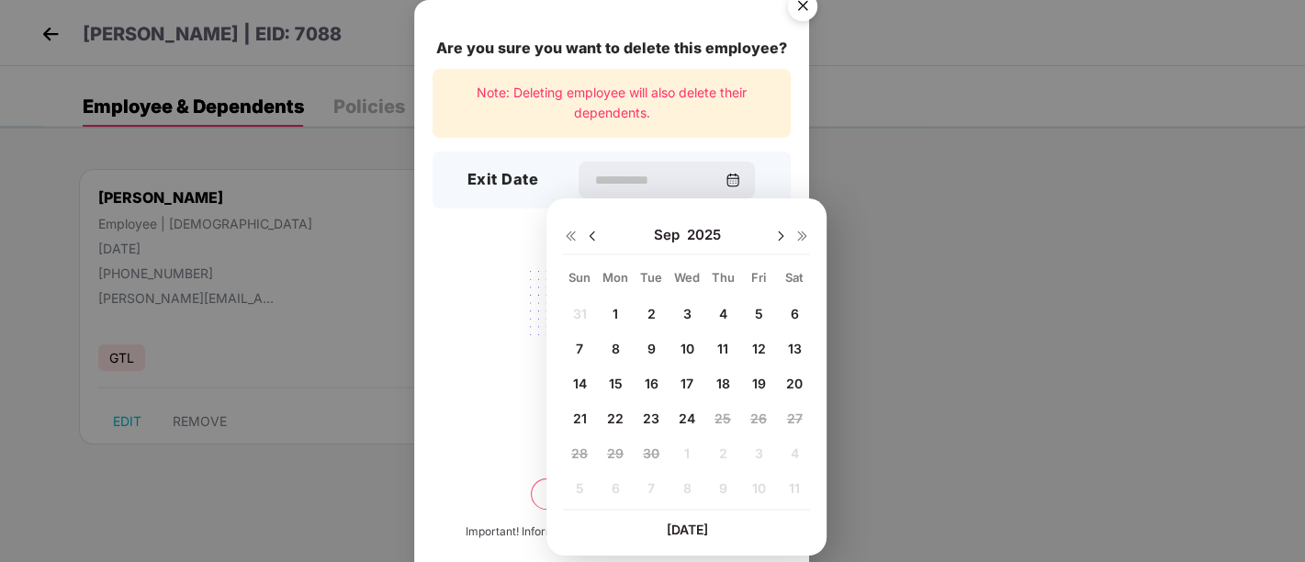
click at [681, 310] on div "3" at bounding box center [687, 313] width 28 height 28
type input "**********"
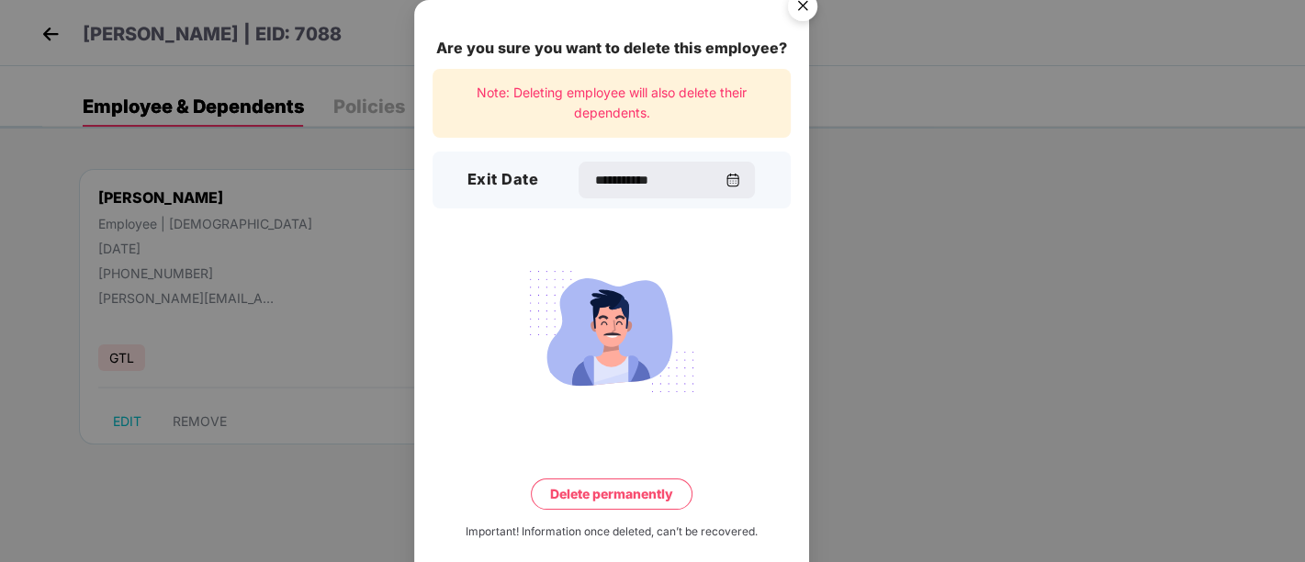
click at [579, 506] on button "Delete permanently" at bounding box center [612, 494] width 162 height 31
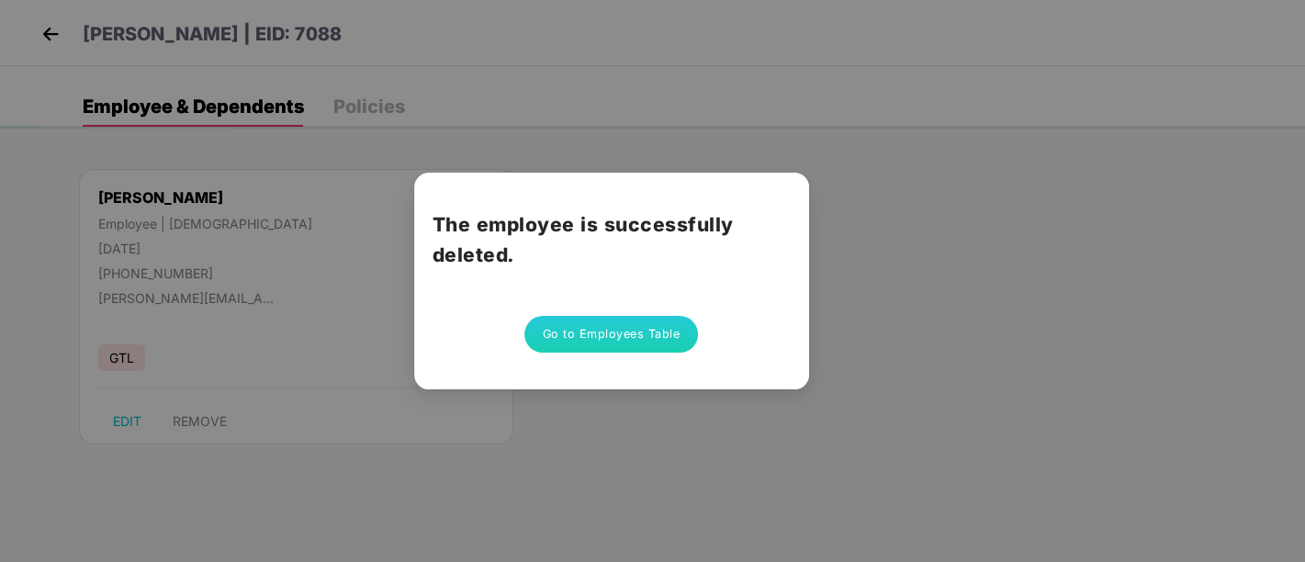
click at [660, 337] on button "Go to Employees Table" at bounding box center [611, 334] width 175 height 37
